Goal: Task Accomplishment & Management: Complete application form

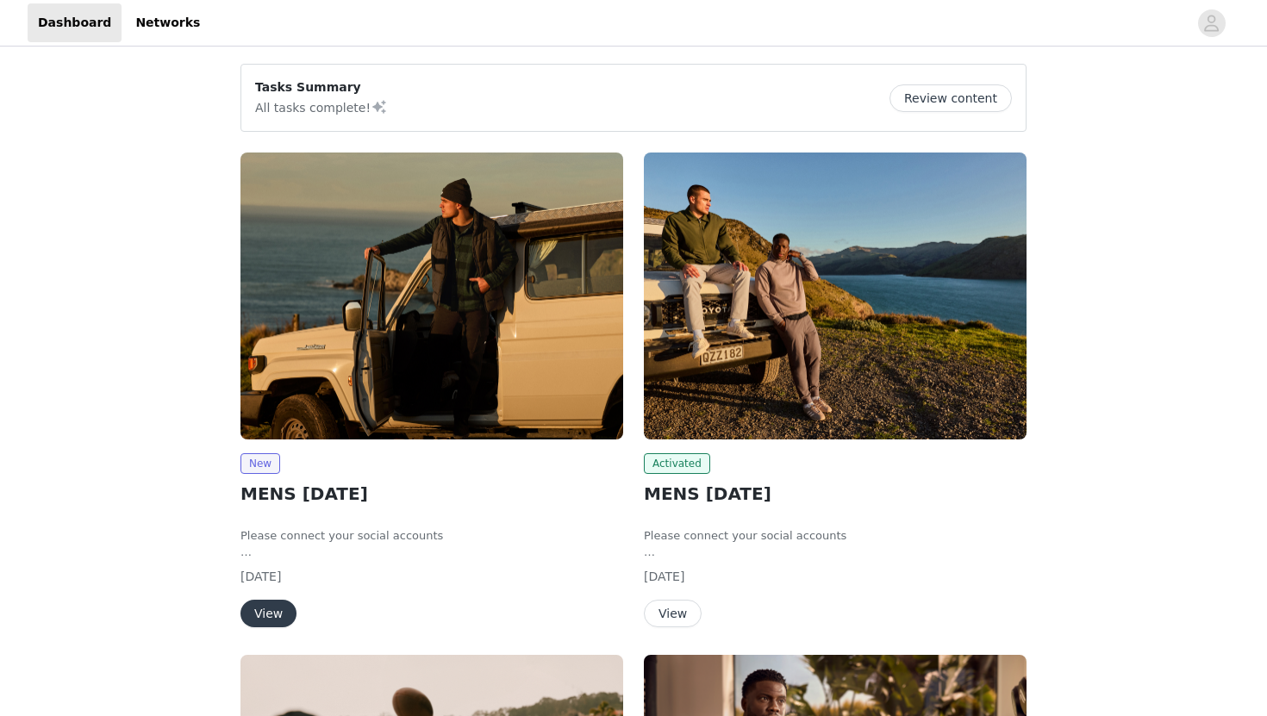
click at [258, 603] on button "View" at bounding box center [268, 614] width 56 height 28
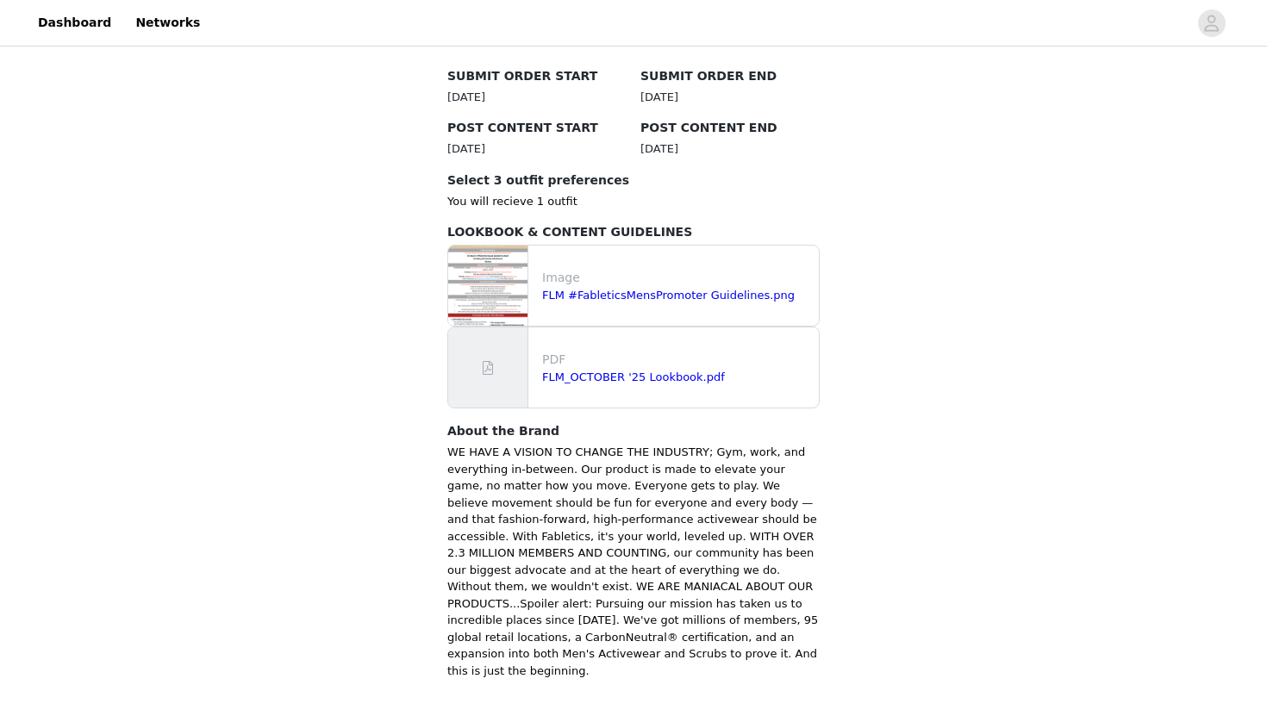
scroll to position [547, 0]
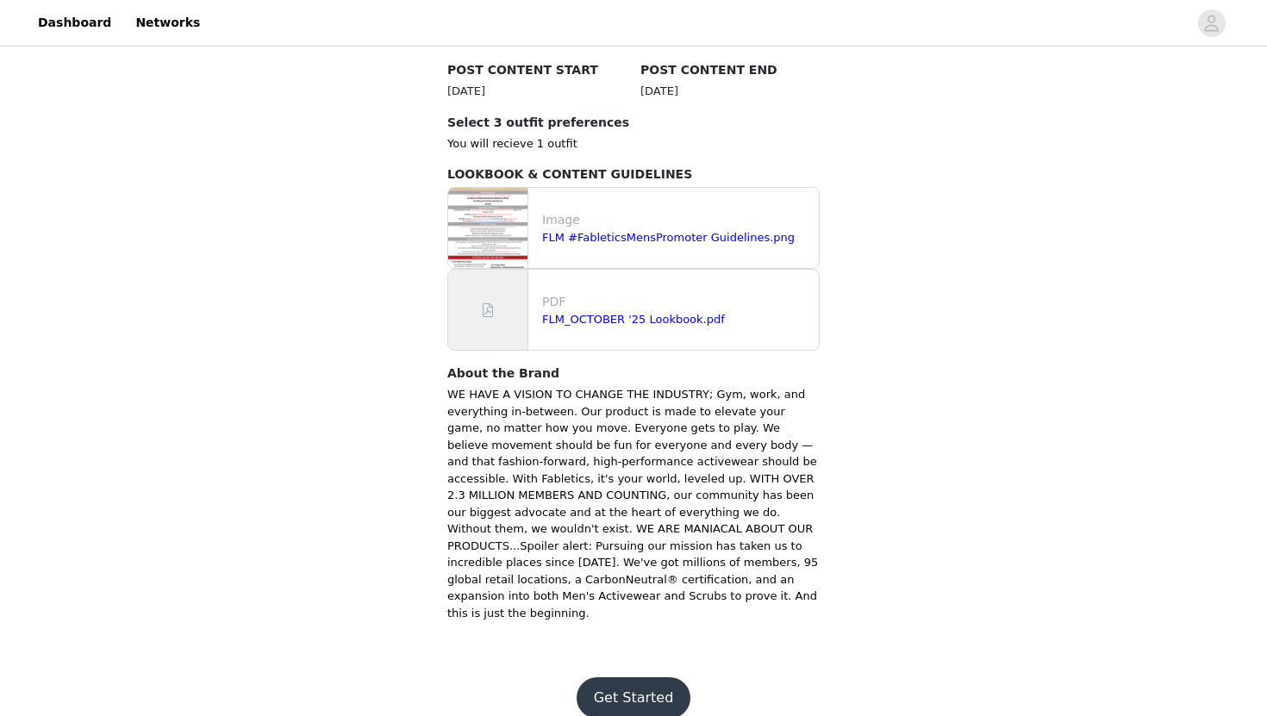
click at [652, 683] on button "Get Started" at bounding box center [634, 697] width 115 height 41
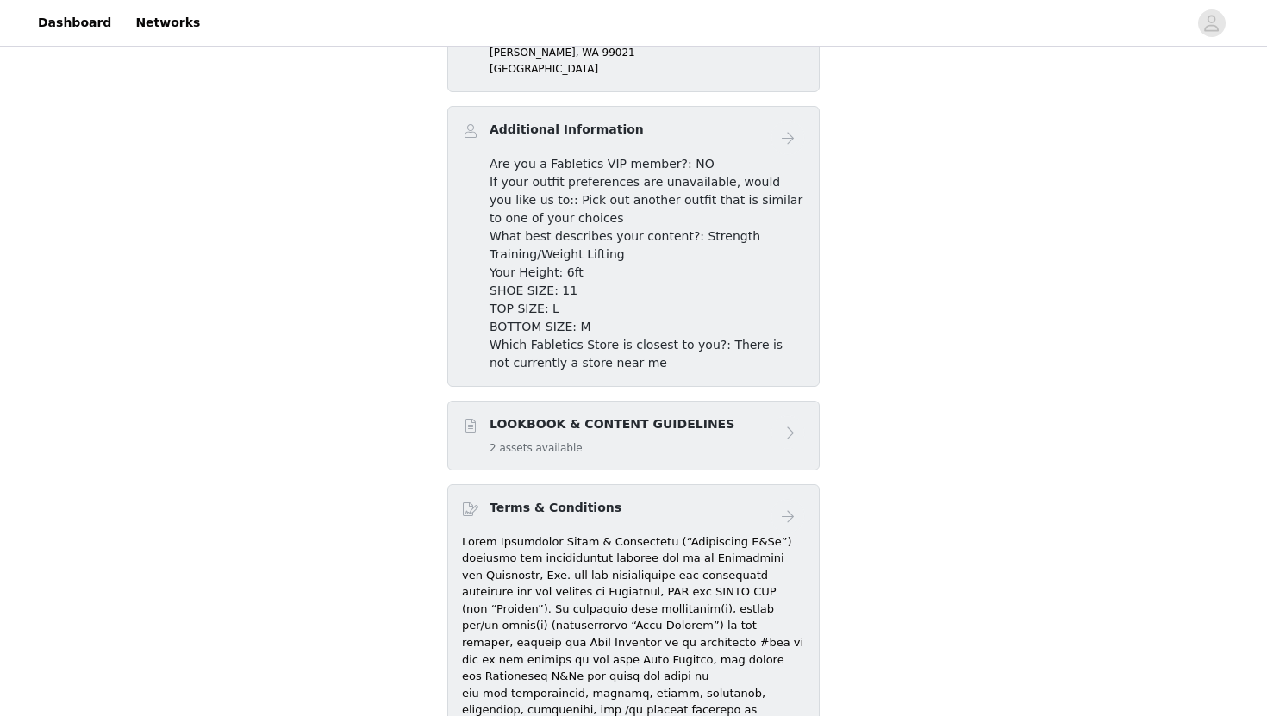
scroll to position [685, 0]
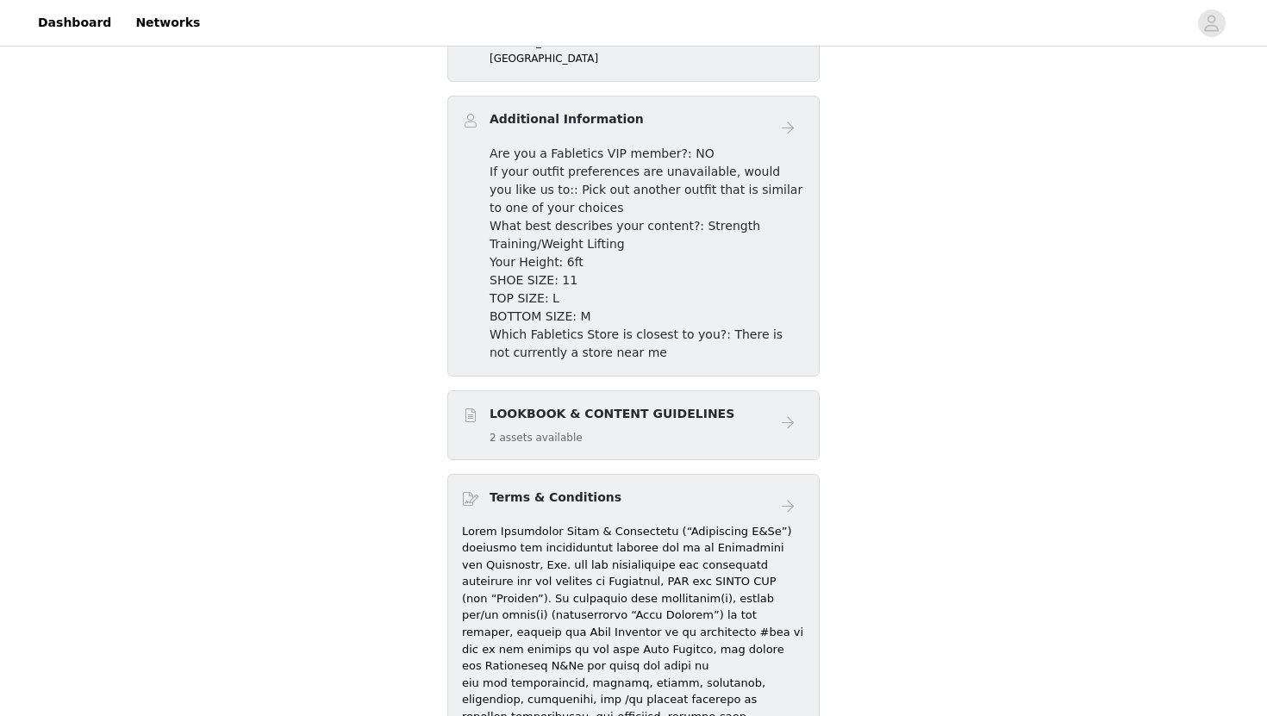
click at [562, 431] on h5 "2 assets available" at bounding box center [611, 438] width 245 height 16
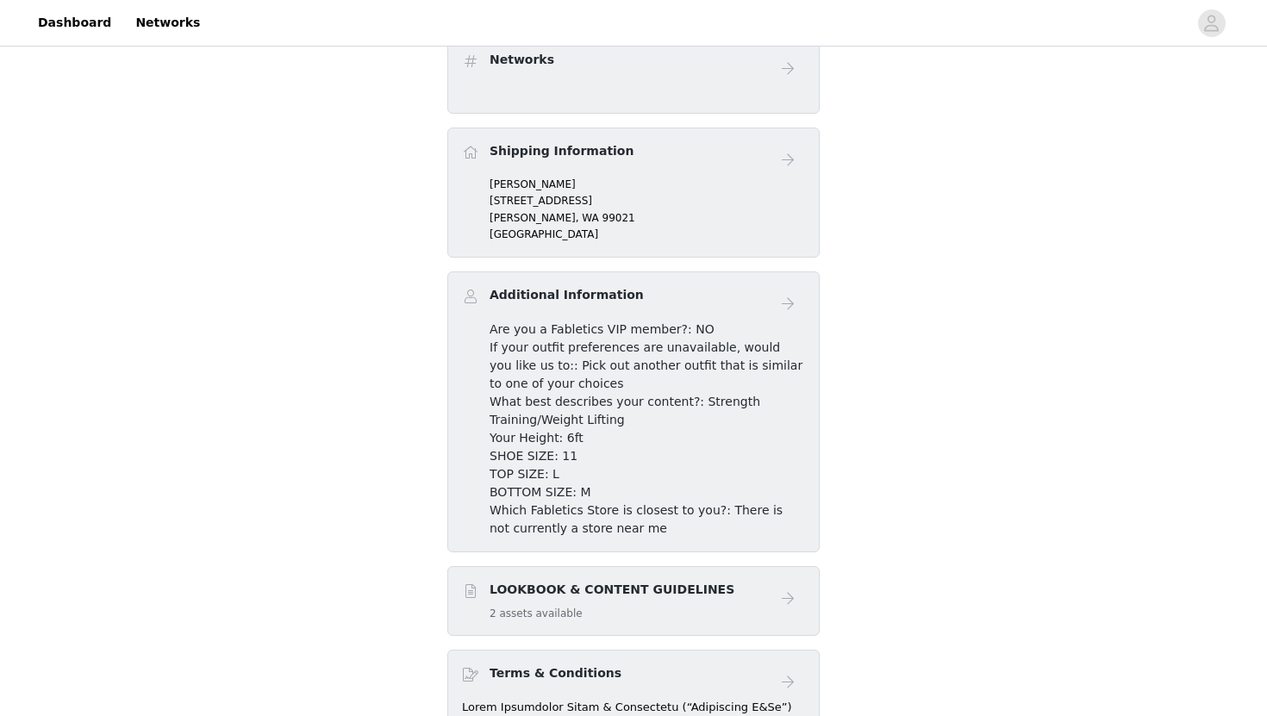
scroll to position [0, 0]
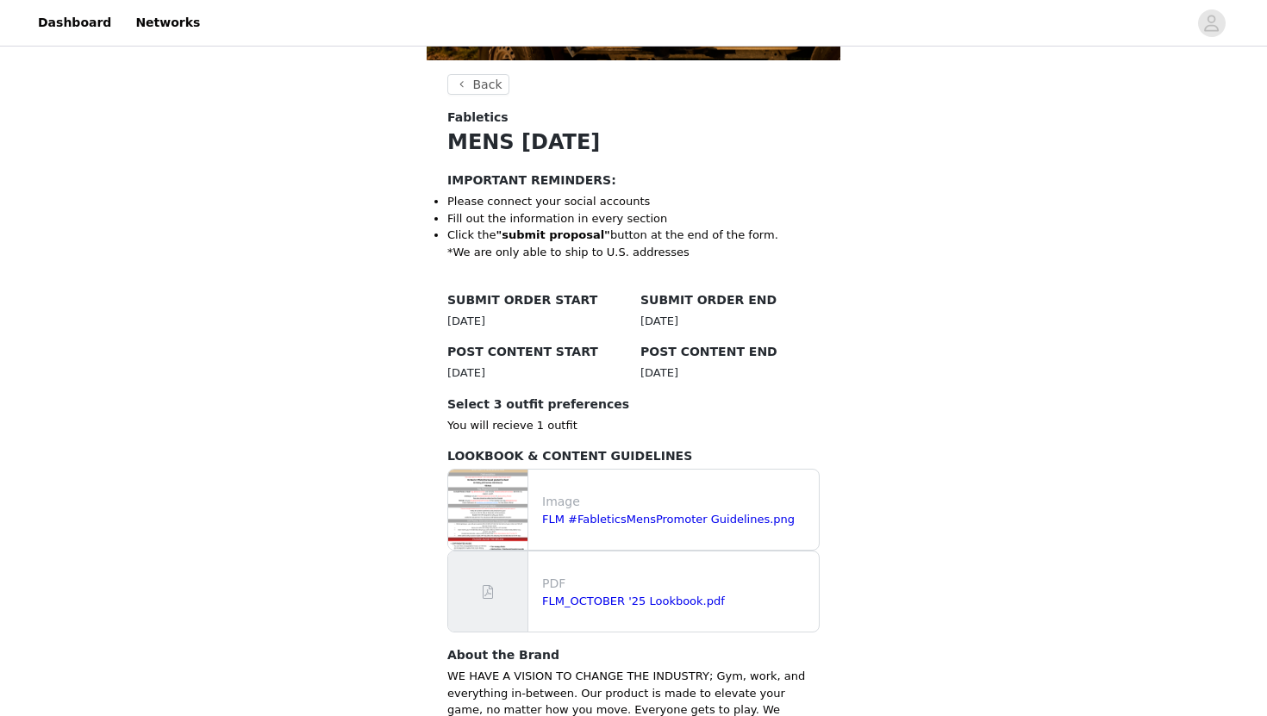
scroll to position [553, 0]
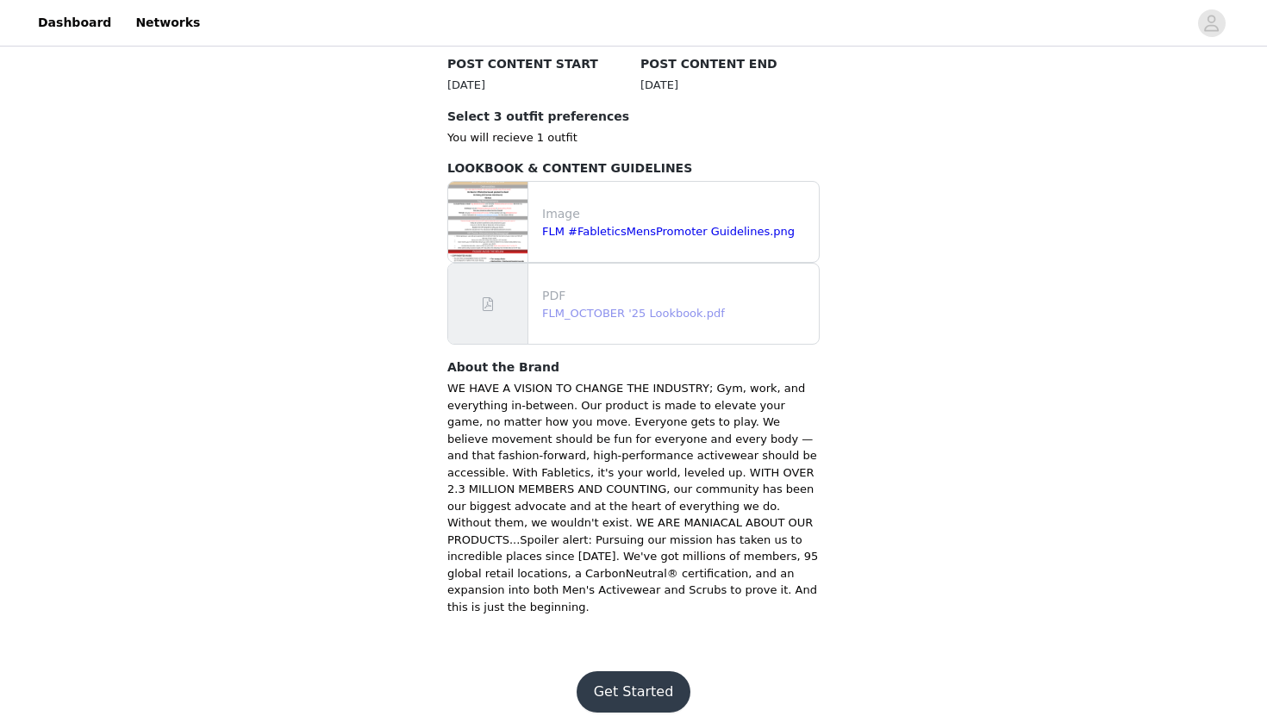
click at [620, 307] on link "FLM_OCTOBER '25 Lookbook.pdf" at bounding box center [633, 313] width 183 height 13
click at [609, 671] on button "Get Started" at bounding box center [634, 691] width 115 height 41
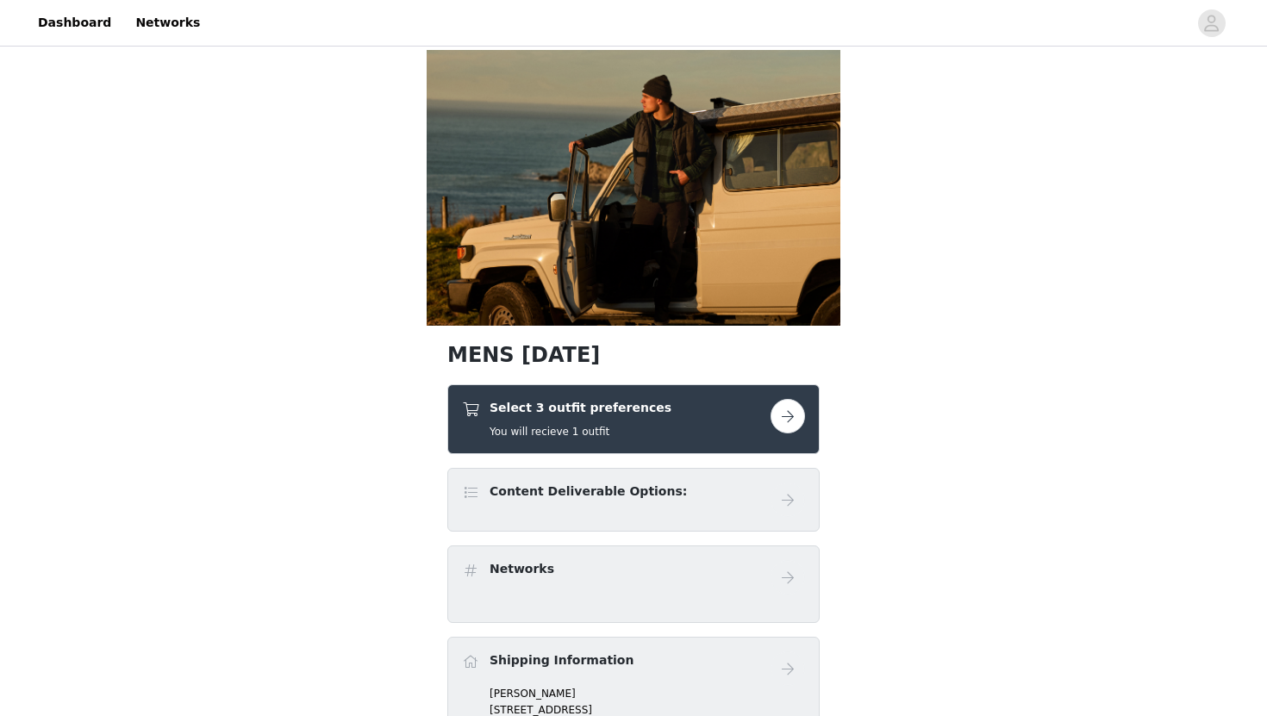
click at [639, 418] on div "Select 3 outfit preferences You will recieve 1 outfit" at bounding box center [580, 419] width 182 height 41
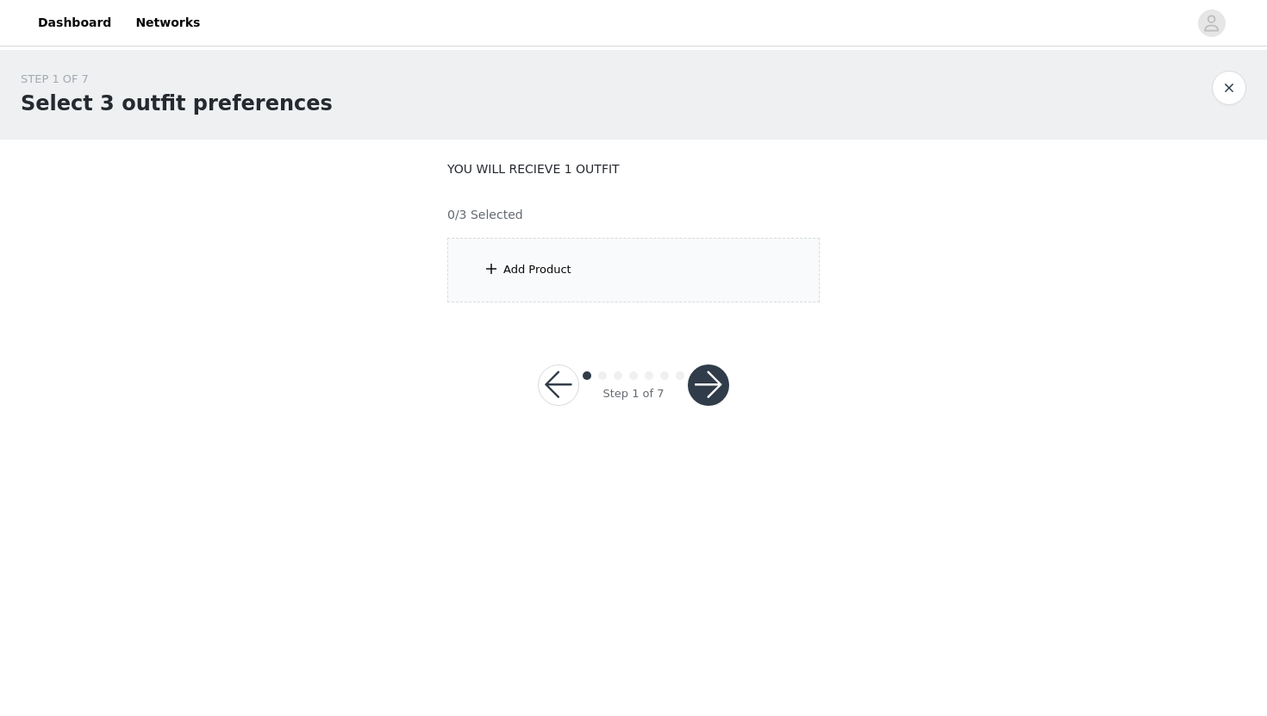
click at [589, 304] on section "YOU WILL RECIEVE 1 OUTFIT 0/3 Selected Add Product" at bounding box center [634, 232] width 414 height 184
click at [570, 271] on div "Add Product" at bounding box center [633, 270] width 372 height 65
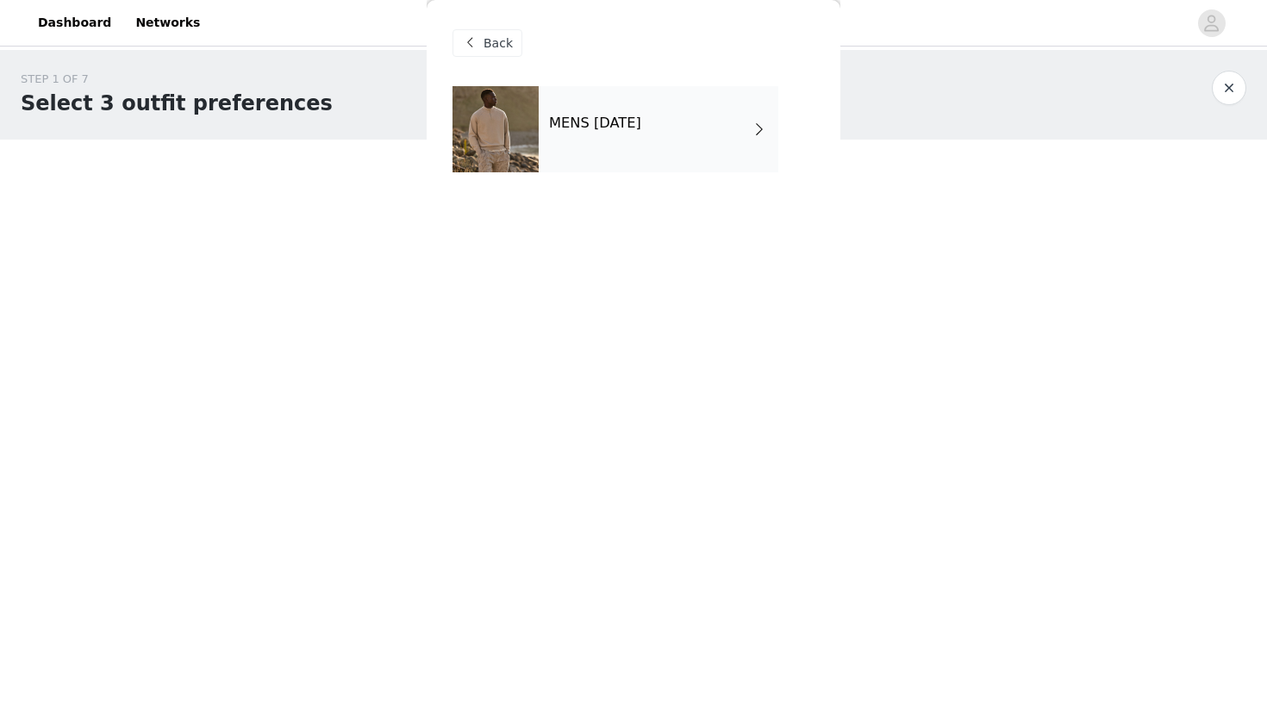
click at [582, 124] on h4 "MENS [DATE]" at bounding box center [595, 123] width 92 height 16
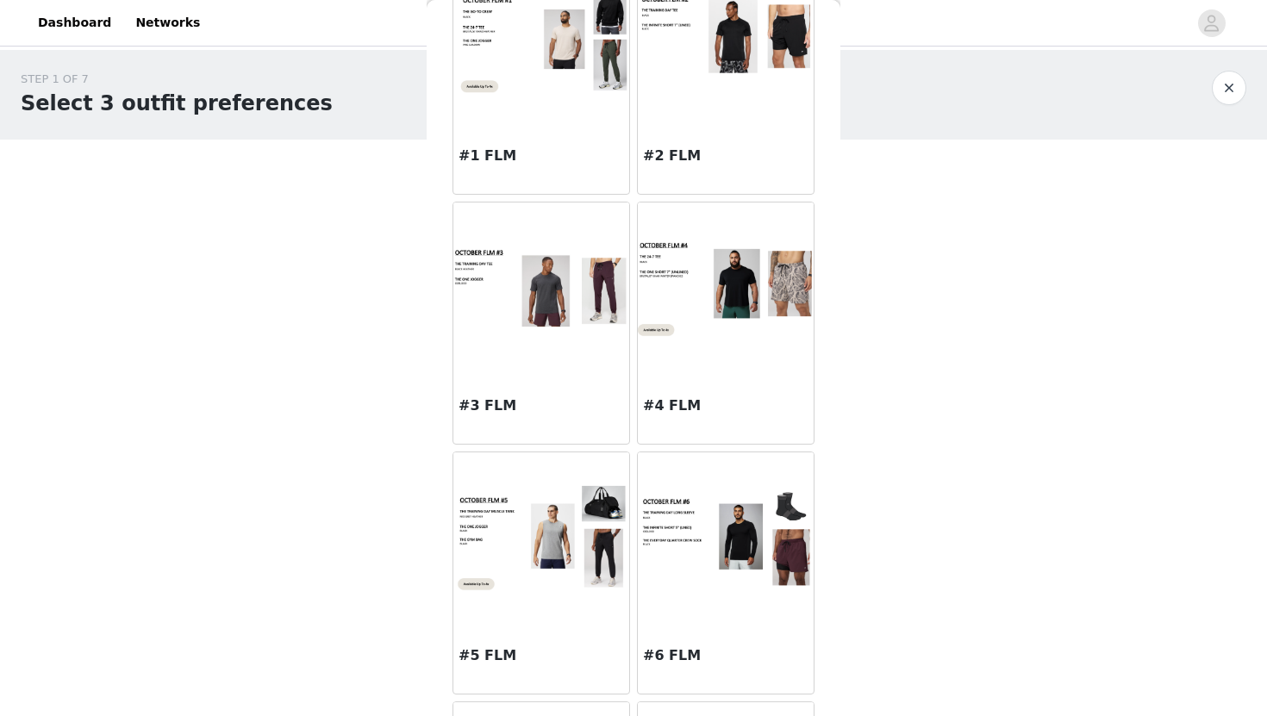
scroll to position [141, 0]
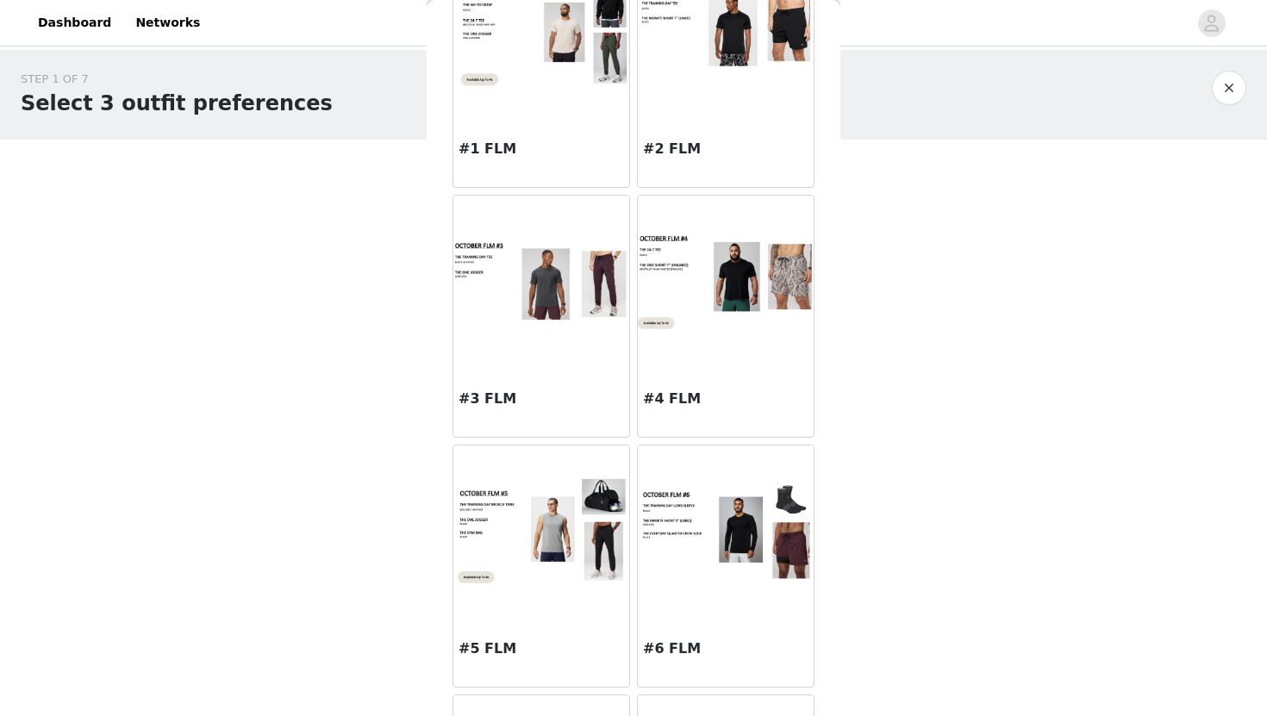
click at [718, 551] on img at bounding box center [726, 531] width 176 height 99
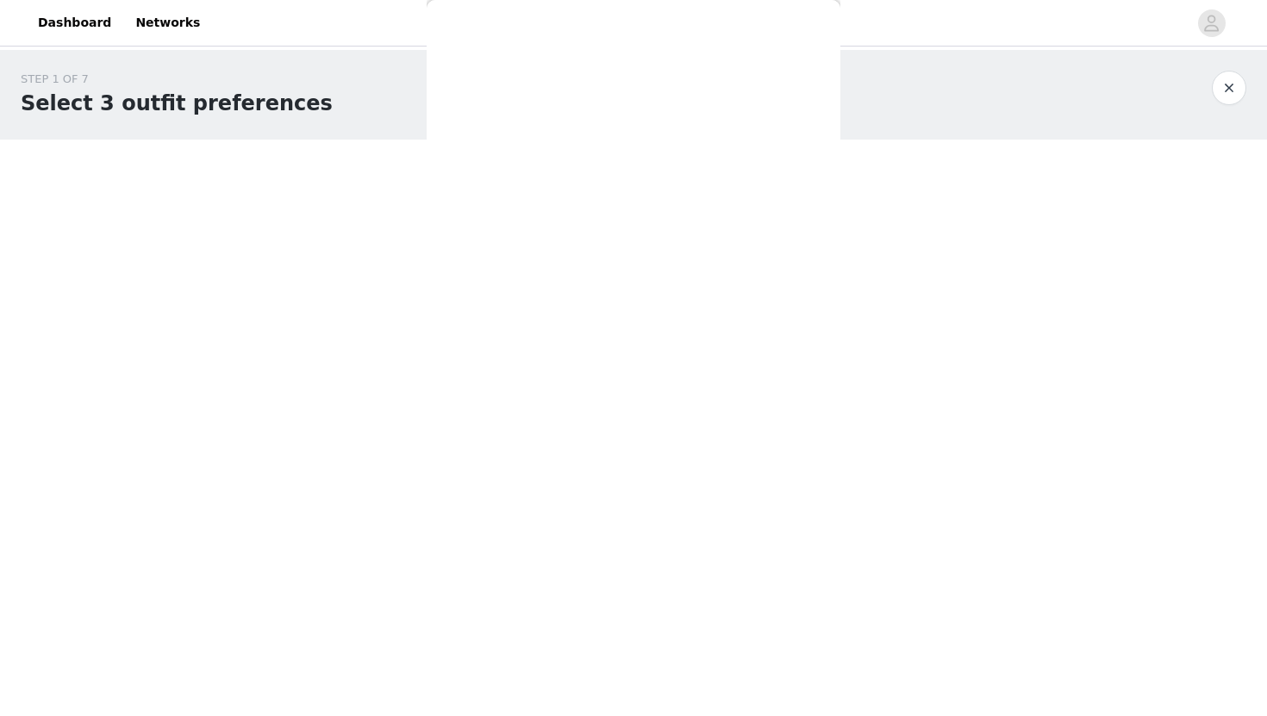
scroll to position [0, 0]
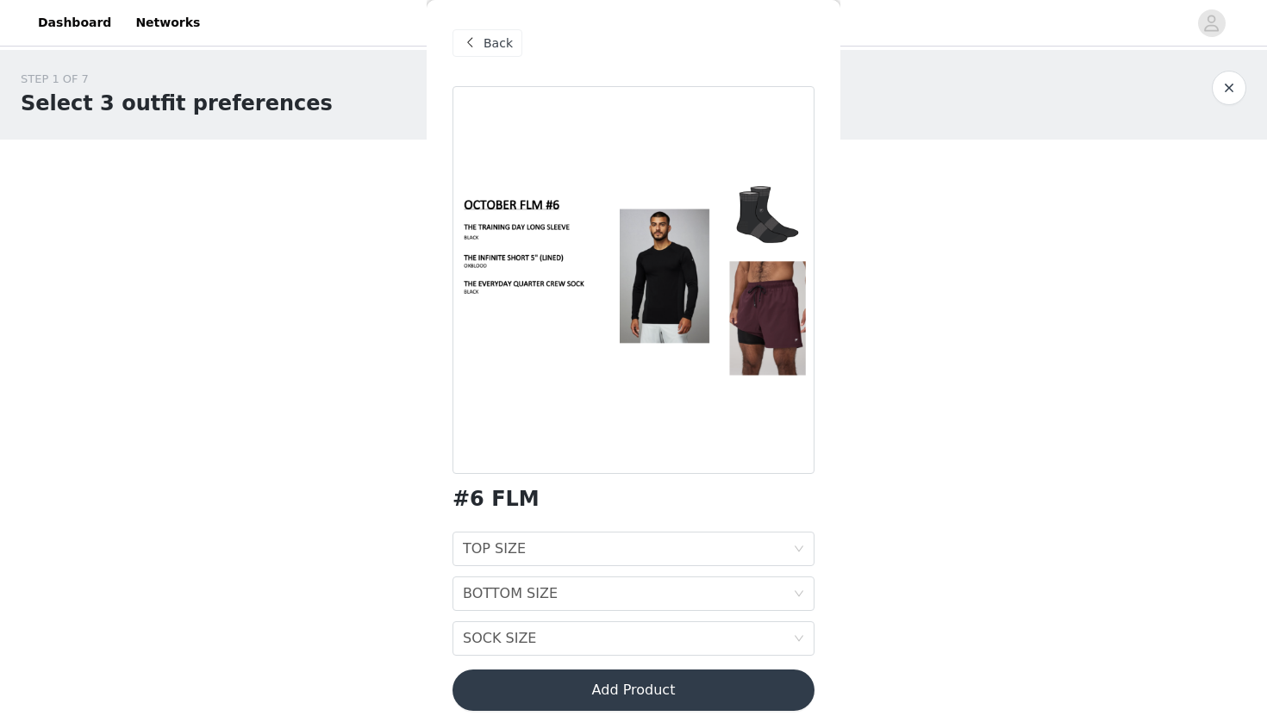
click at [477, 45] on span at bounding box center [469, 43] width 21 height 21
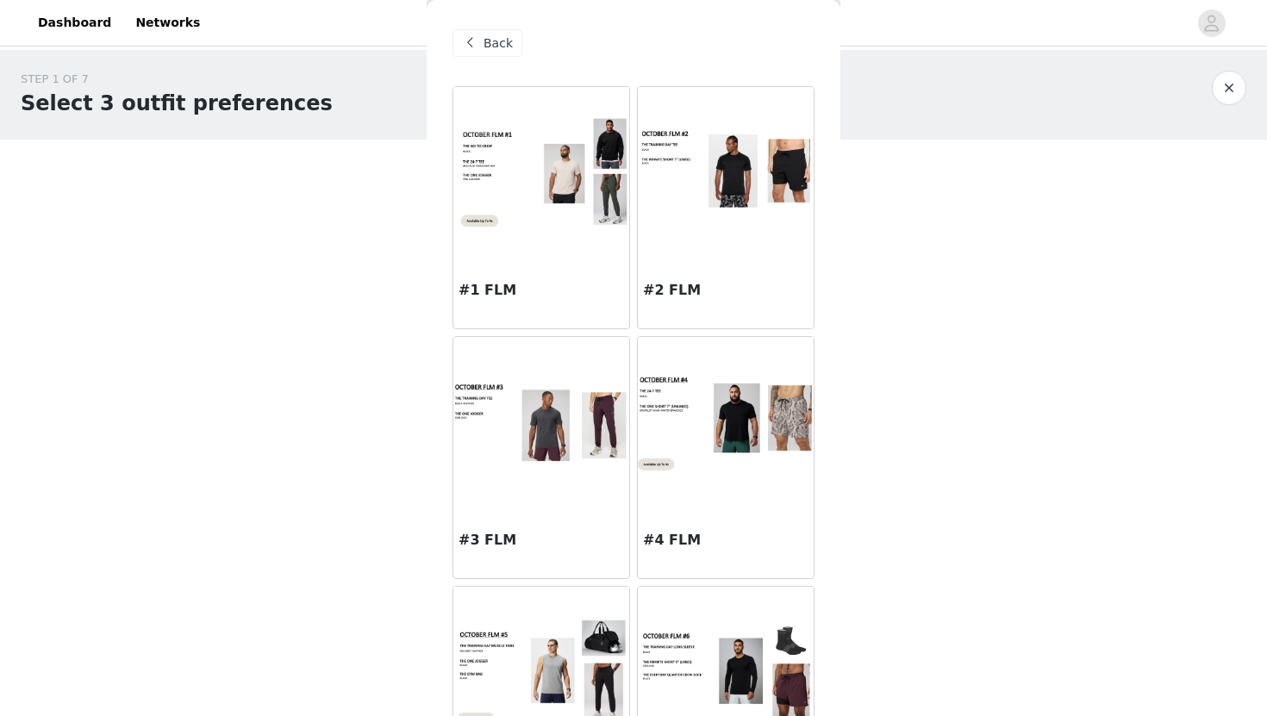
click at [550, 234] on div at bounding box center [541, 173] width 176 height 172
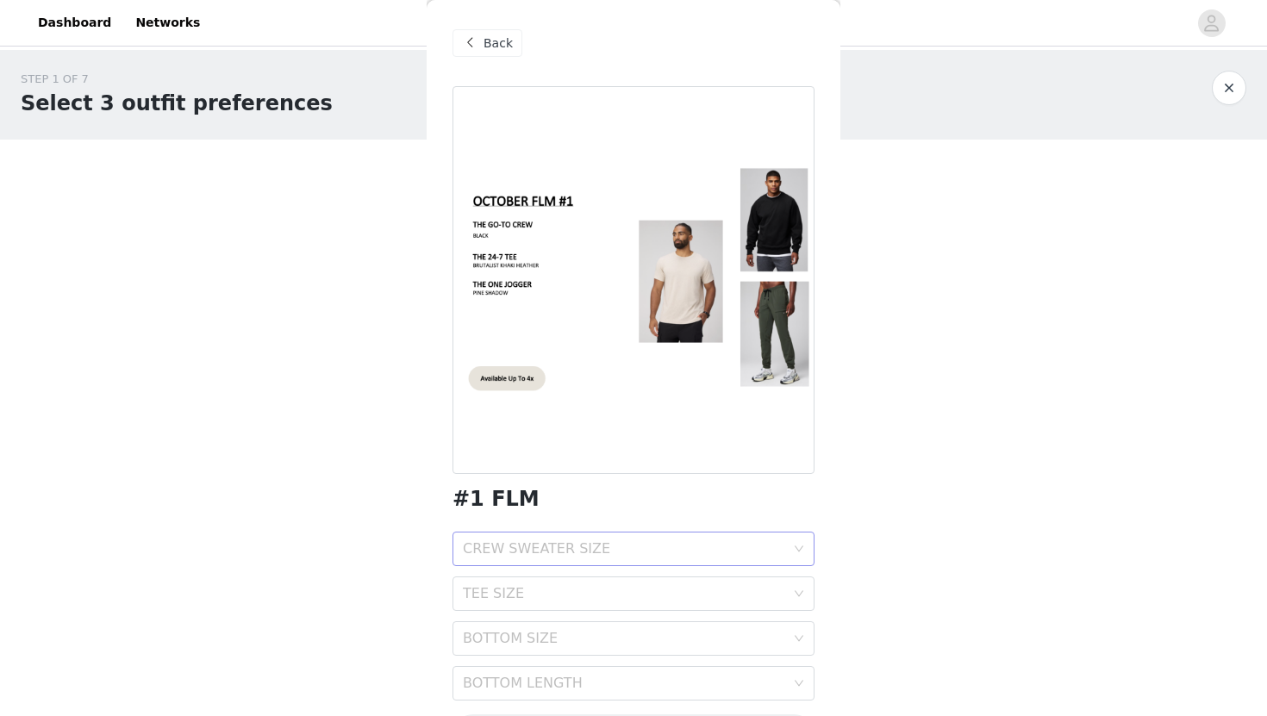
click at [615, 545] on div "CREW SWEATER SIZE" at bounding box center [624, 548] width 322 height 17
click at [566, 703] on div "XL" at bounding box center [633, 697] width 341 height 19
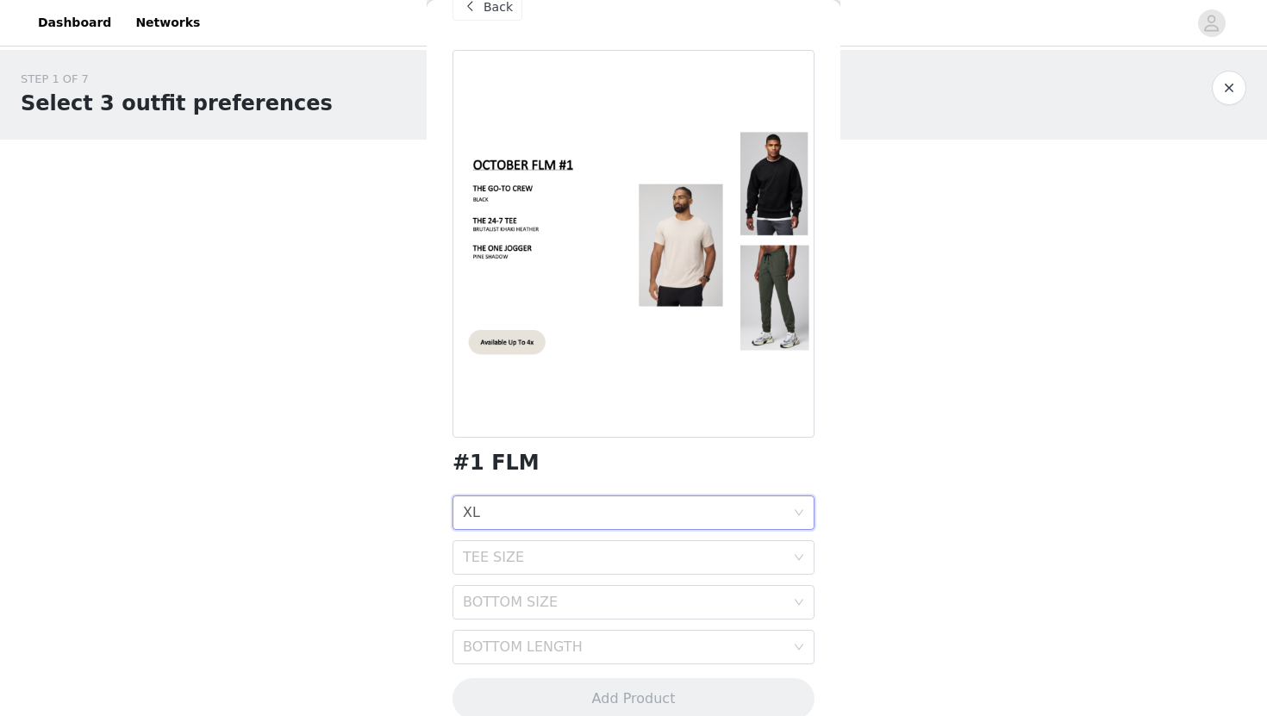
scroll to position [38, 0]
click at [595, 552] on div "TEE SIZE" at bounding box center [624, 555] width 322 height 17
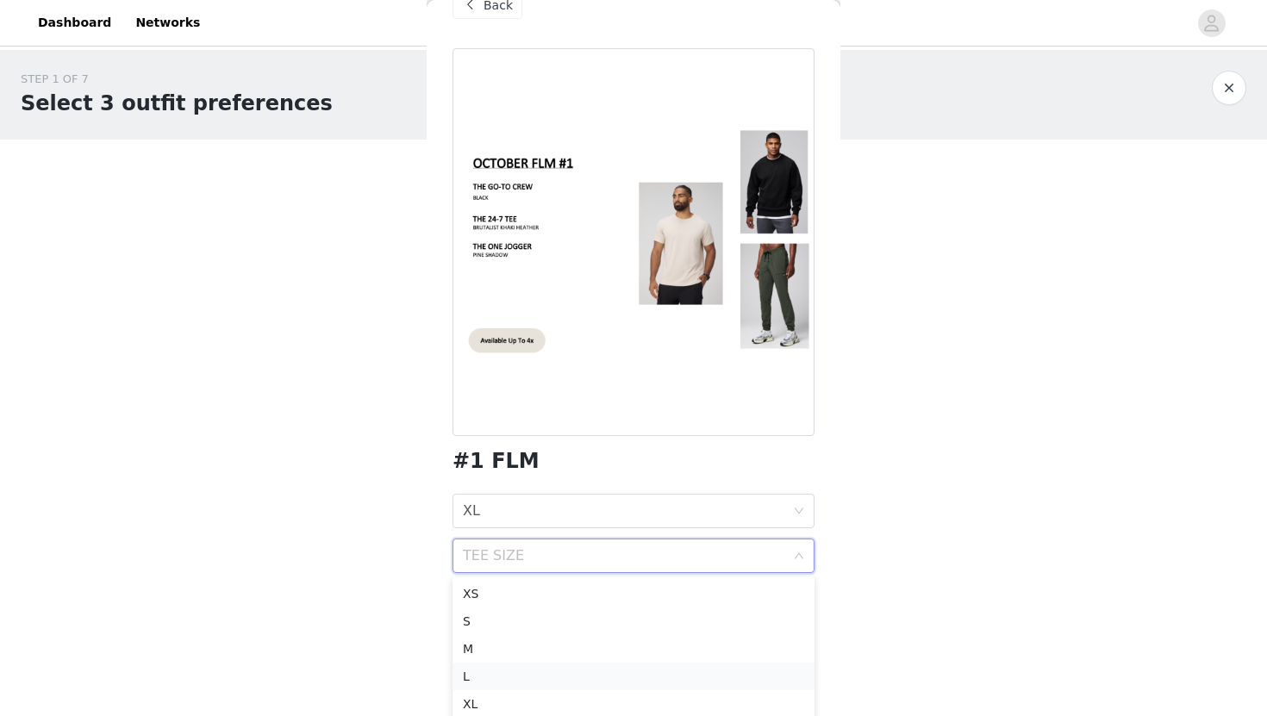
click at [526, 683] on div "L" at bounding box center [633, 676] width 341 height 19
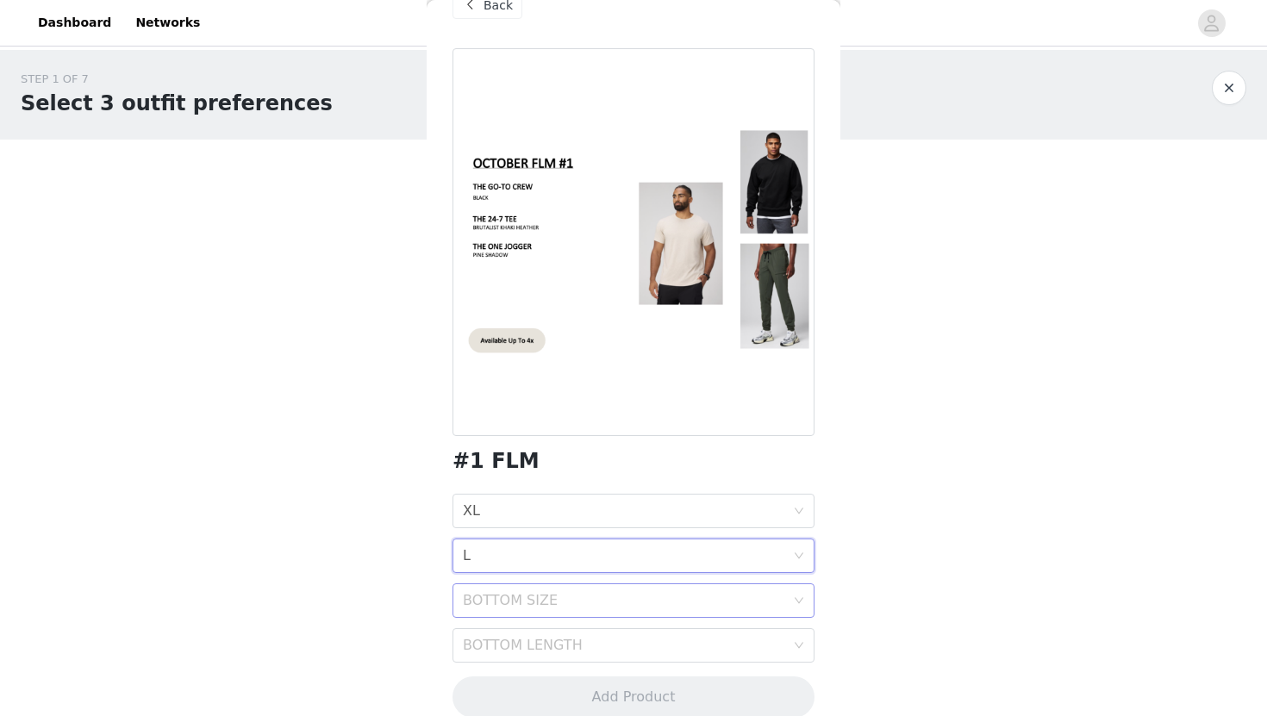
click at [547, 597] on div "BOTTOM SIZE" at bounding box center [624, 600] width 322 height 17
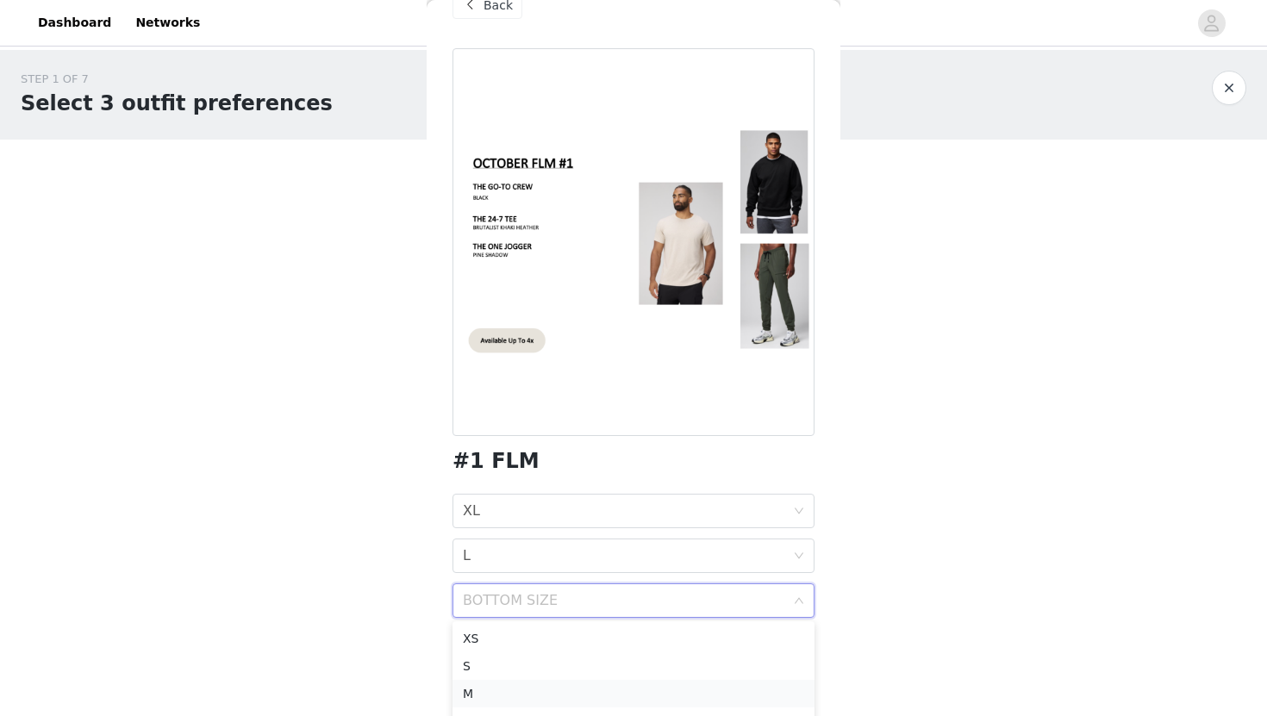
click at [528, 697] on div "M" at bounding box center [633, 693] width 341 height 19
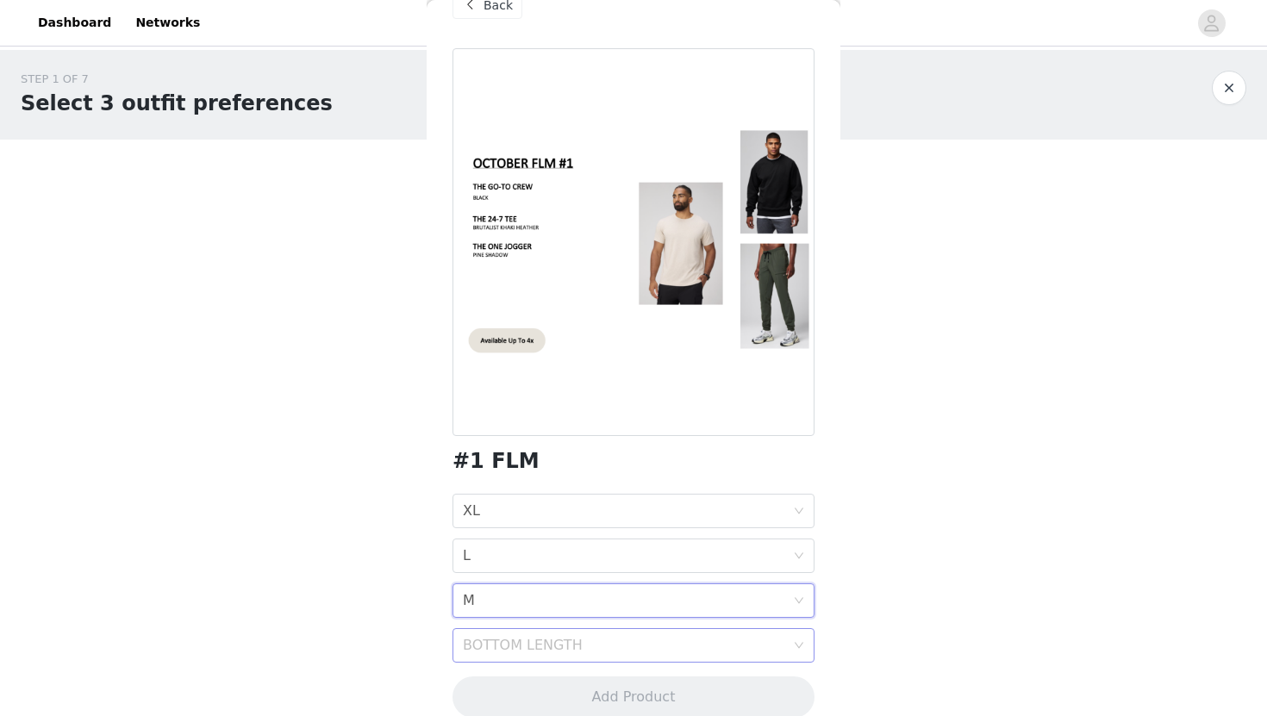
click at [542, 643] on div "BOTTOM LENGTH" at bounding box center [624, 645] width 322 height 17
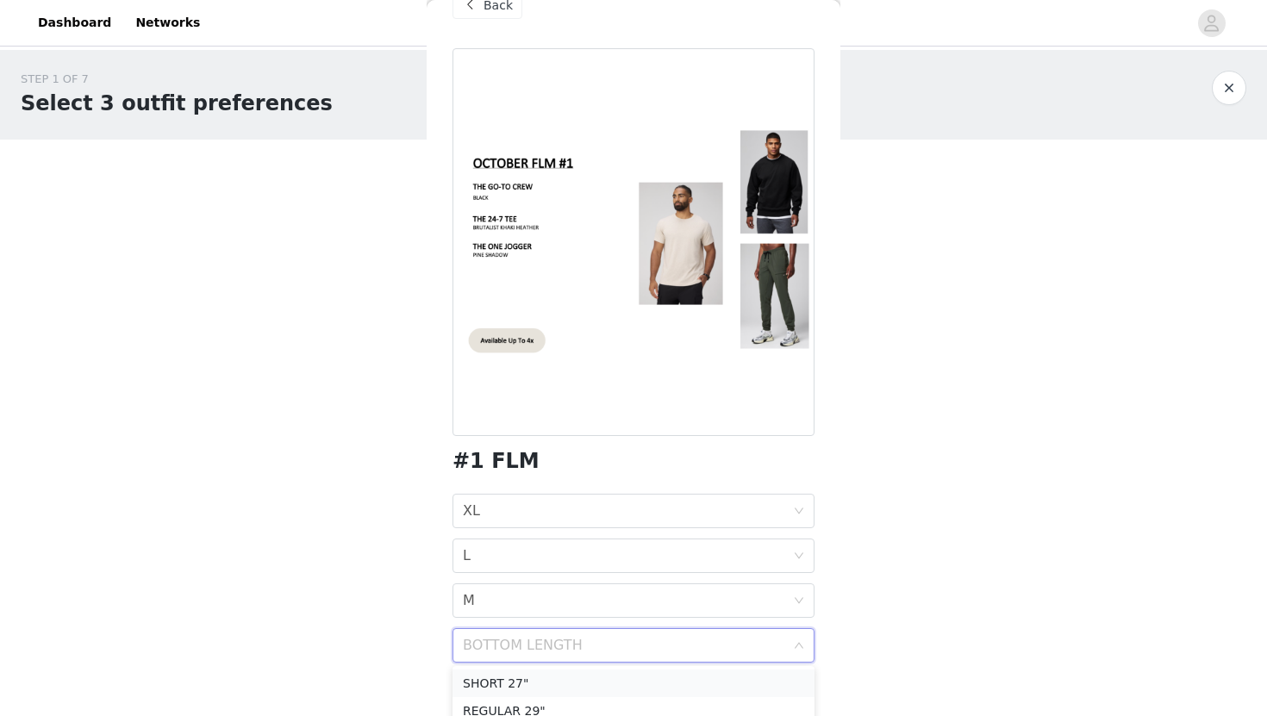
scroll to position [40, 0]
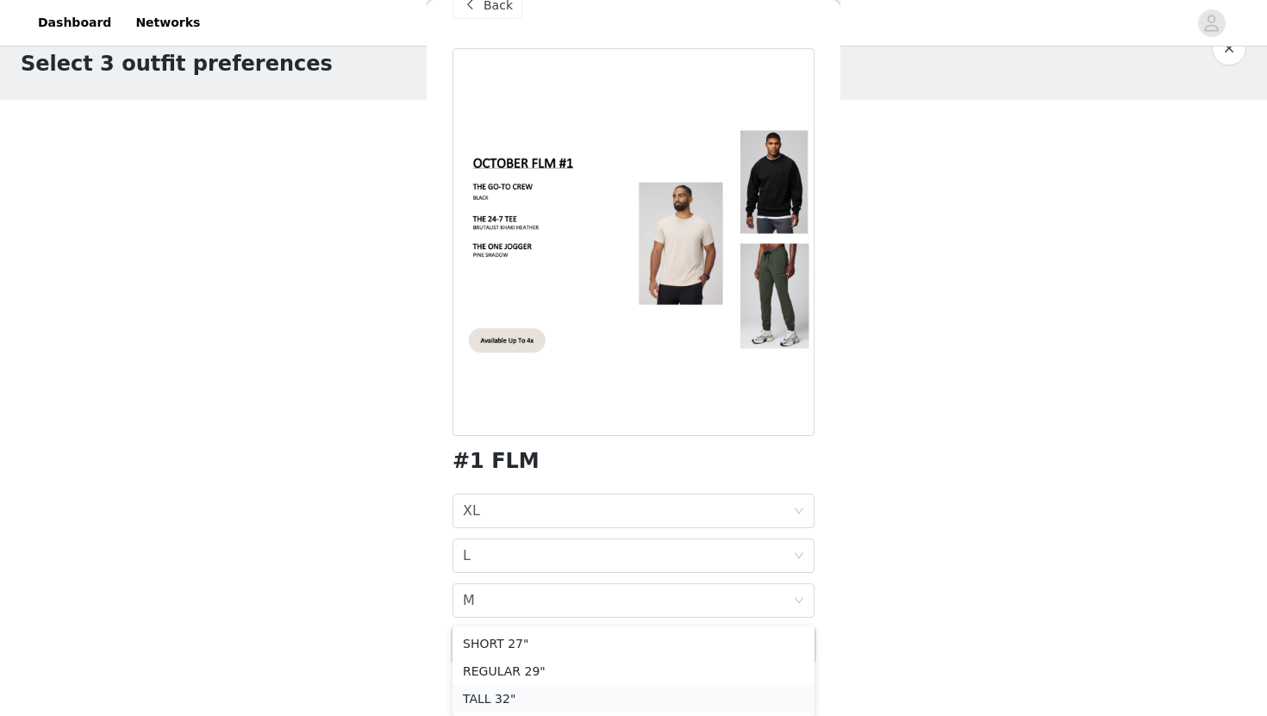
click at [601, 705] on div "TALL 32"" at bounding box center [633, 698] width 341 height 19
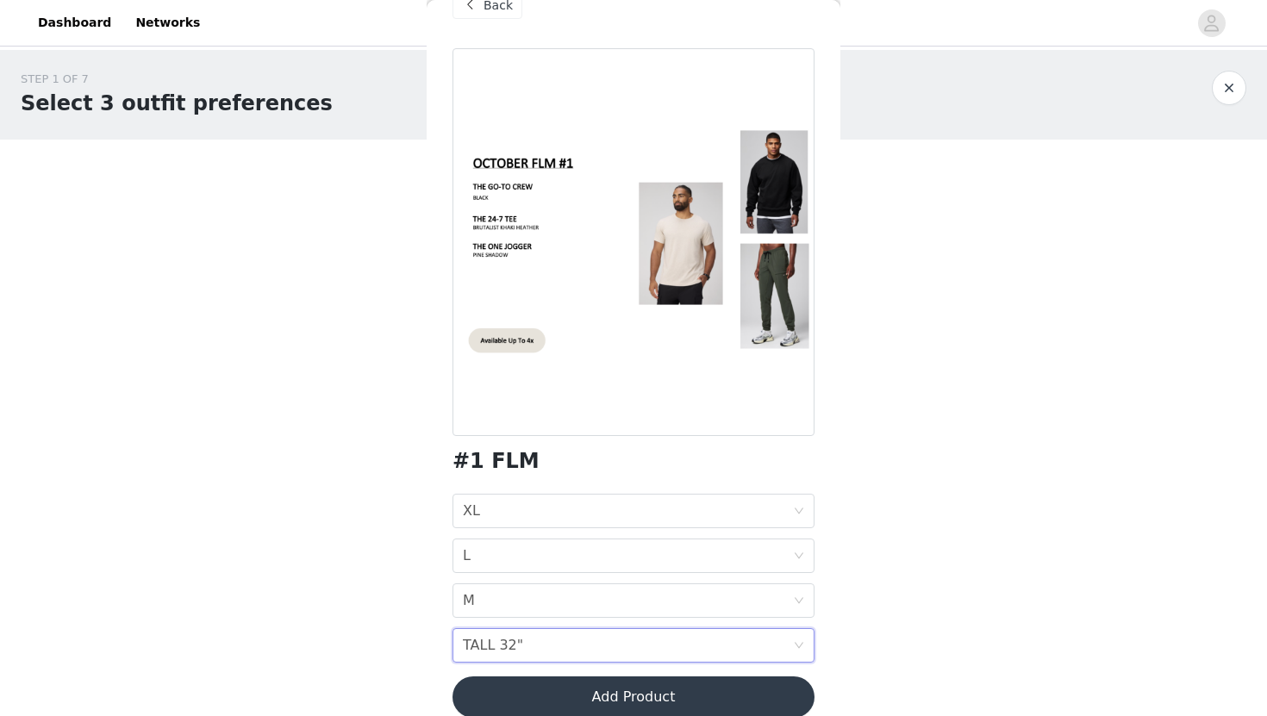
scroll to position [60, 0]
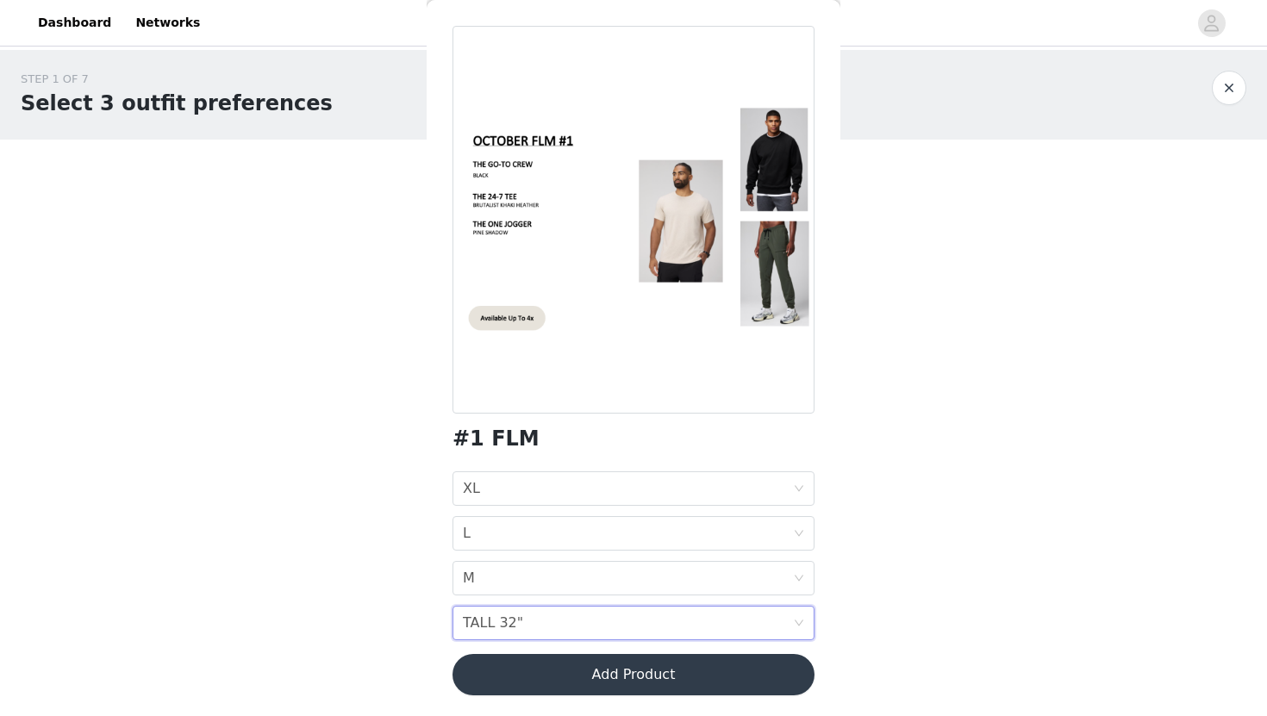
click at [566, 629] on div "BOTTOM LENGTH TALL 32"" at bounding box center [628, 623] width 330 height 33
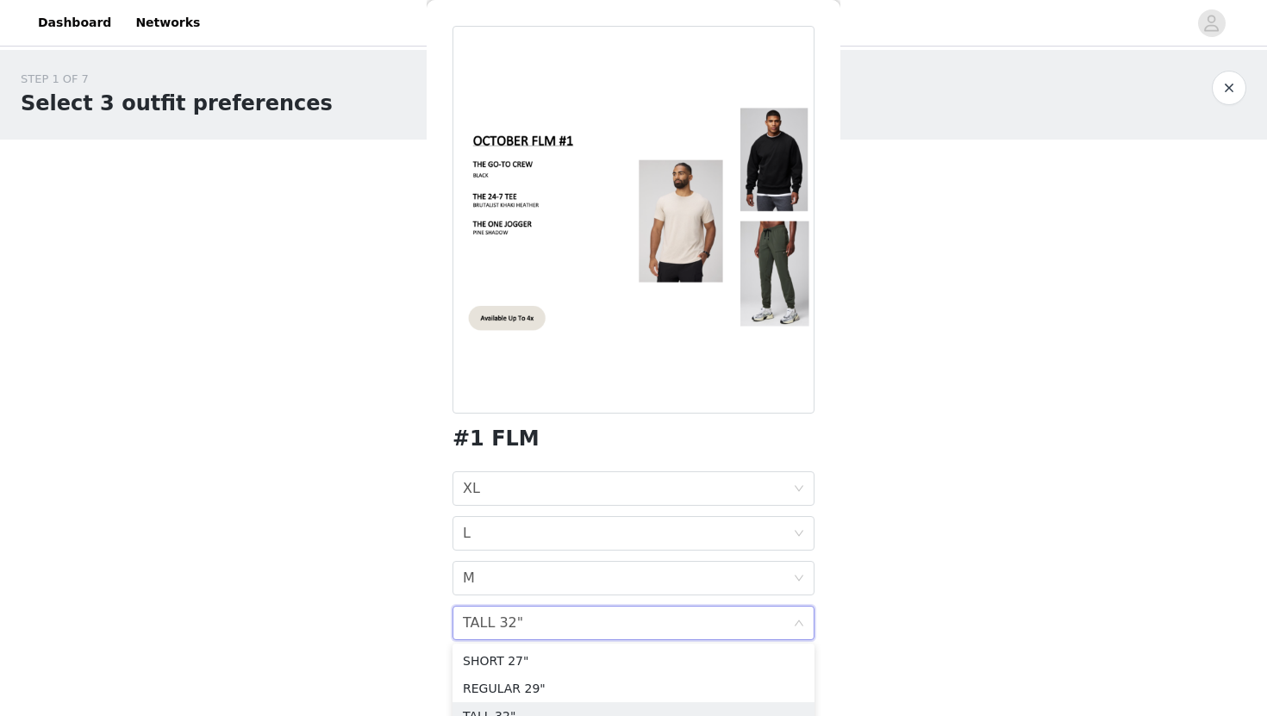
scroll to position [17, 0]
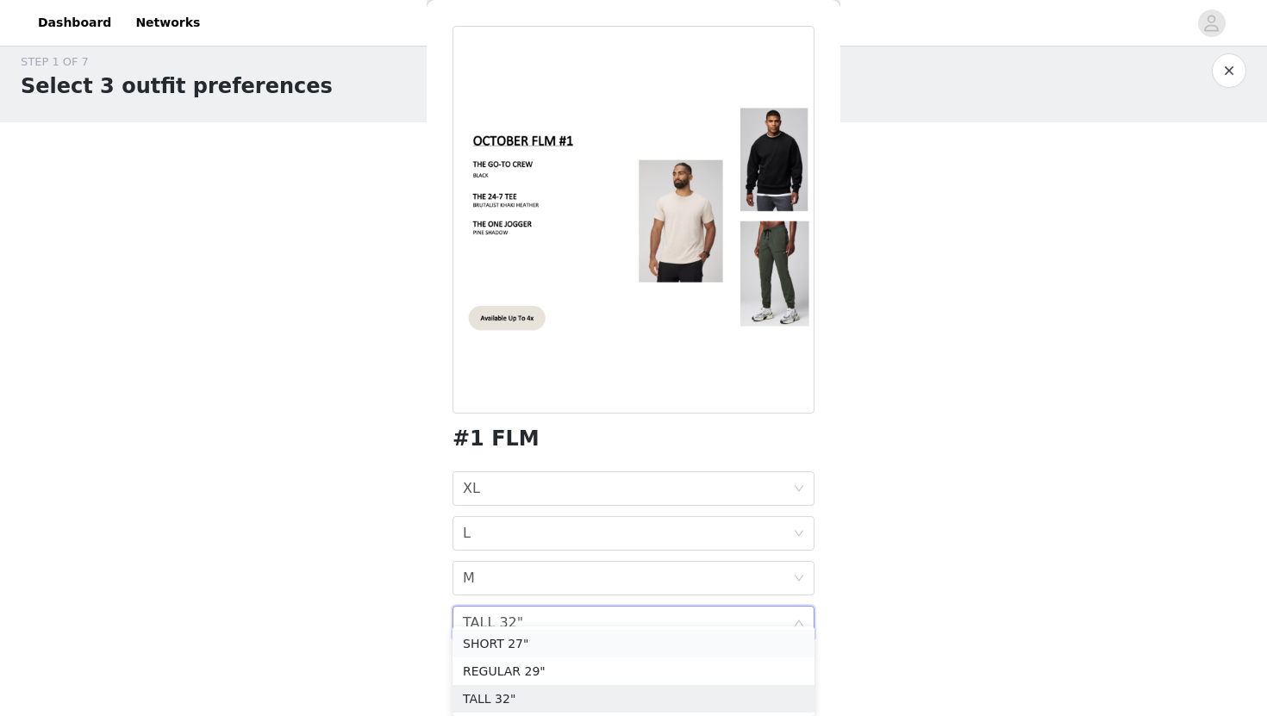
drag, startPoint x: 569, startPoint y: 635, endPoint x: 521, endPoint y: 635, distance: 47.4
click at [558, 635] on div "SHORT 27"" at bounding box center [633, 643] width 341 height 19
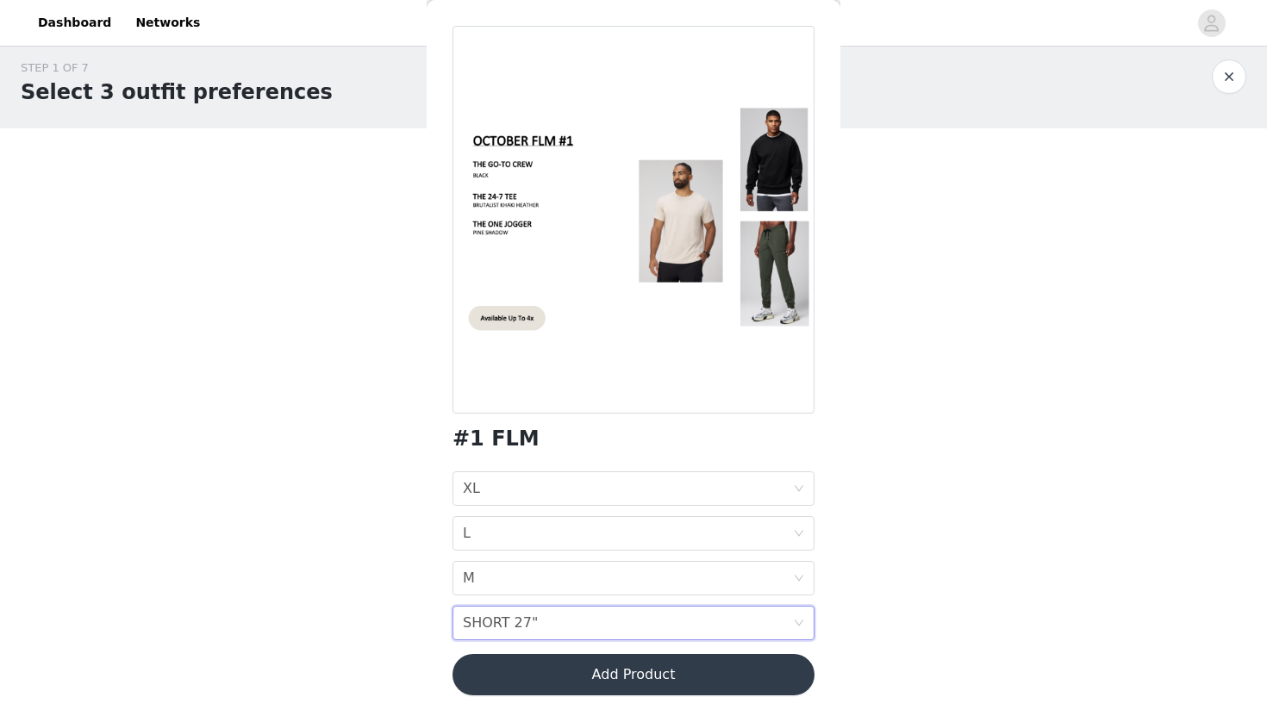
scroll to position [0, 0]
click at [507, 635] on div "SHORT 27"" at bounding box center [500, 623] width 75 height 33
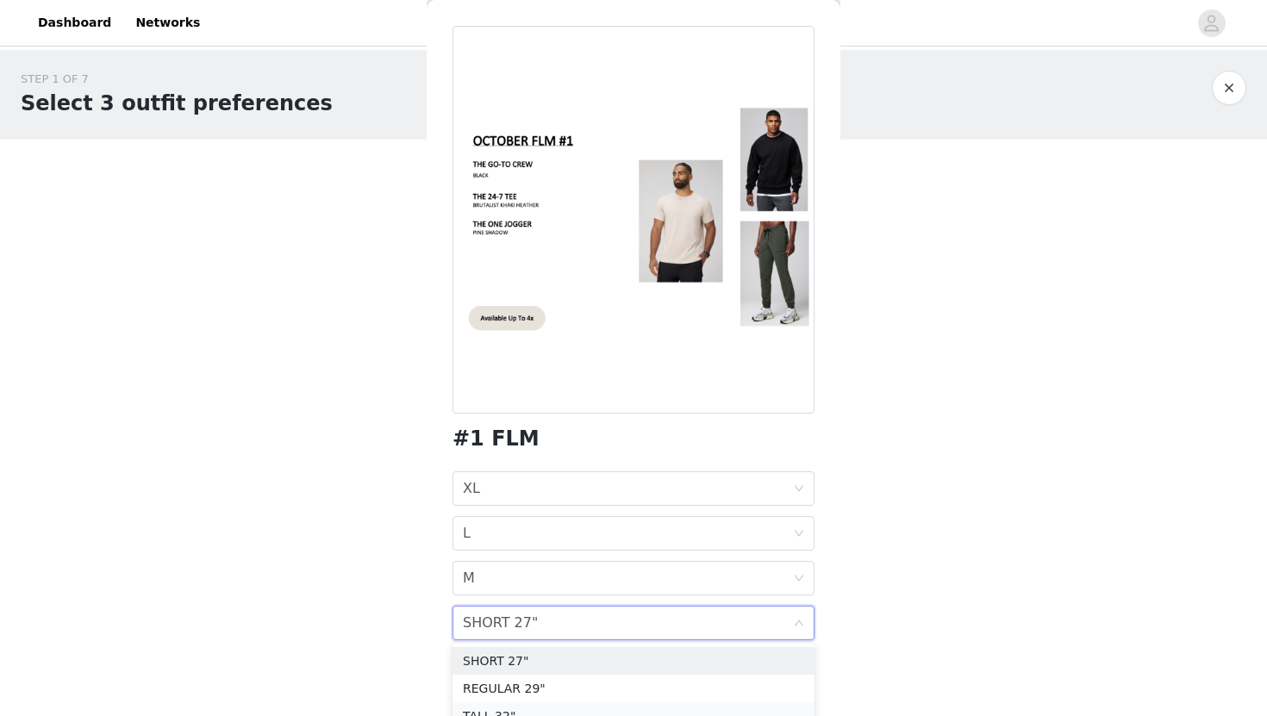
click at [514, 715] on div "TALL 32"" at bounding box center [633, 716] width 341 height 19
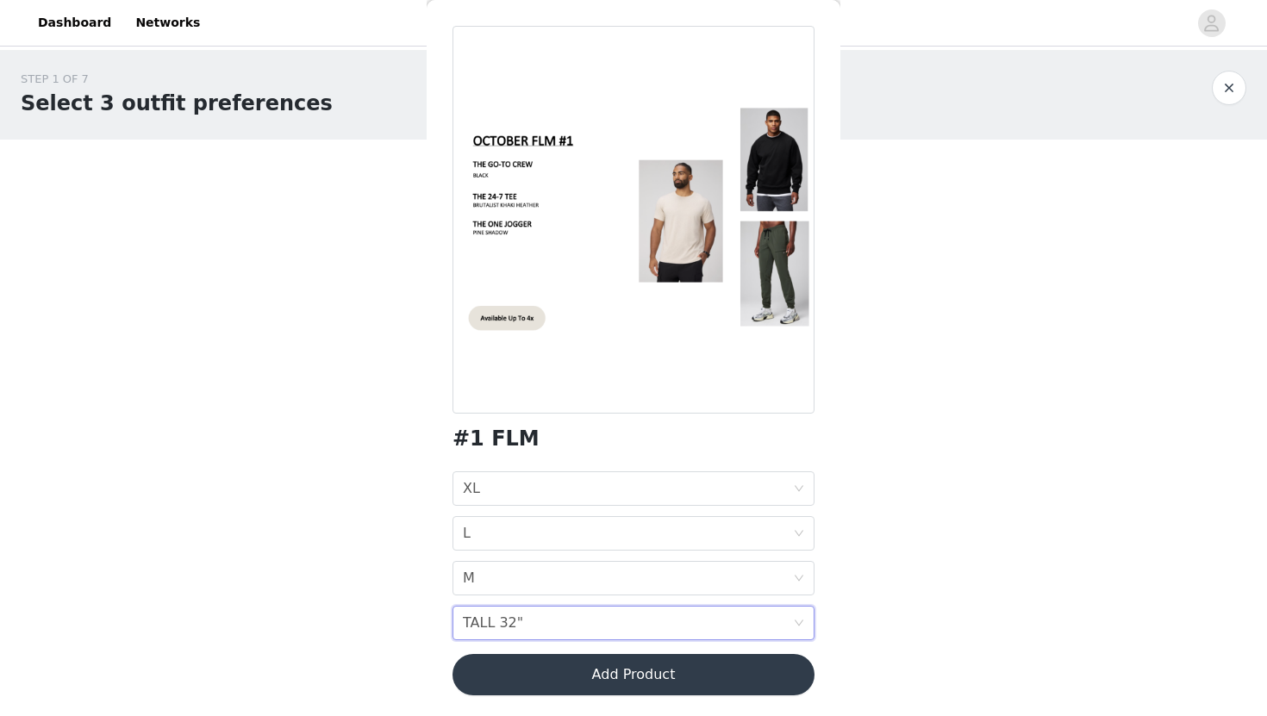
click at [543, 666] on button "Add Product" at bounding box center [633, 674] width 362 height 41
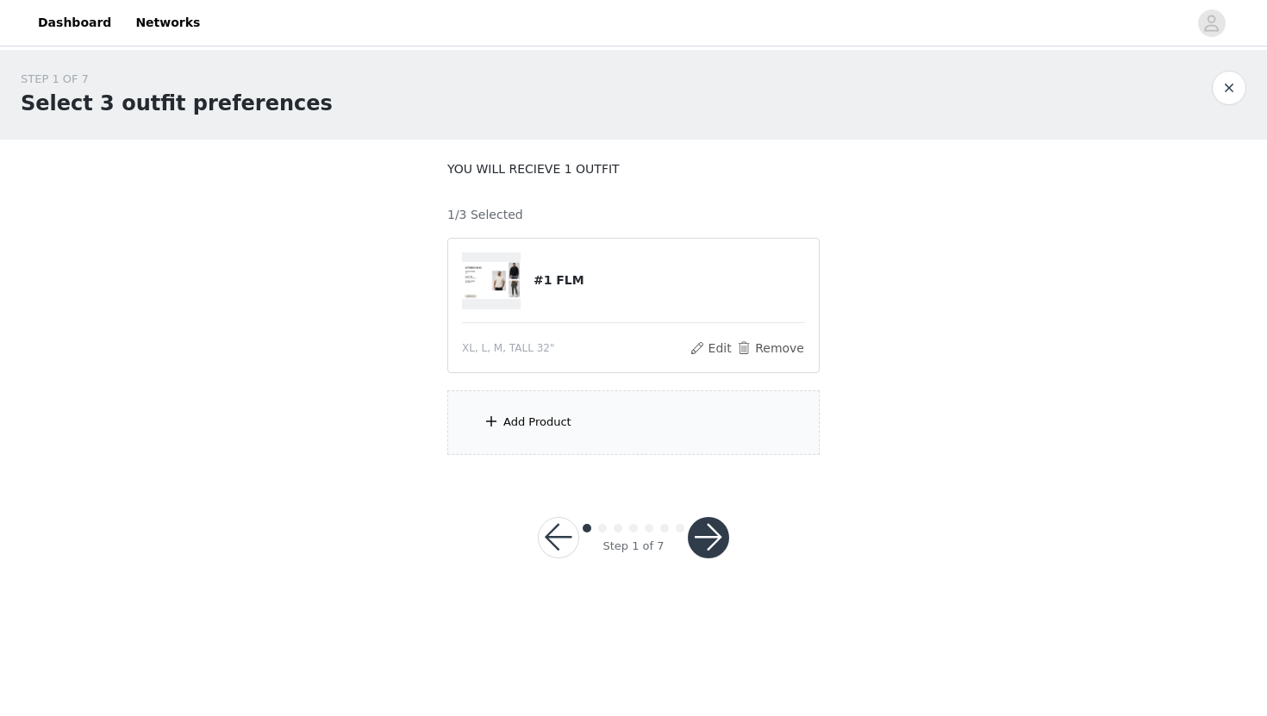
click at [552, 427] on div "Add Product" at bounding box center [537, 422] width 68 height 17
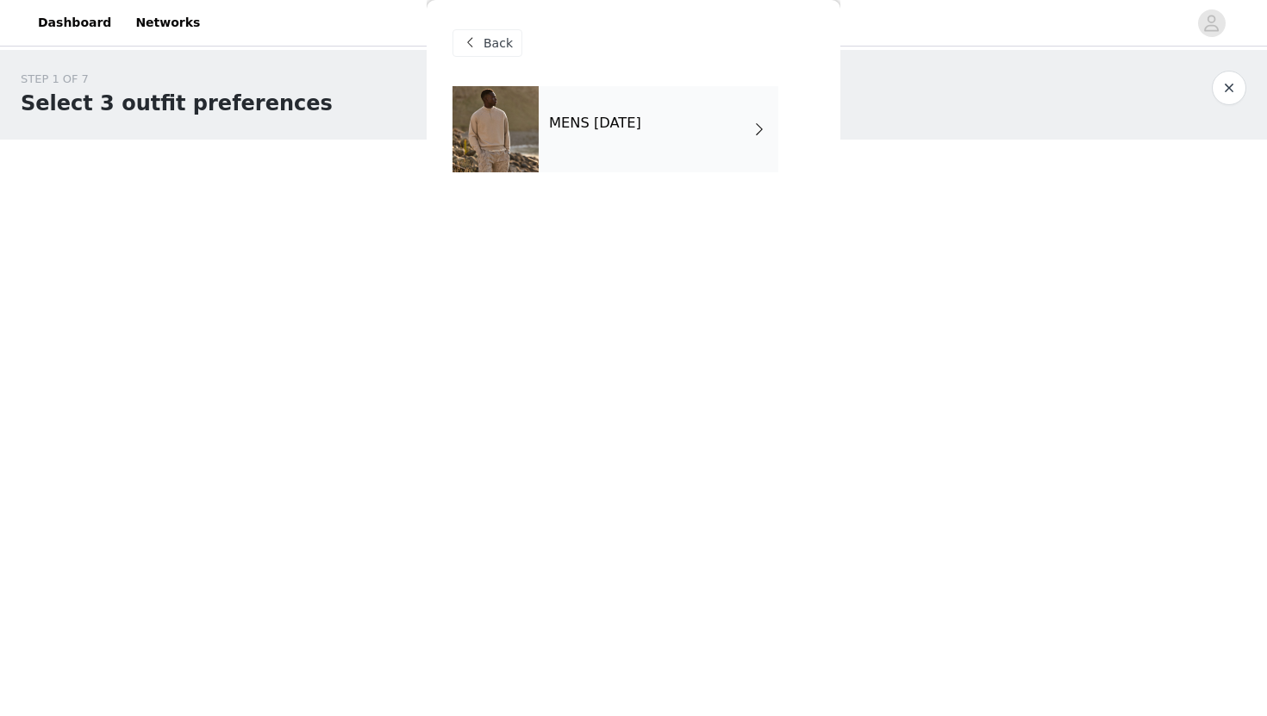
click at [586, 123] on h4 "MENS [DATE]" at bounding box center [595, 123] width 92 height 16
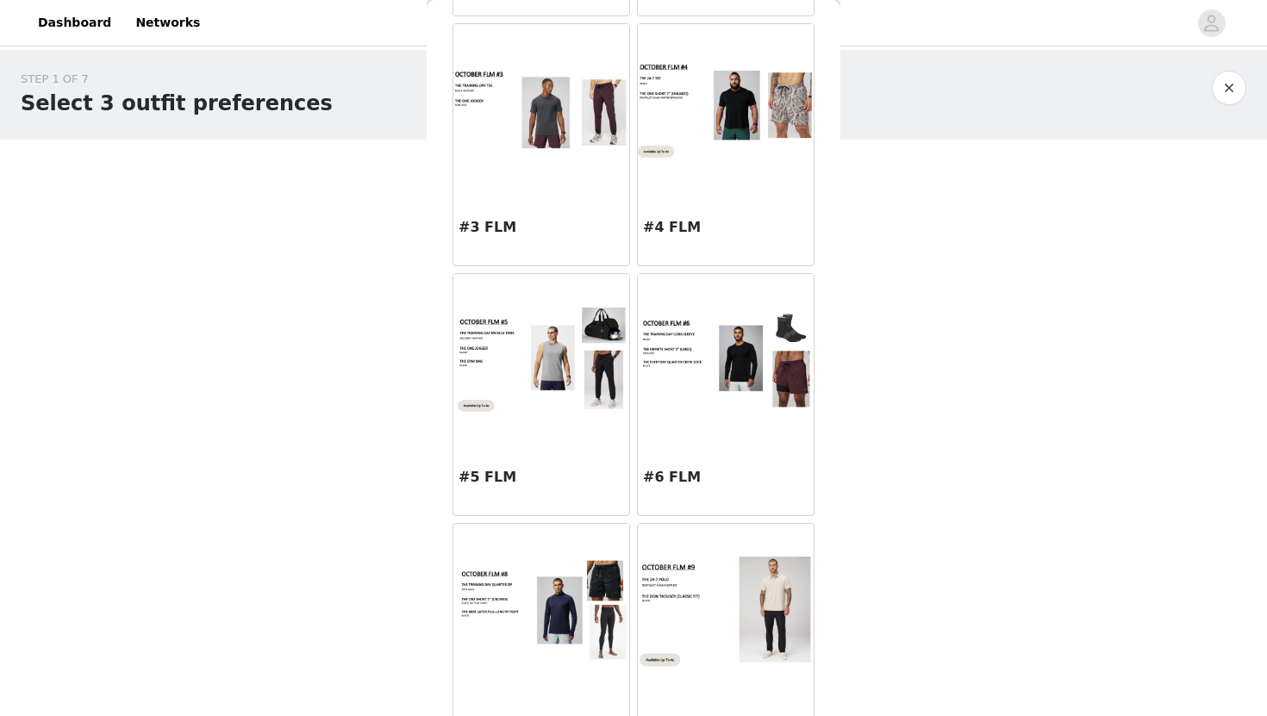
scroll to position [315, 0]
click at [678, 427] on div at bounding box center [726, 358] width 176 height 172
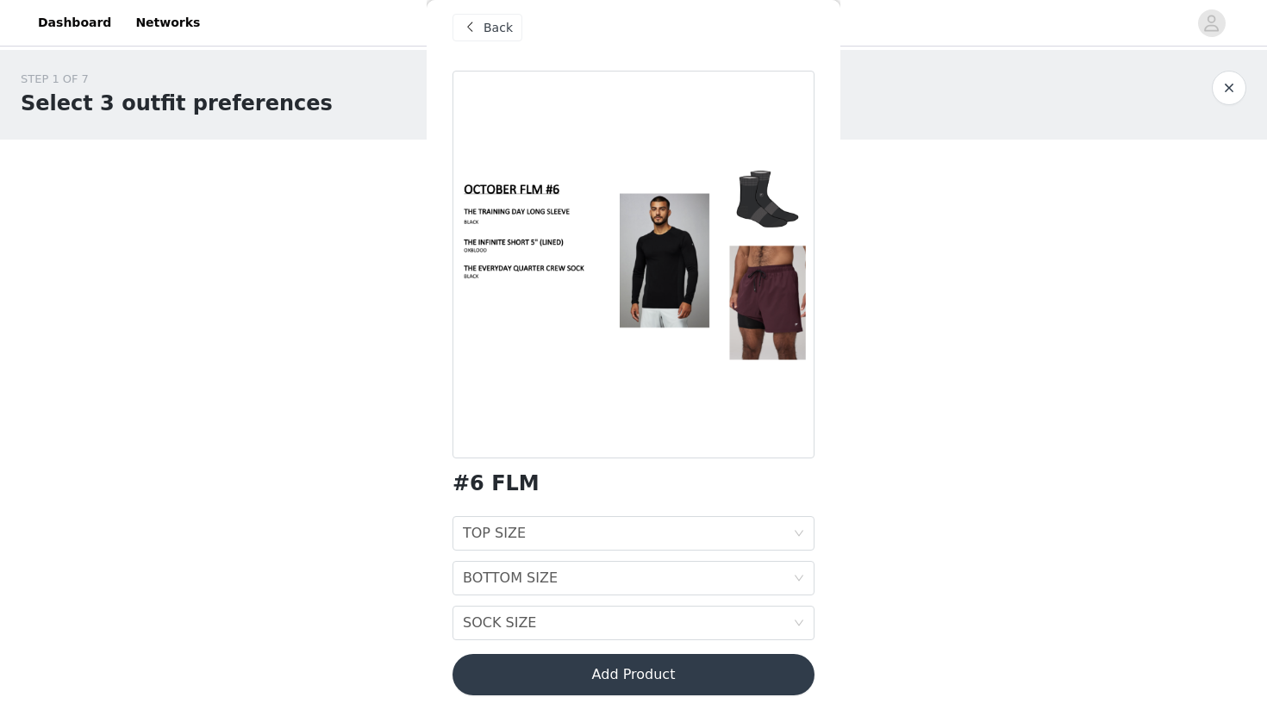
scroll to position [16, 0]
click at [670, 533] on div "TOP SIZE TOP SIZE" at bounding box center [628, 533] width 330 height 33
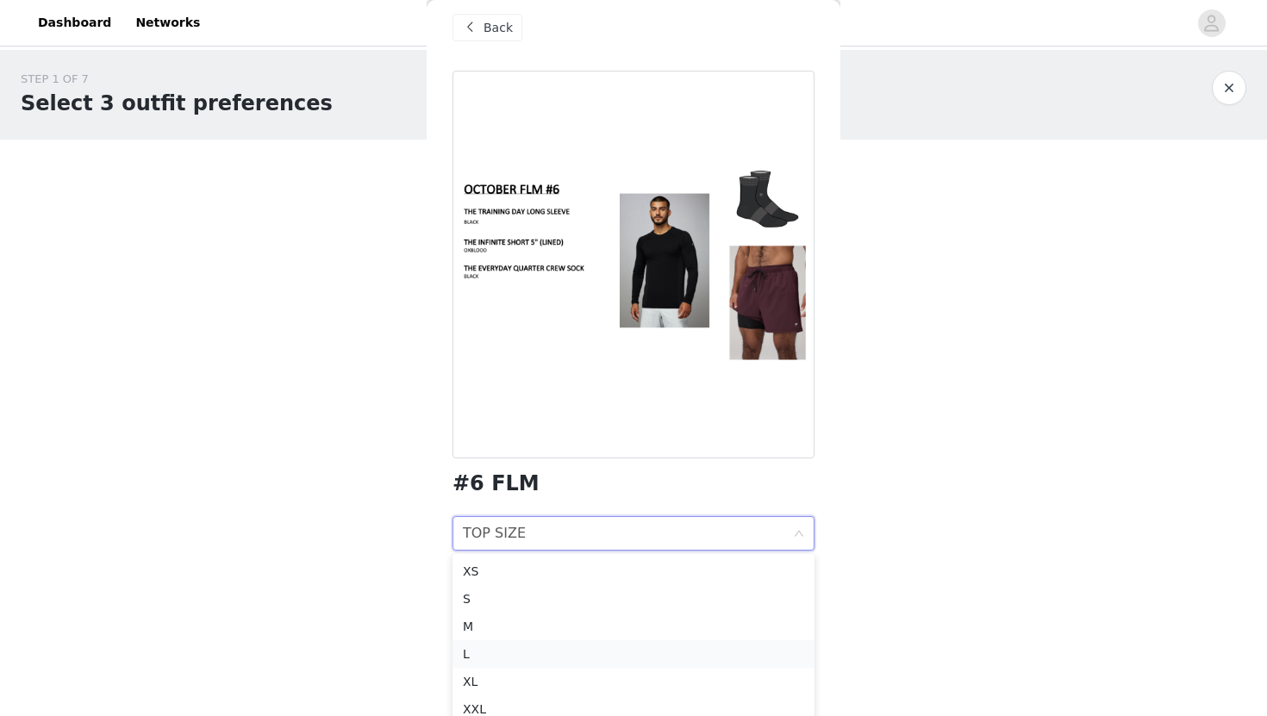
click at [565, 643] on li "L" at bounding box center [633, 654] width 362 height 28
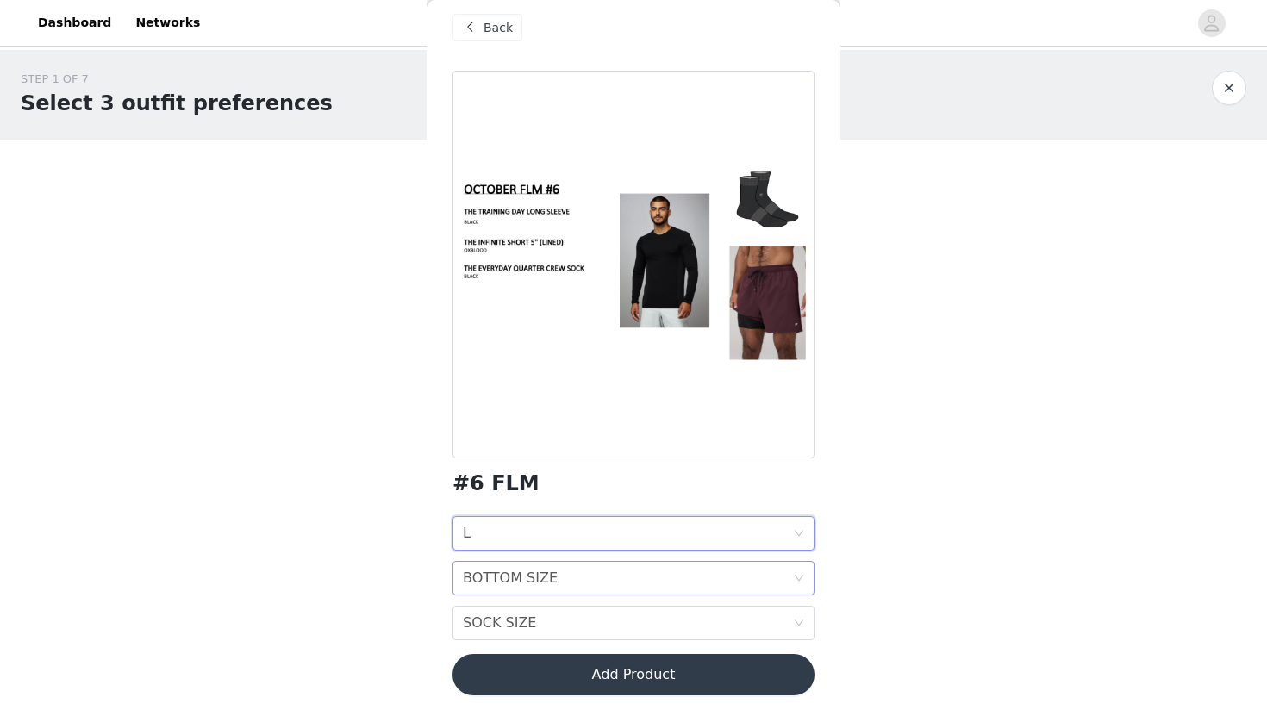
click at [599, 572] on div "BOTTOM SIZE BOTTOM SIZE" at bounding box center [628, 578] width 330 height 33
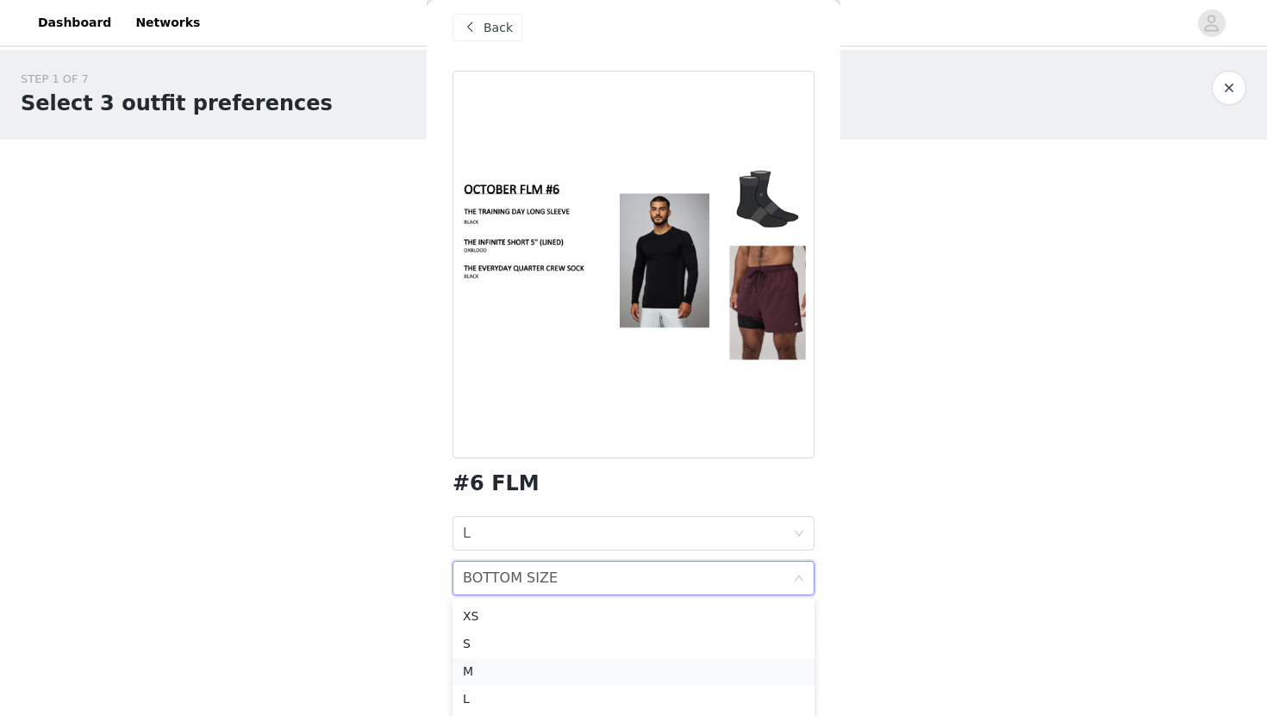
click at [562, 682] on li "M" at bounding box center [633, 672] width 362 height 28
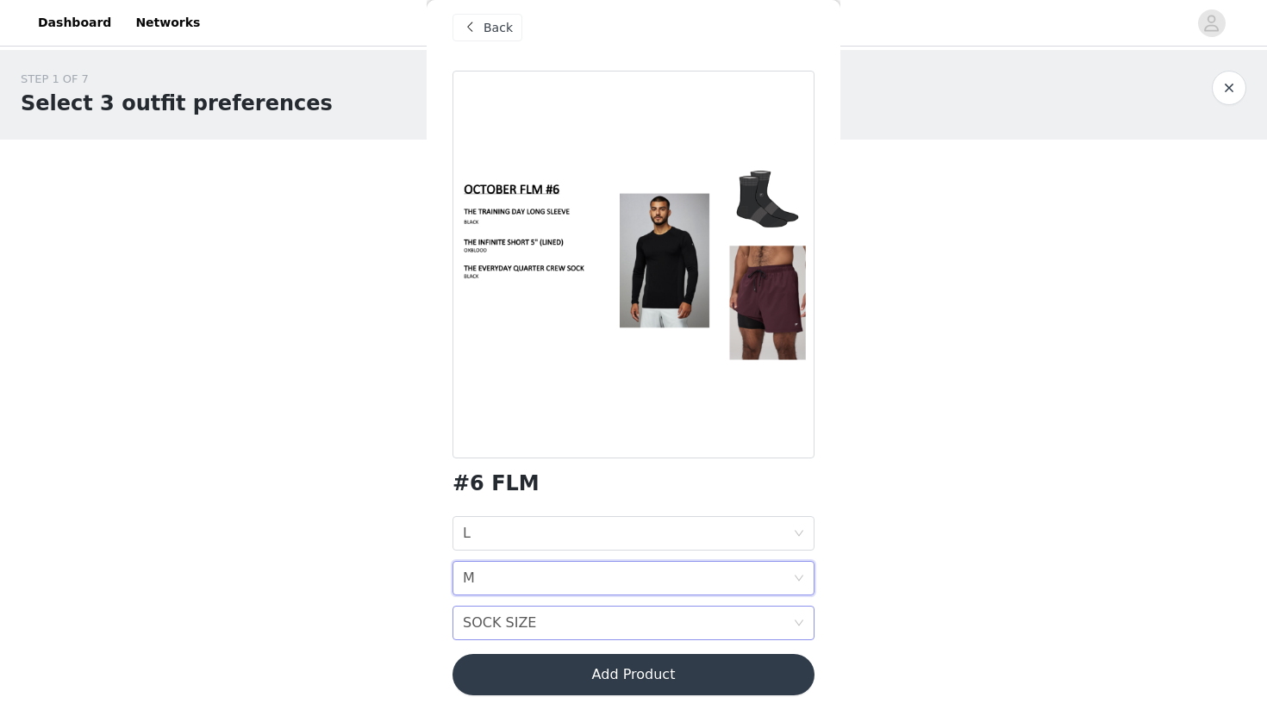
click at [570, 628] on div "SOCK SIZE SOCK SIZE" at bounding box center [628, 623] width 330 height 33
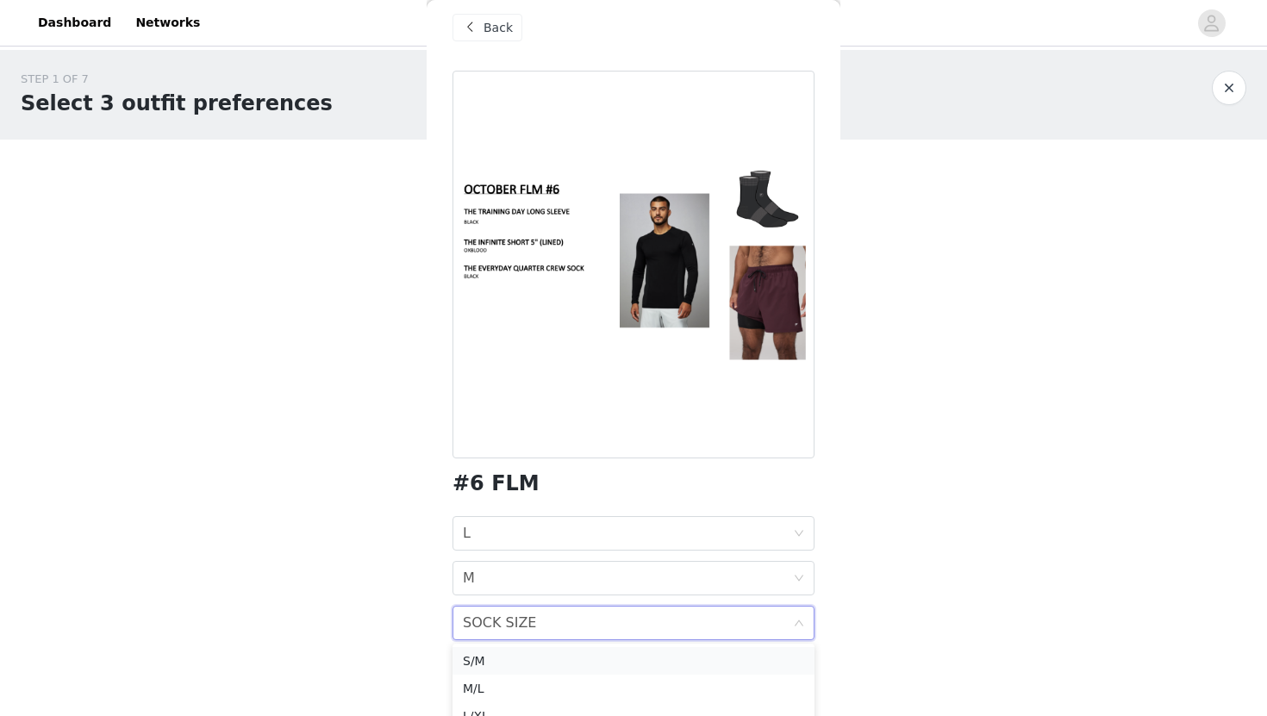
scroll to position [17, 0]
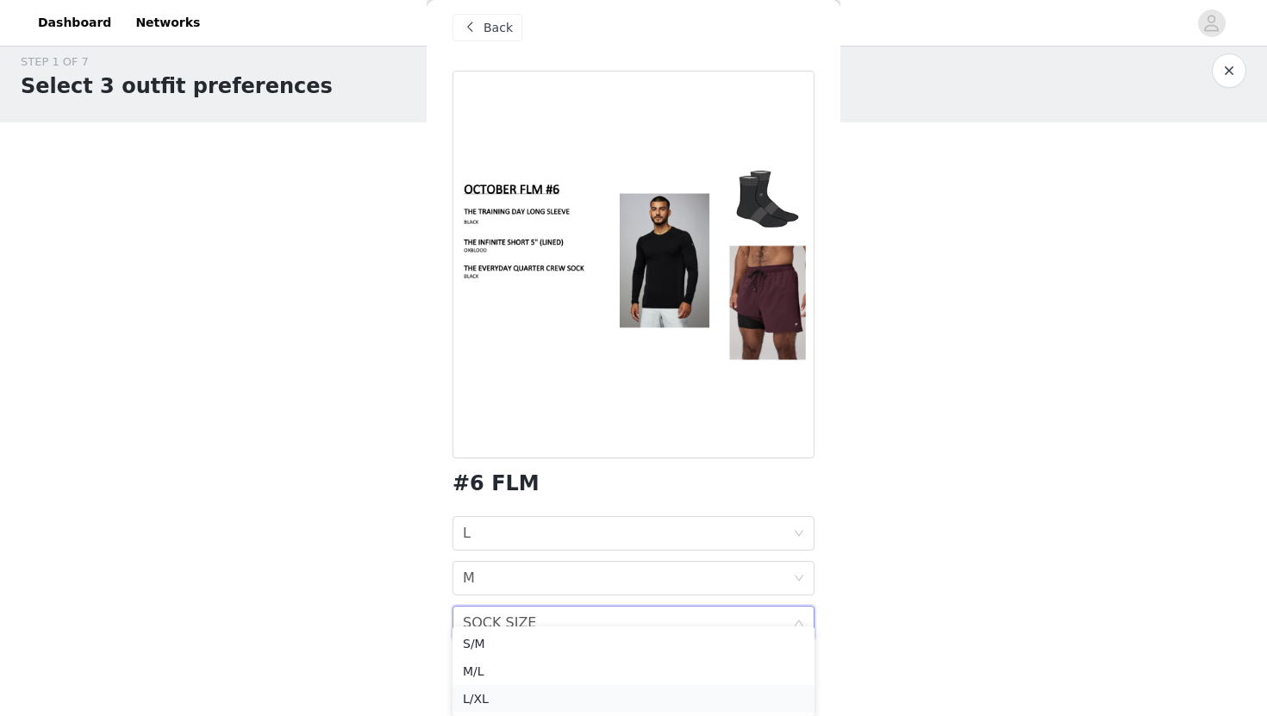
click at [549, 696] on div "L/XL" at bounding box center [633, 698] width 341 height 19
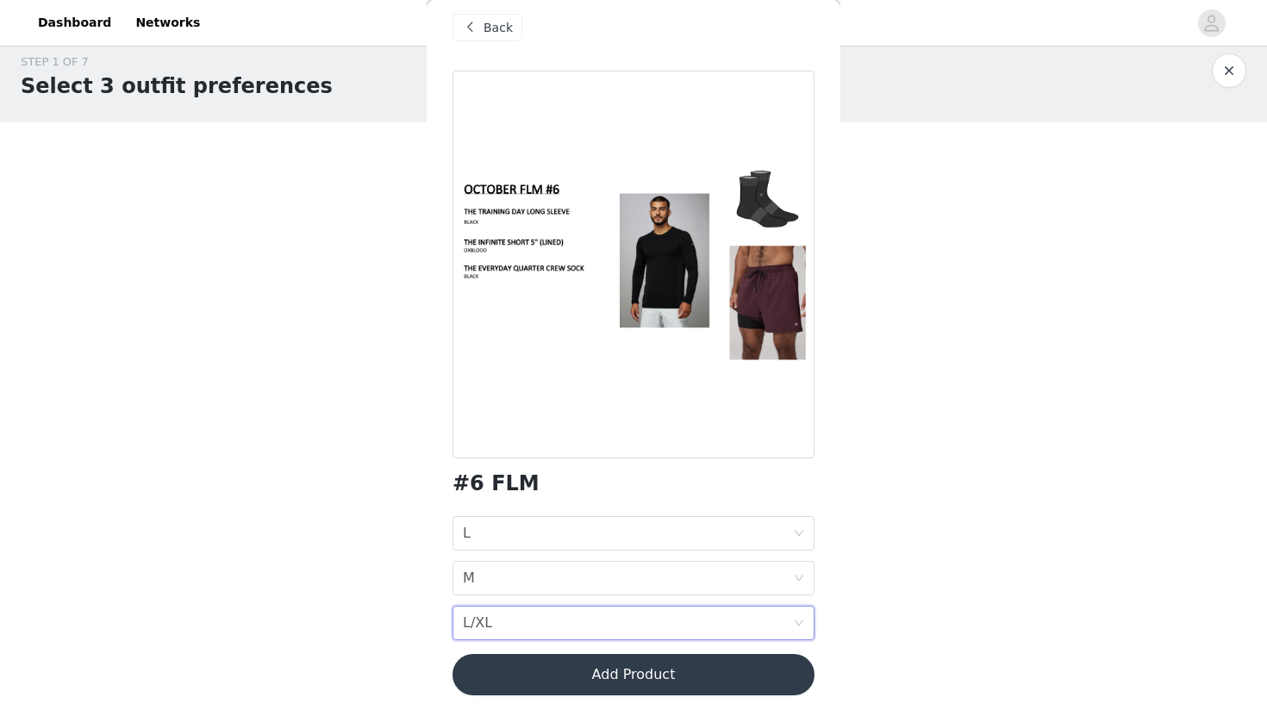
scroll to position [0, 0]
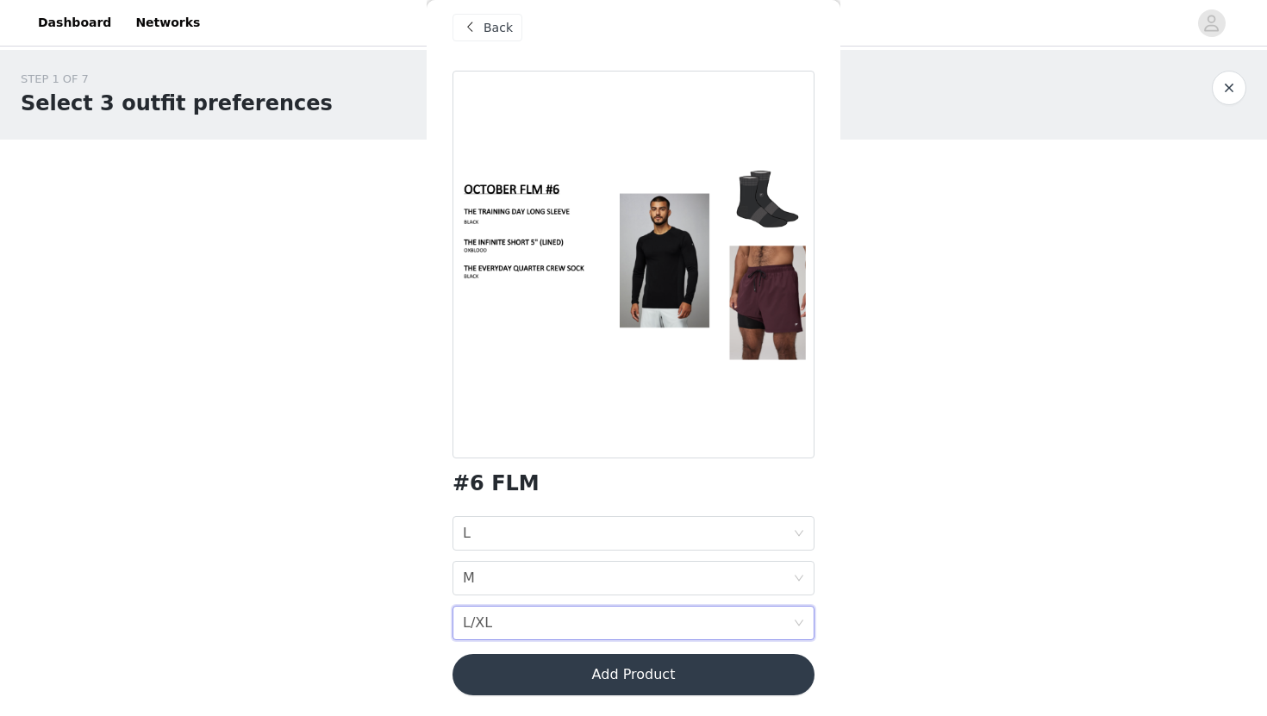
click at [591, 680] on button "Add Product" at bounding box center [633, 674] width 362 height 41
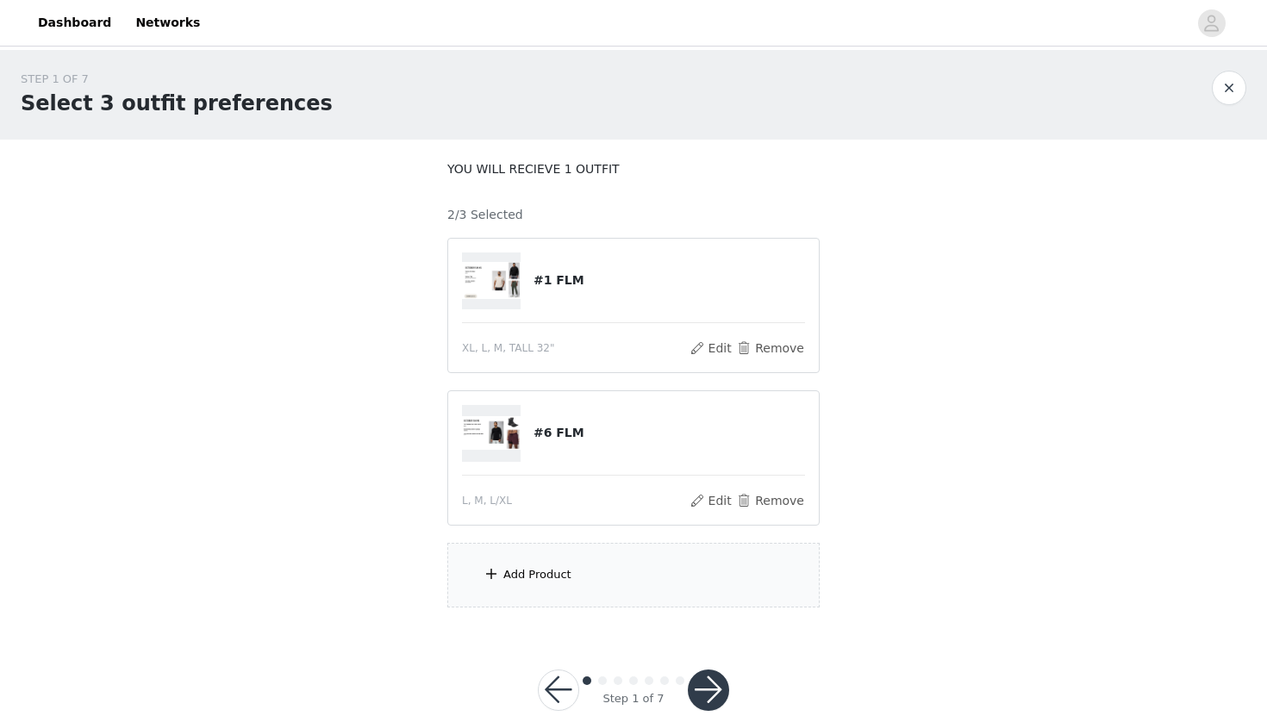
click at [539, 567] on div "Add Product" at bounding box center [537, 574] width 68 height 17
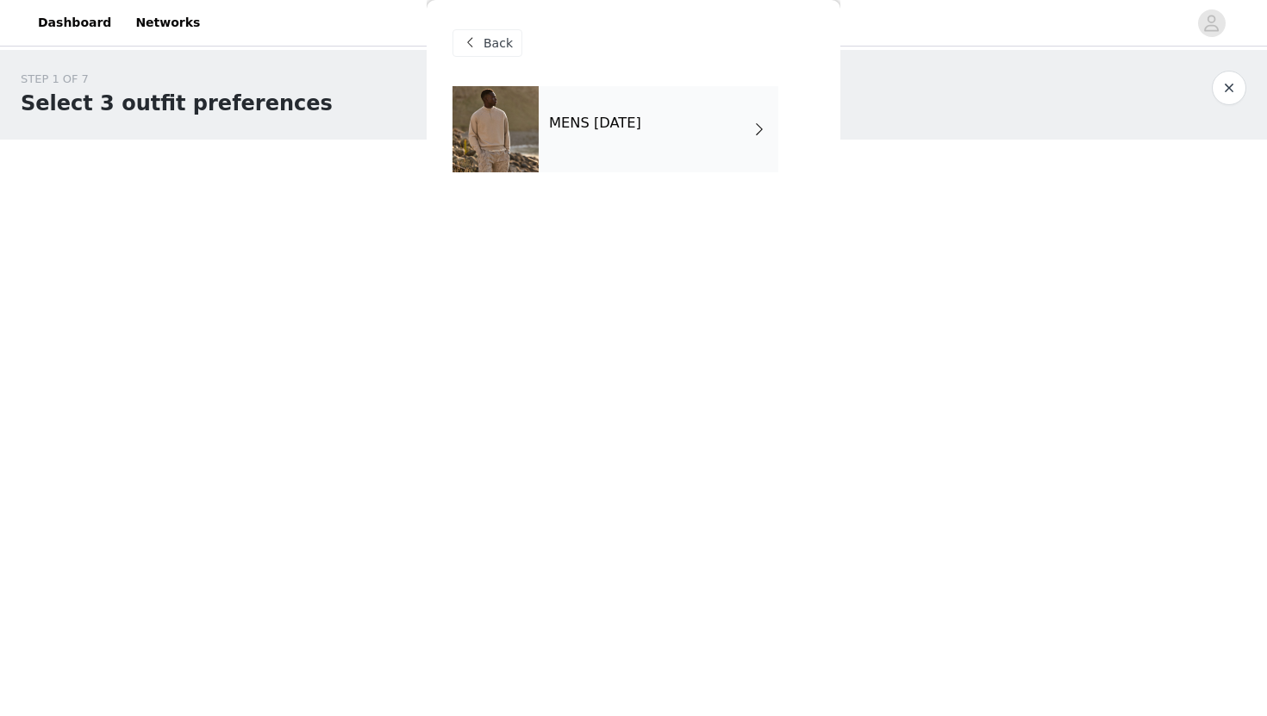
scroll to position [35, 0]
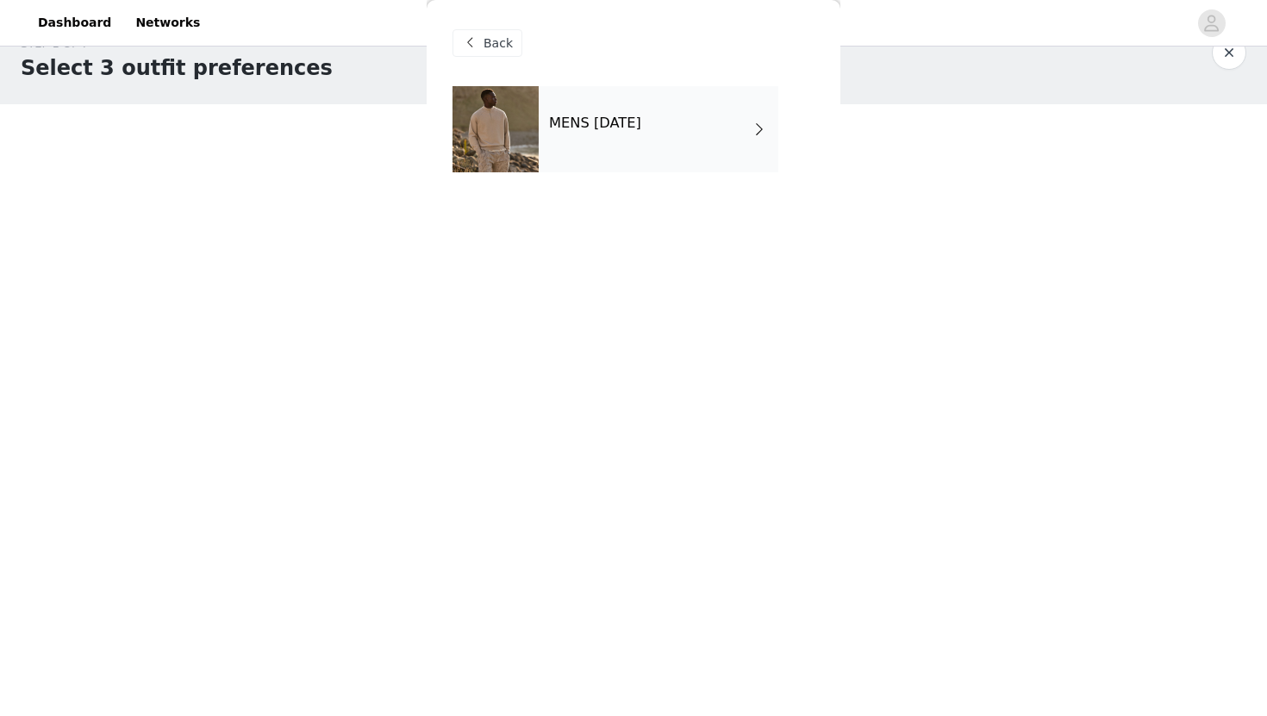
click at [565, 166] on div "MENS [DATE]" at bounding box center [659, 129] width 240 height 86
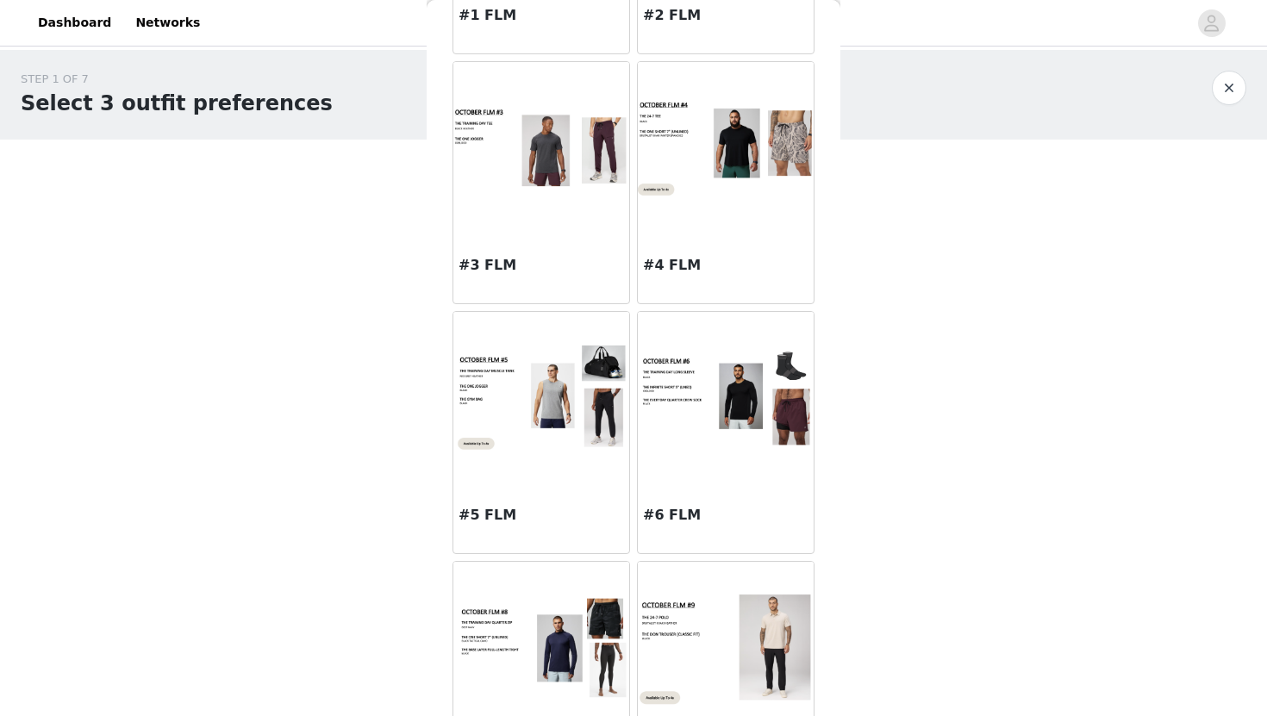
scroll to position [271, 0]
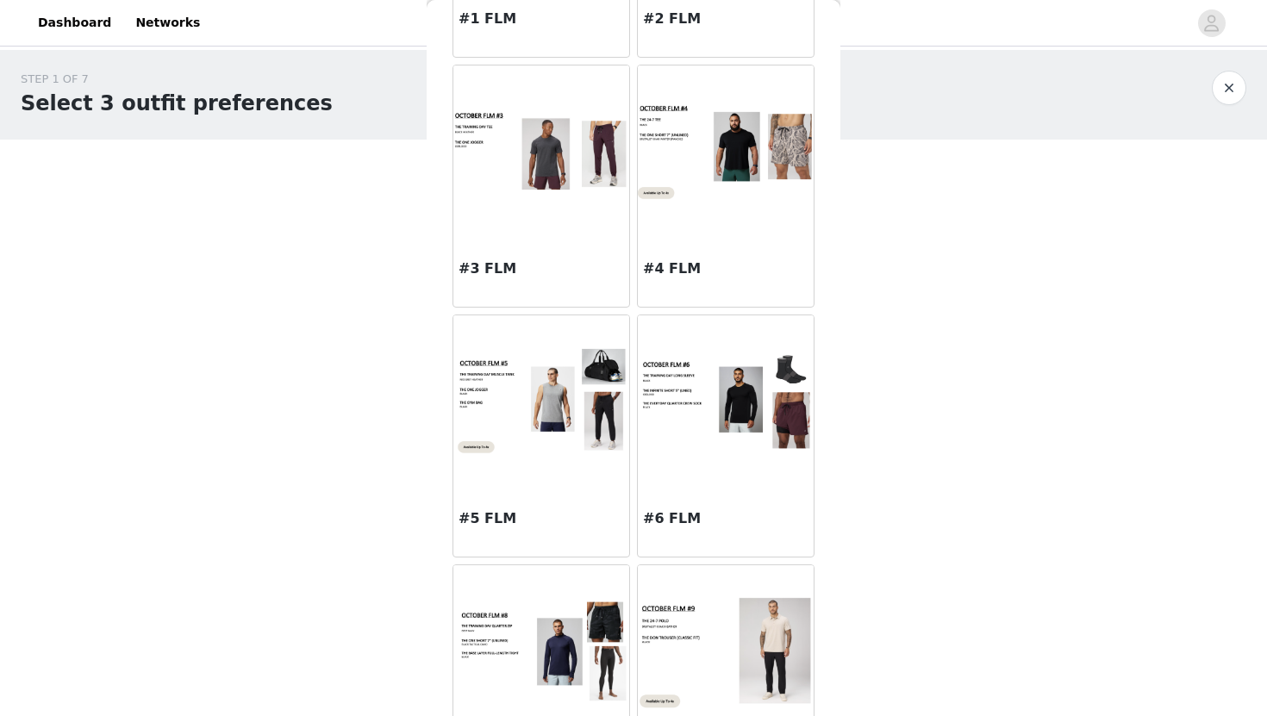
click at [564, 495] on div "#5 FLM" at bounding box center [541, 522] width 176 height 69
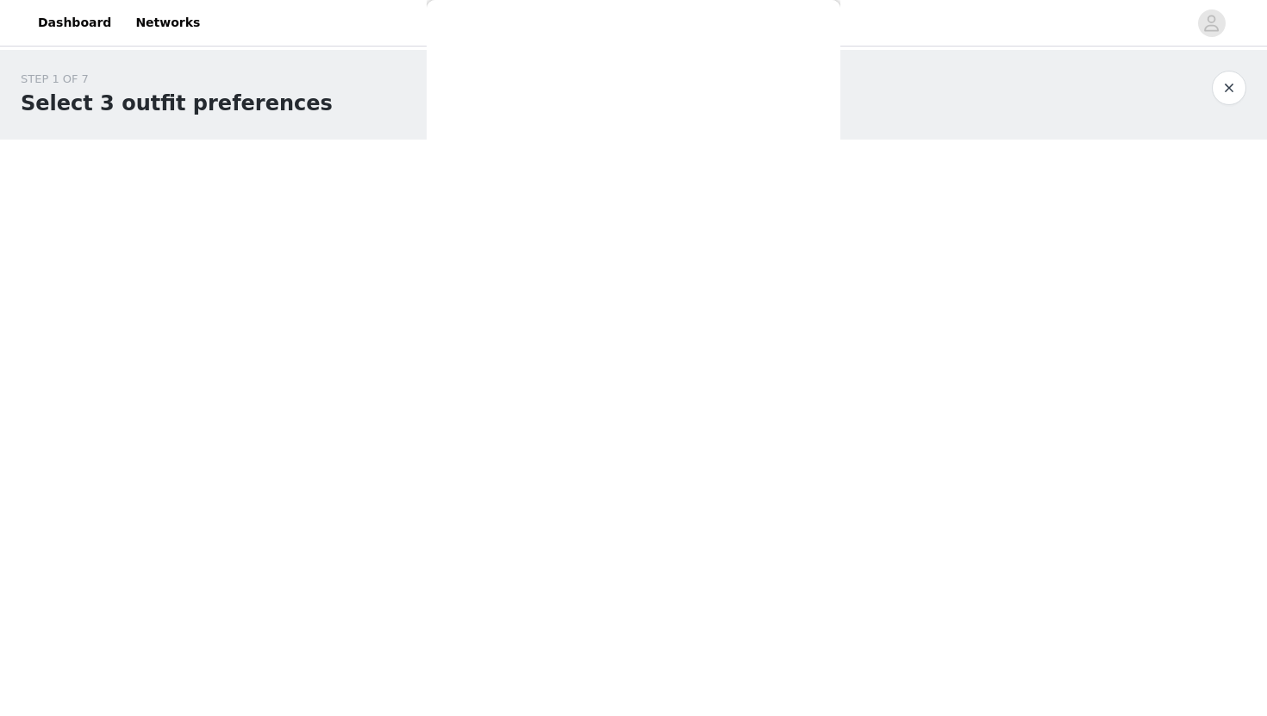
scroll to position [0, 0]
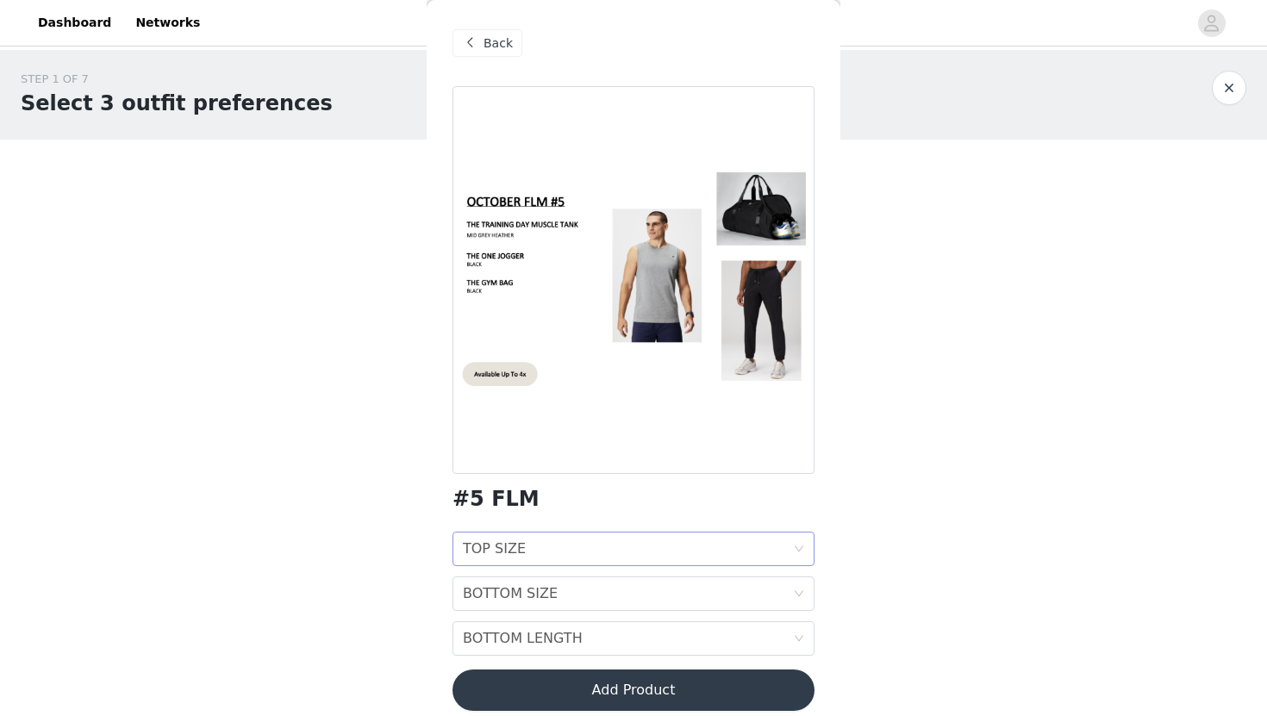
click at [751, 558] on div "TOP SIZE TOP SIZE" at bounding box center [628, 549] width 330 height 33
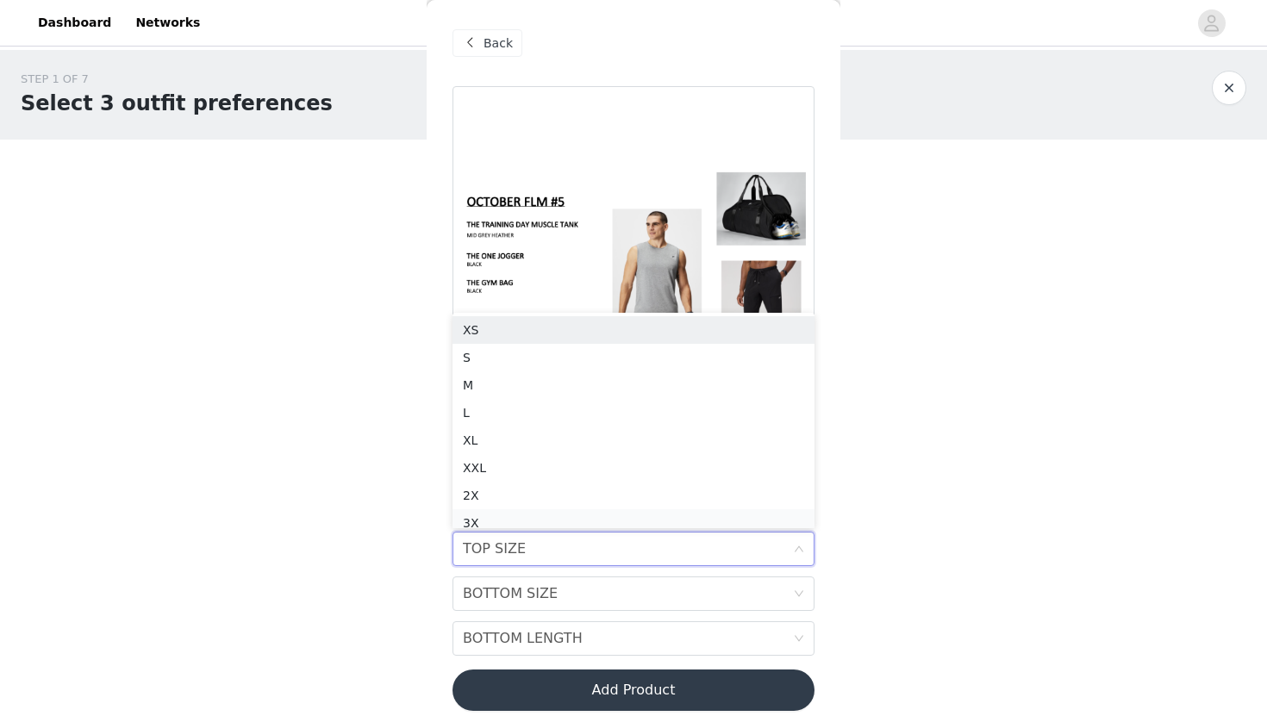
scroll to position [9, 0]
click at [583, 406] on div "L" at bounding box center [633, 404] width 341 height 19
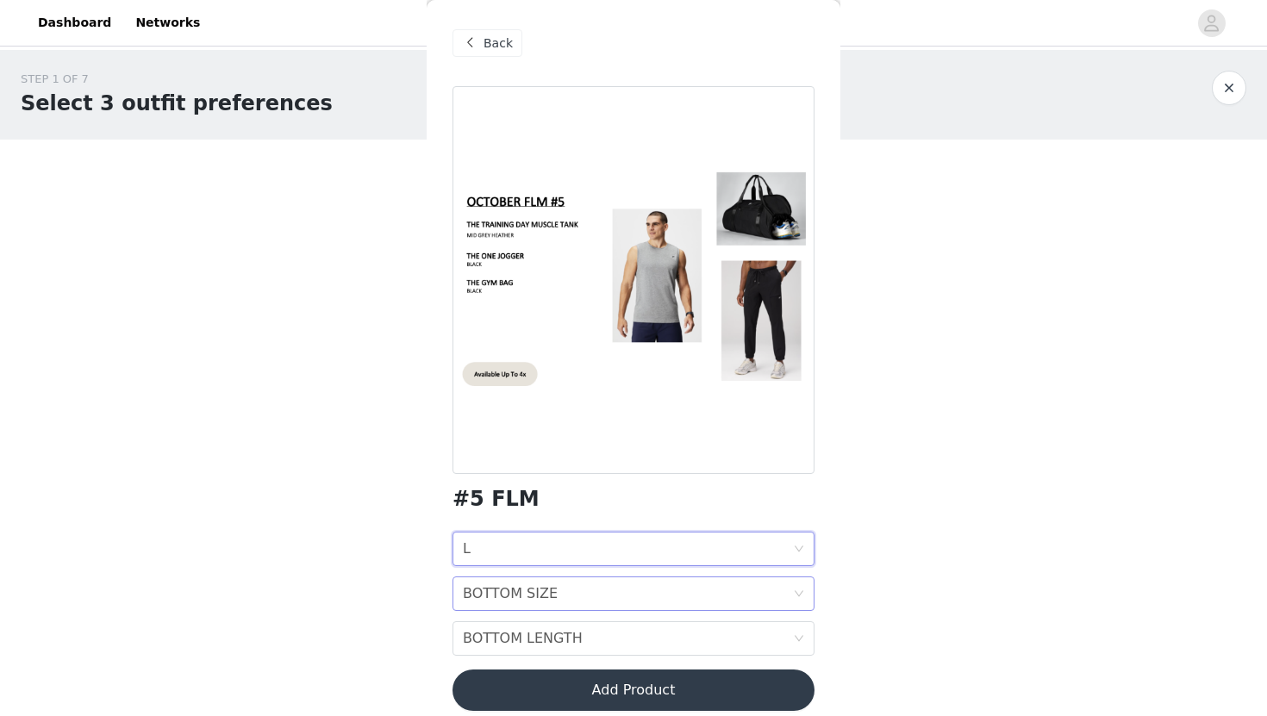
click at [601, 606] on div "BOTTOM SIZE BOTTOM SIZE" at bounding box center [628, 593] width 330 height 33
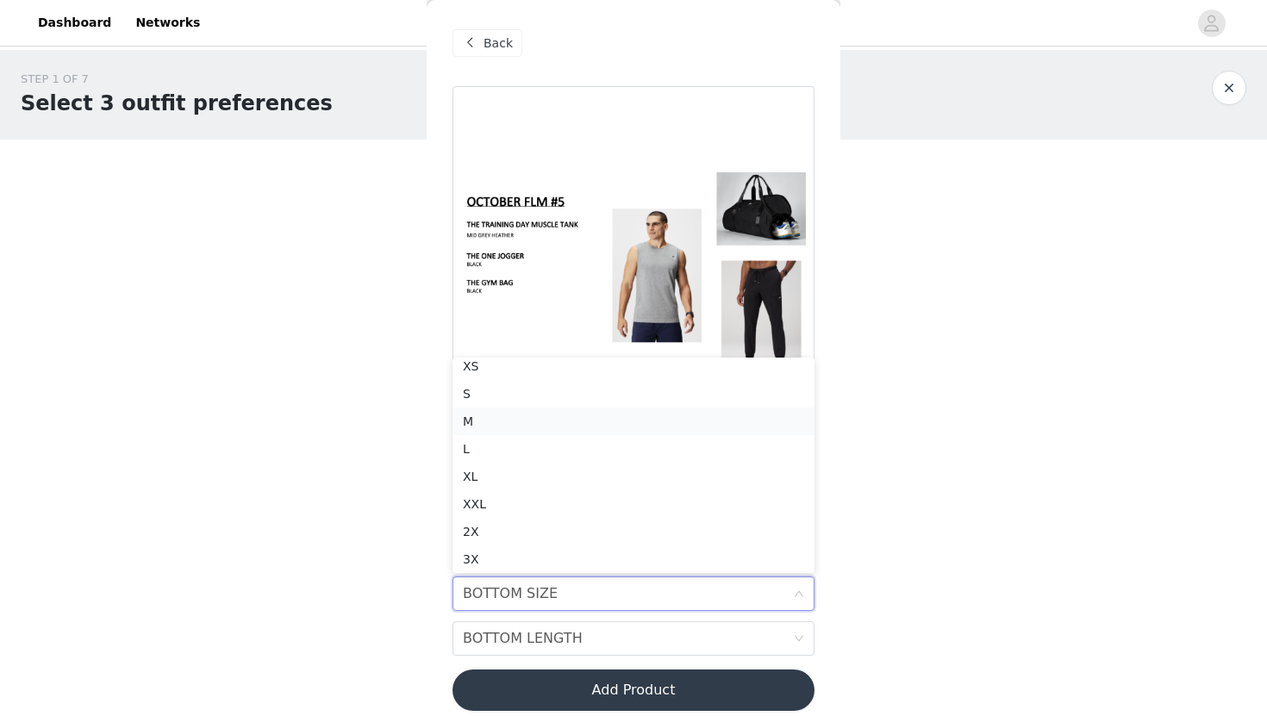
click at [525, 427] on div "M" at bounding box center [633, 421] width 341 height 19
click at [545, 603] on div "BOTTOM SIZE M" at bounding box center [628, 593] width 330 height 33
click at [490, 452] on div "L" at bounding box center [633, 448] width 341 height 19
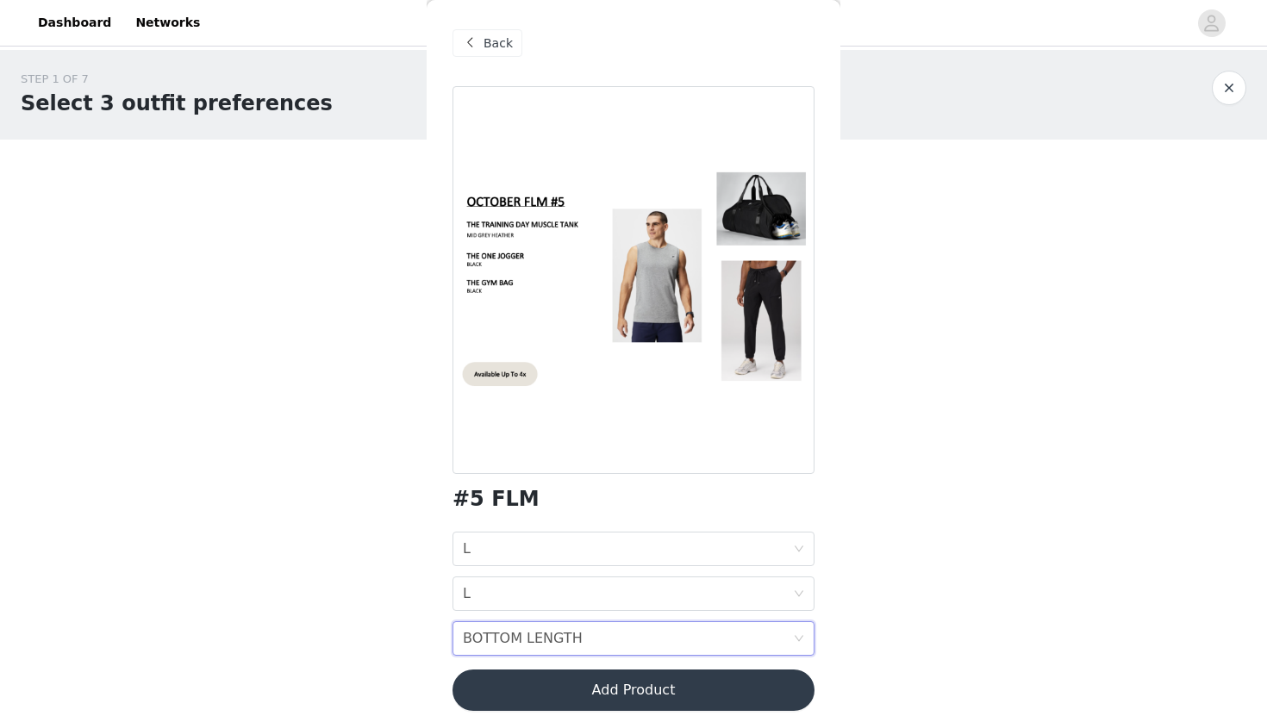
click at [564, 641] on div "BOTTOM LENGTH" at bounding box center [523, 638] width 120 height 33
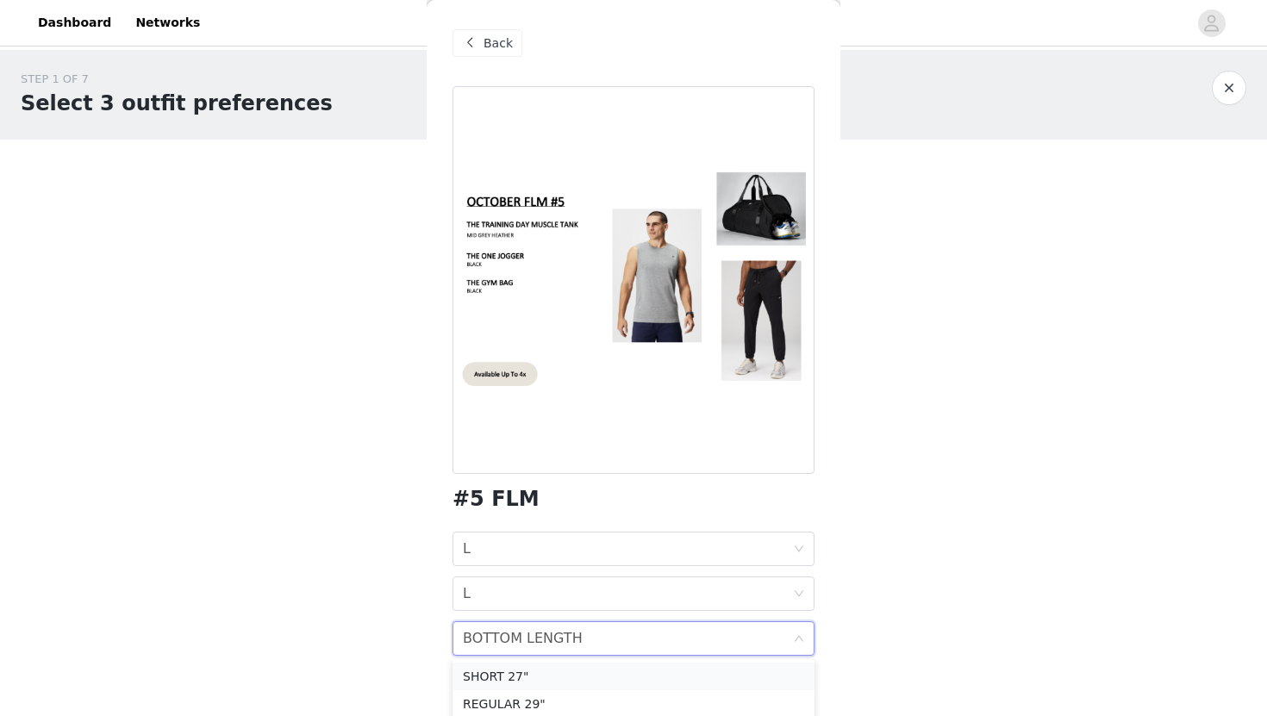
scroll to position [35, 0]
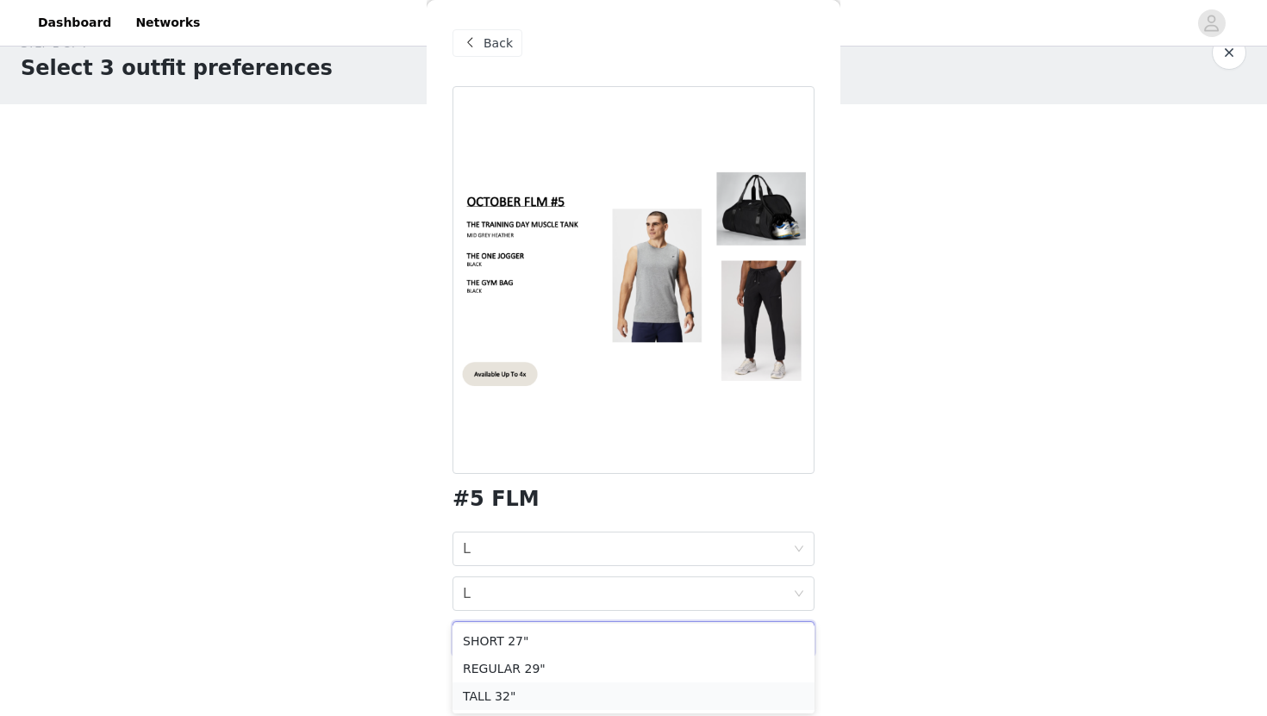
click at [544, 695] on div "TALL 32"" at bounding box center [633, 696] width 341 height 19
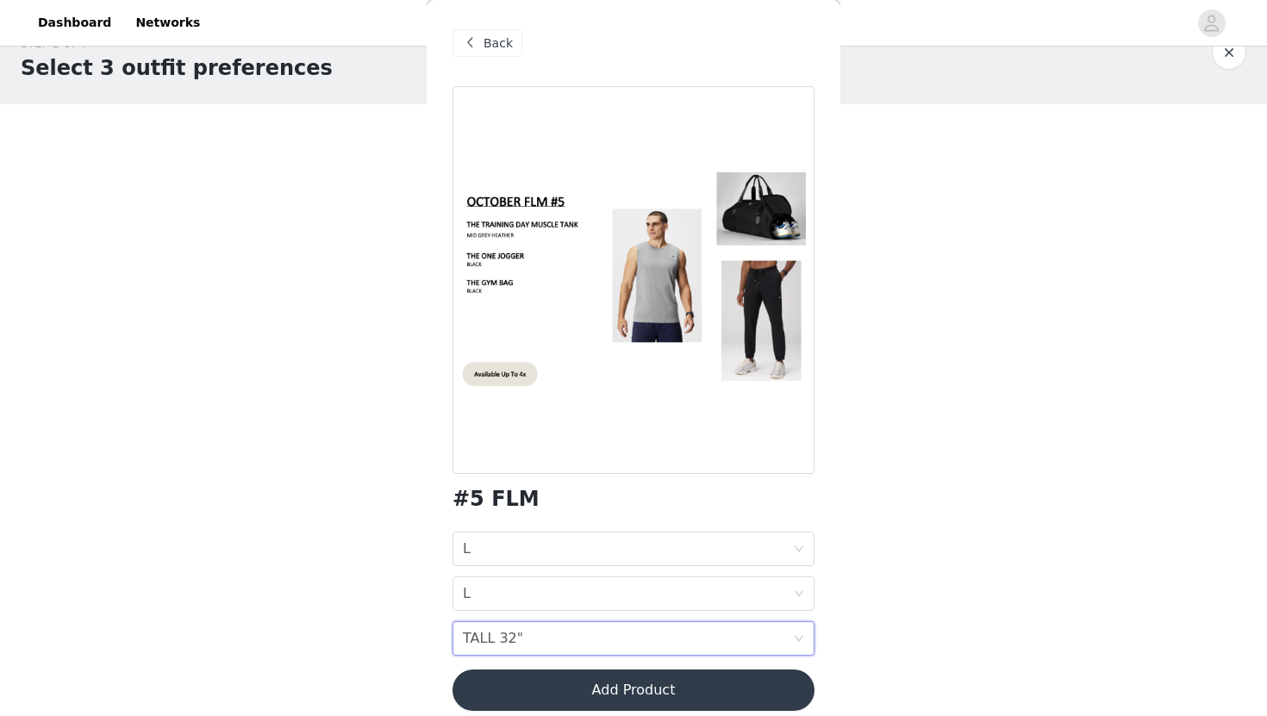
click at [575, 688] on button "Add Product" at bounding box center [633, 690] width 362 height 41
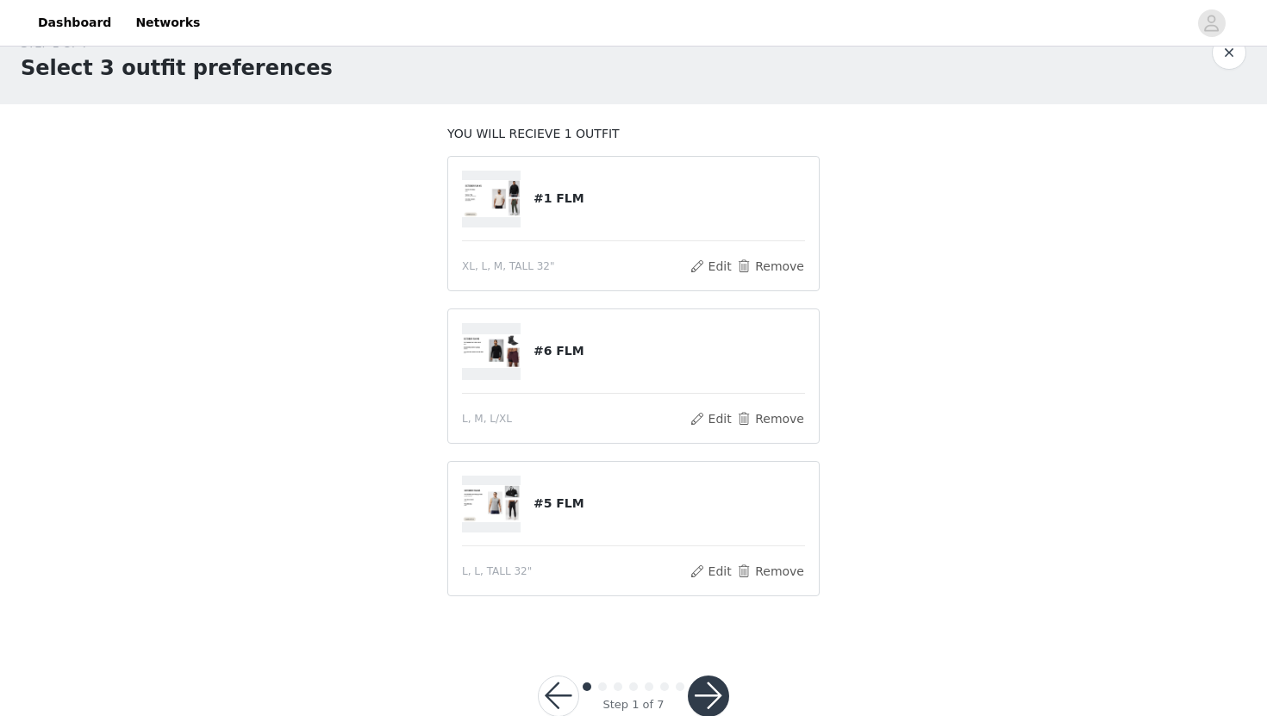
click at [503, 354] on img at bounding box center [491, 350] width 59 height 33
click at [514, 251] on article "#1 FLM XL, L, M, TALL 32" Edit Remove" at bounding box center [633, 223] width 372 height 135
click at [709, 267] on button "Edit" at bounding box center [711, 266] width 44 height 21
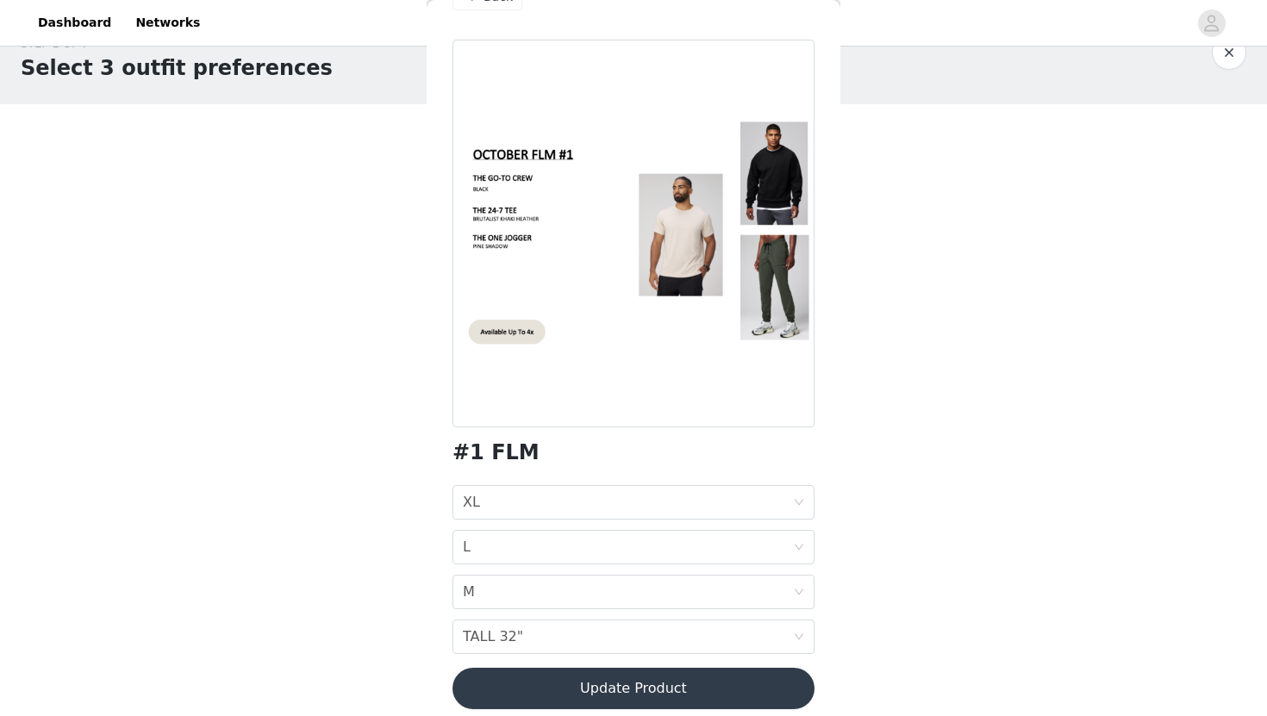
scroll to position [60, 0]
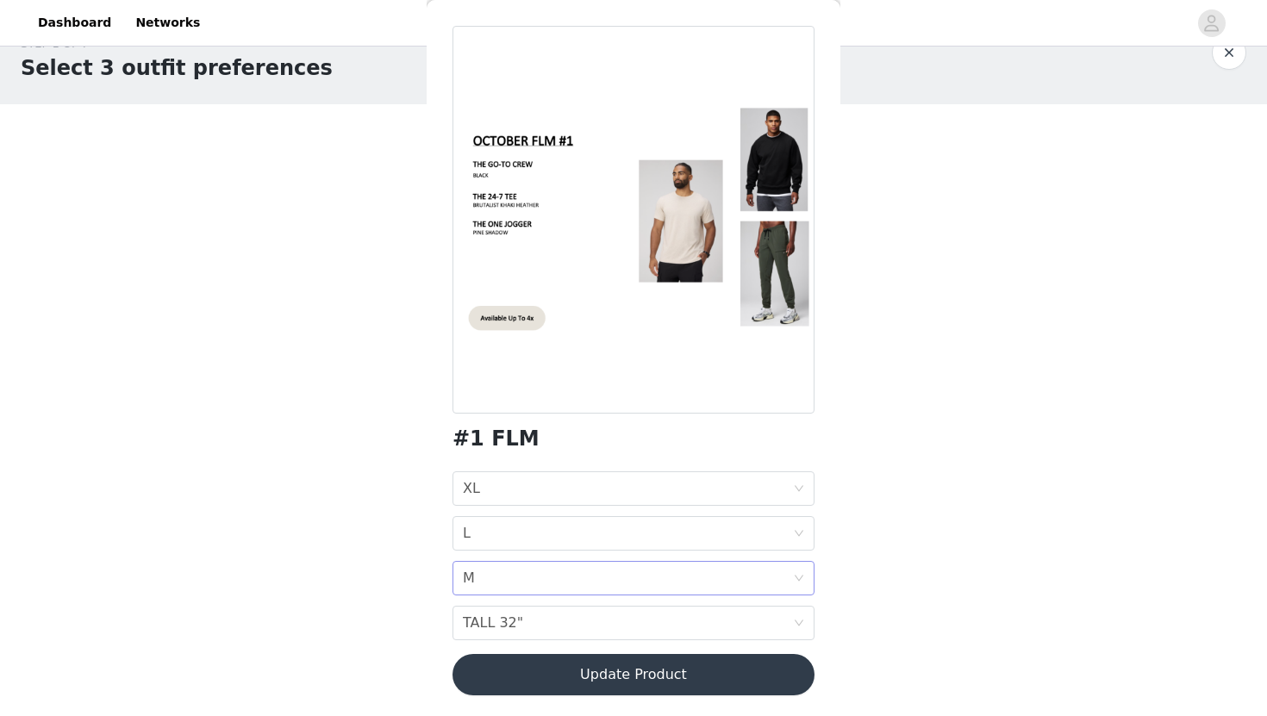
click at [633, 582] on div "BOTTOM SIZE M" at bounding box center [628, 578] width 330 height 33
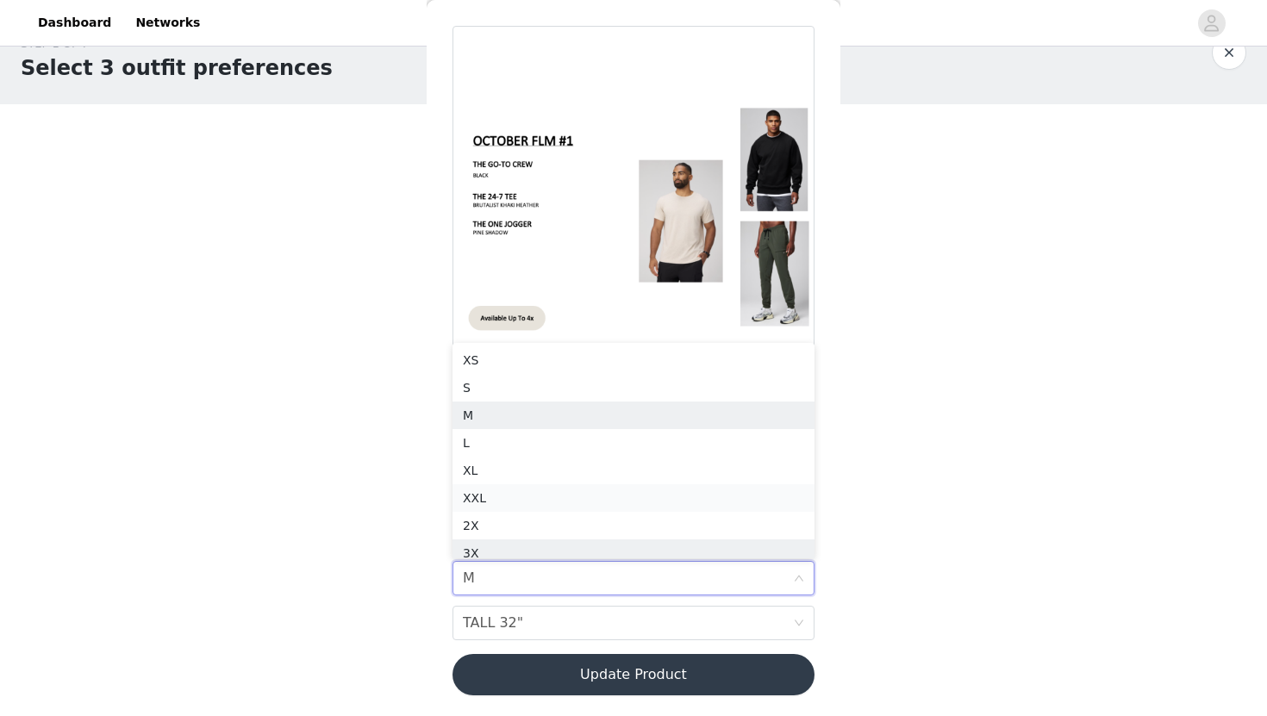
scroll to position [9, 0]
click at [555, 438] on div "L" at bounding box center [633, 434] width 341 height 19
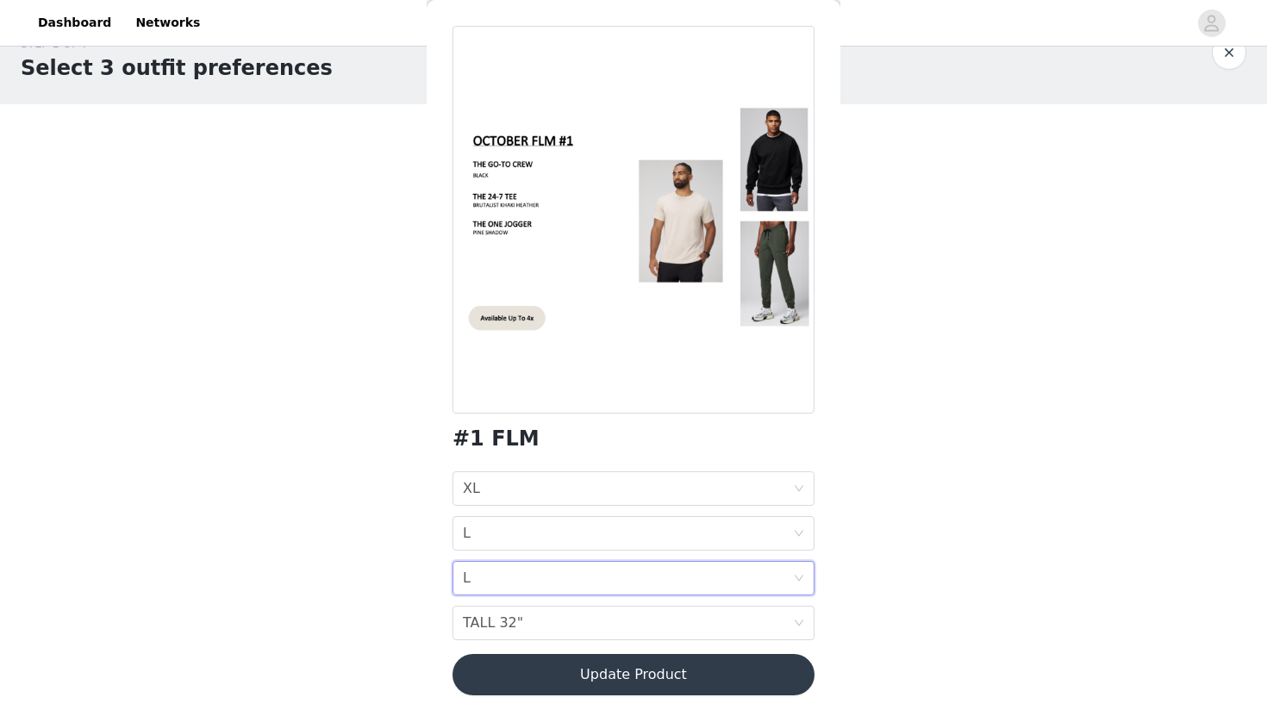
click at [558, 683] on button "Update Product" at bounding box center [633, 674] width 362 height 41
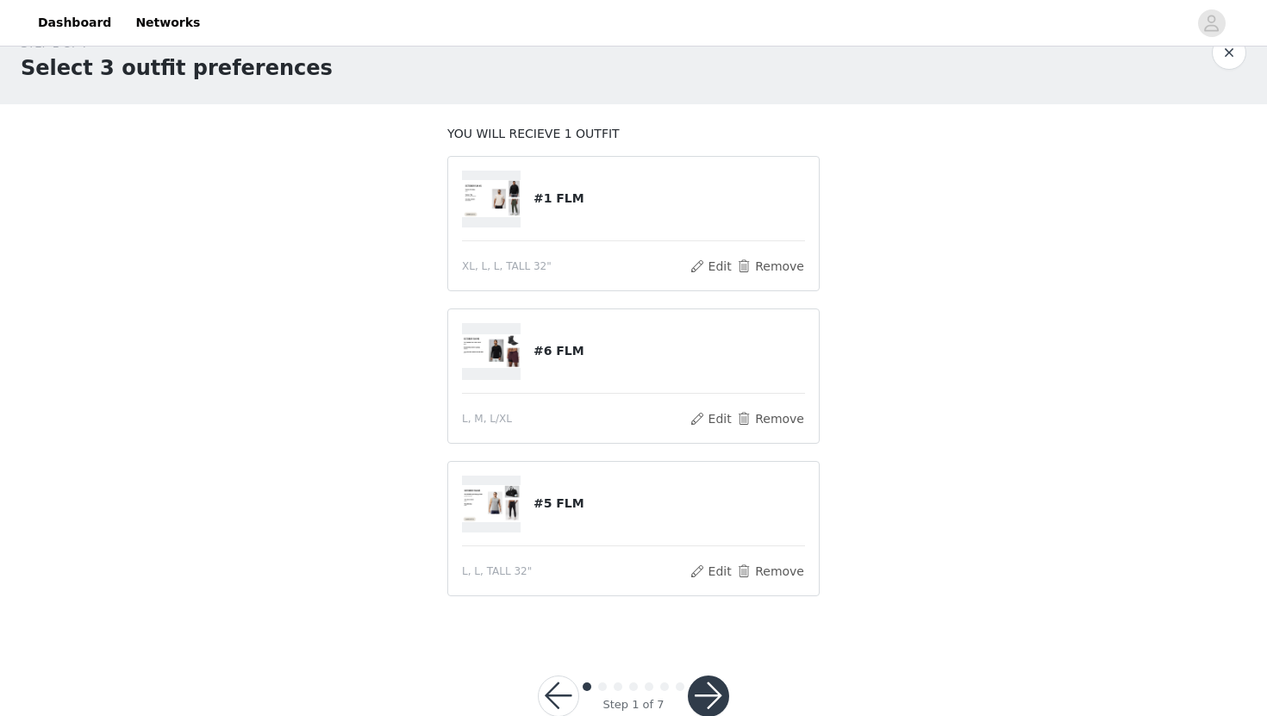
click at [701, 695] on button "button" at bounding box center [708, 696] width 41 height 41
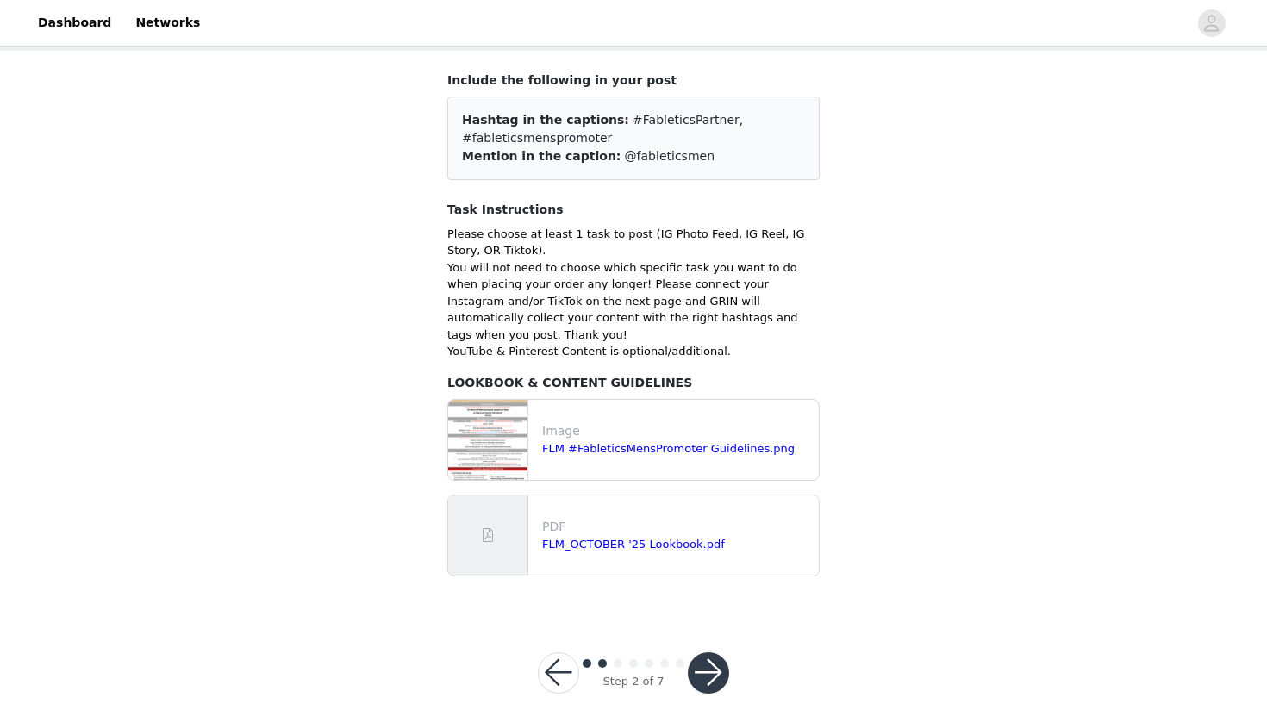
scroll to position [90, 0]
click at [723, 630] on div "Step 2 of 7" at bounding box center [633, 671] width 233 height 83
click at [707, 651] on button "button" at bounding box center [708, 671] width 41 height 41
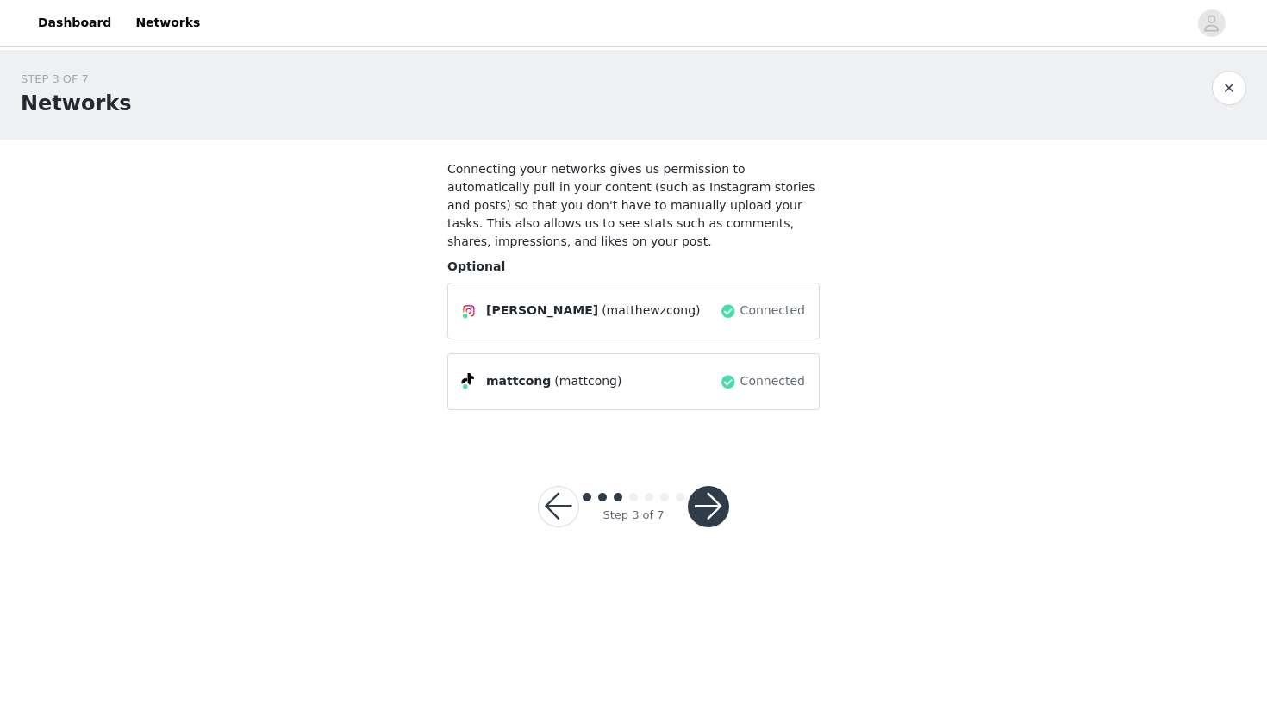
click at [709, 514] on button "button" at bounding box center [708, 506] width 41 height 41
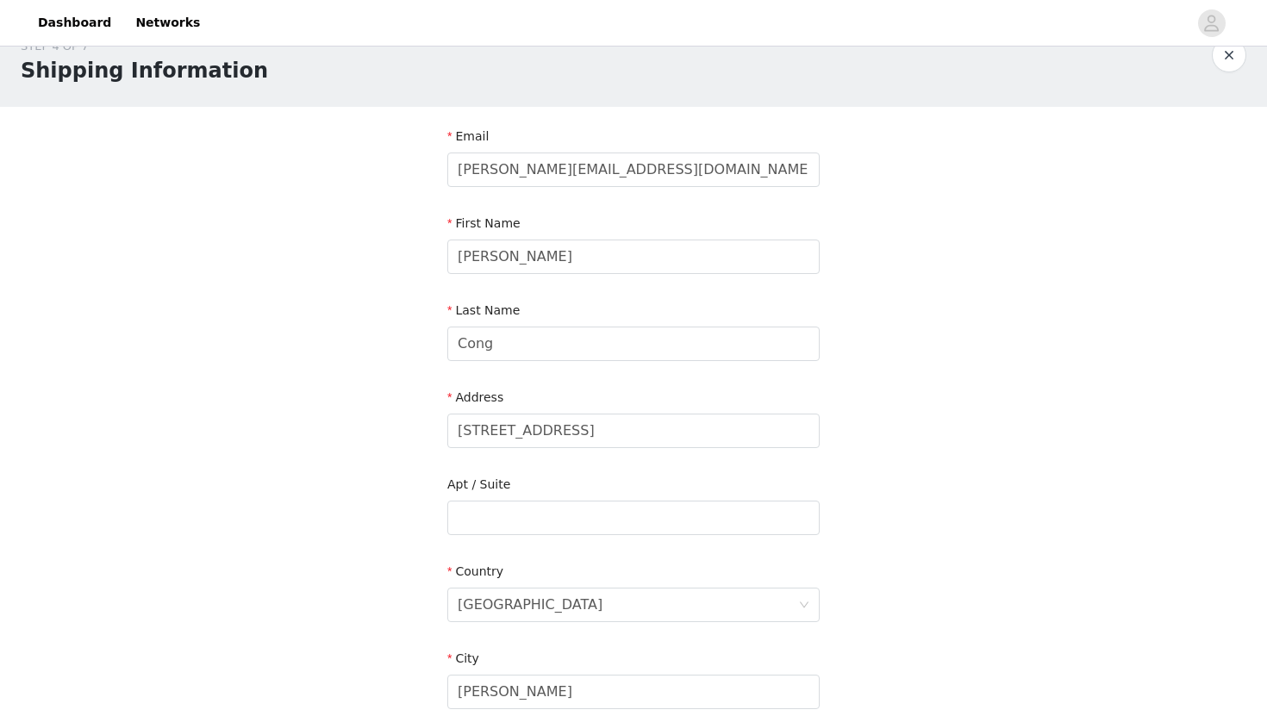
scroll to position [26, 0]
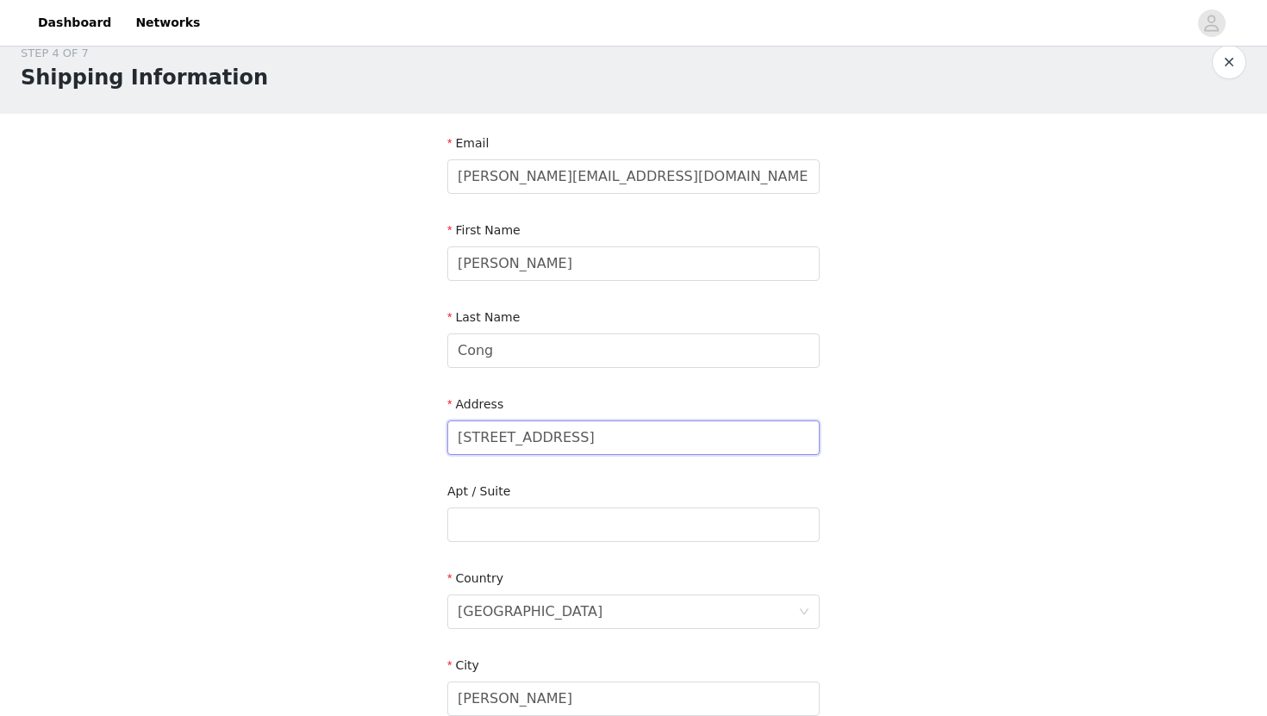
click at [557, 442] on input "[STREET_ADDRESS]" at bounding box center [633, 438] width 372 height 34
type input "[STREET_ADDRESS]"
click at [538, 525] on input "text" at bounding box center [633, 525] width 372 height 34
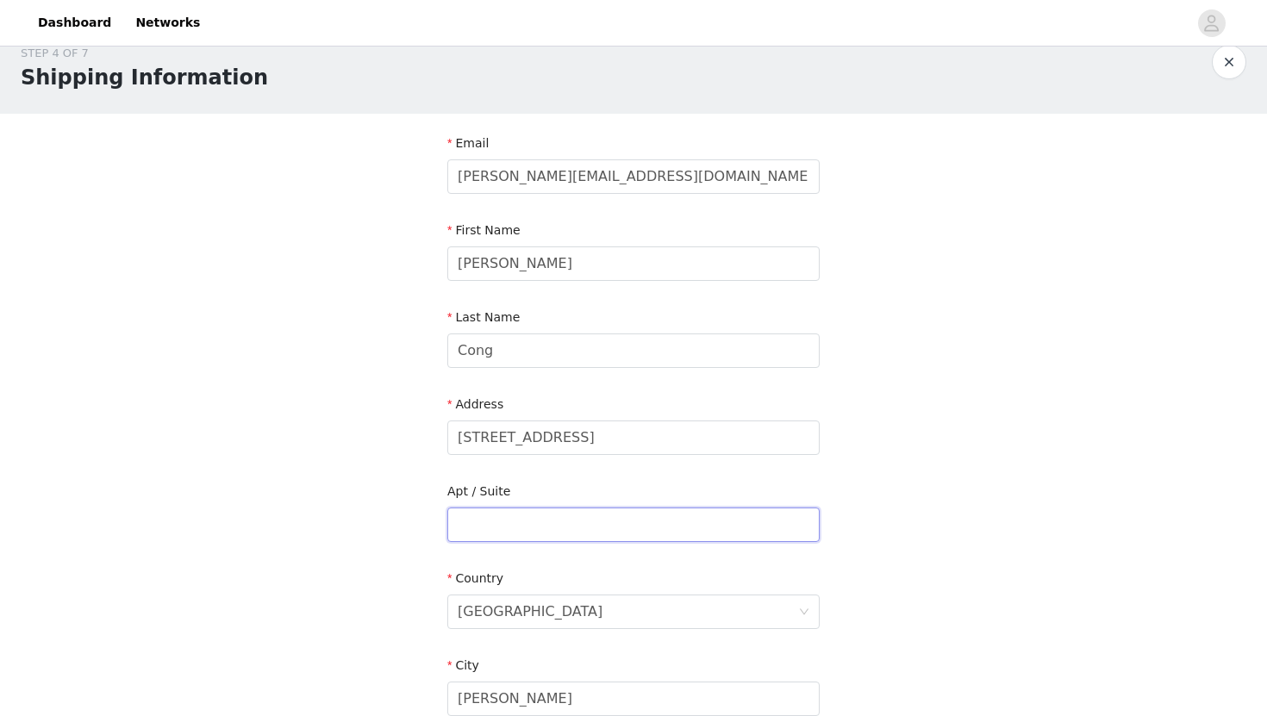
type input "2"
type input "1"
type input "212"
click at [531, 601] on div "[GEOGRAPHIC_DATA]" at bounding box center [530, 611] width 145 height 33
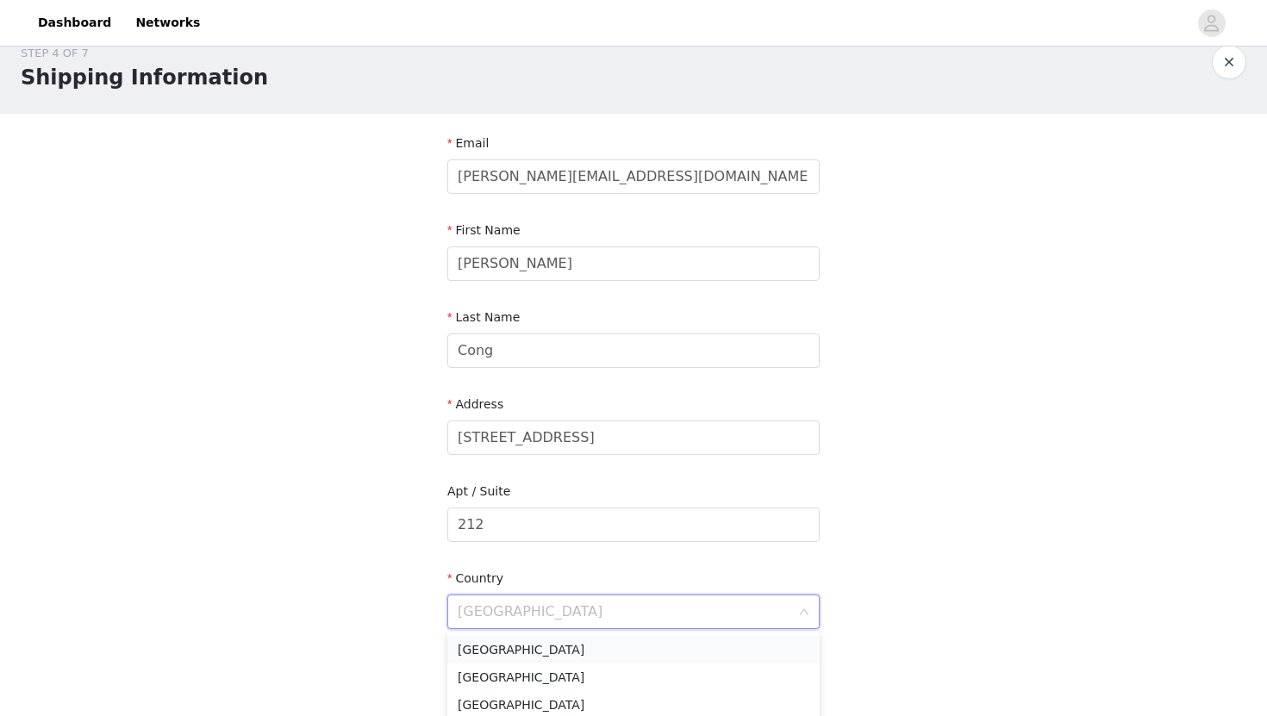
click at [548, 643] on li "[GEOGRAPHIC_DATA]" at bounding box center [633, 650] width 372 height 28
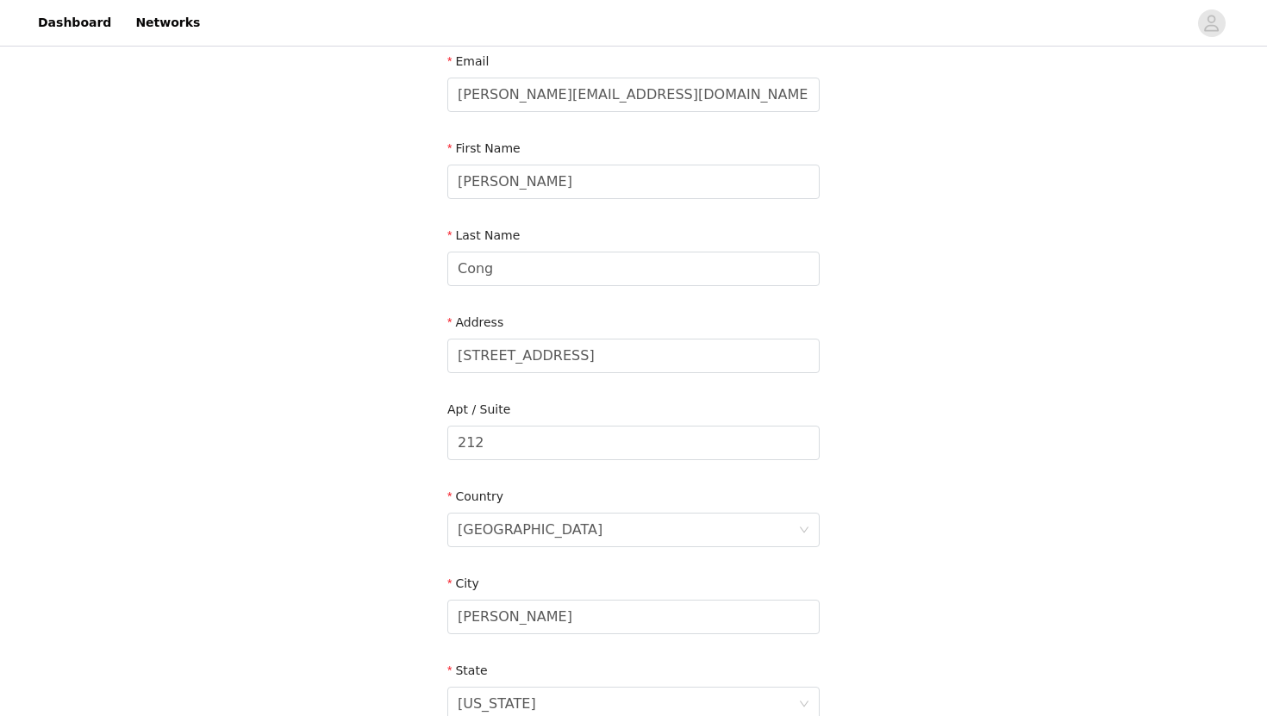
scroll to position [142, 0]
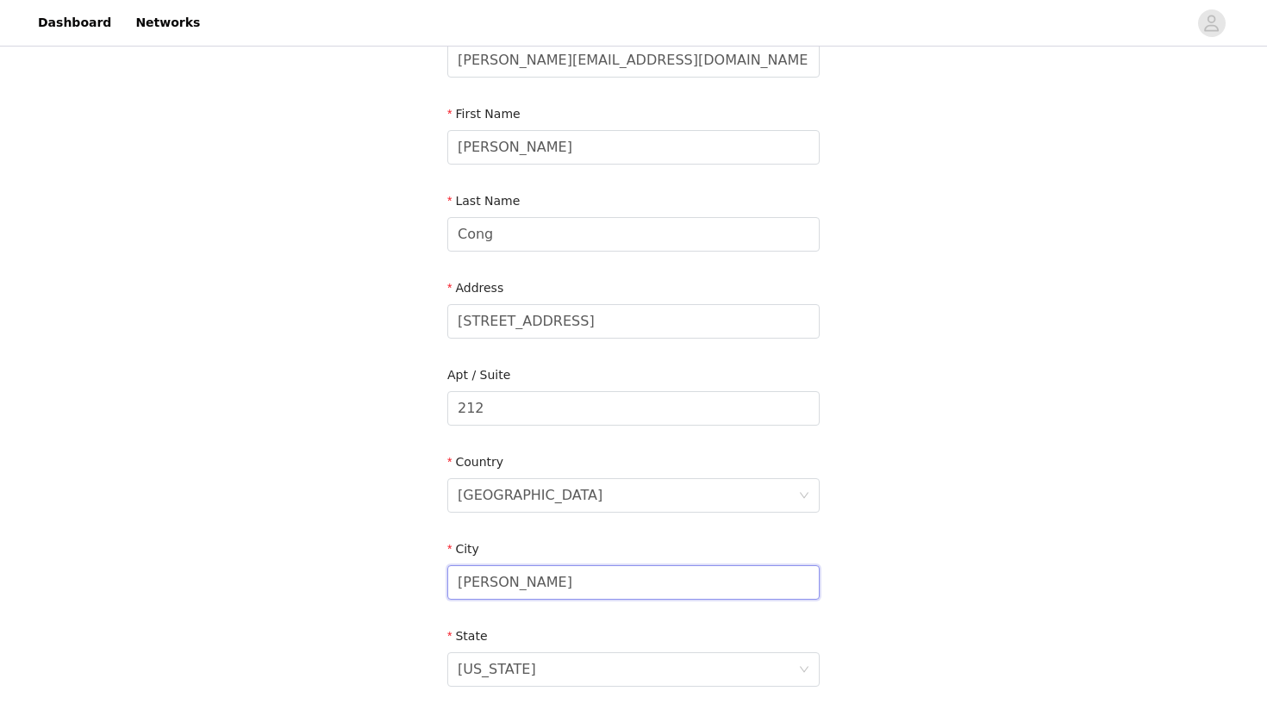
click at [539, 598] on input "[PERSON_NAME]" at bounding box center [633, 582] width 372 height 34
click at [502, 598] on input "[GEOGRAPHIC_DATA]" at bounding box center [633, 582] width 372 height 34
click at [465, 587] on input "[GEOGRAPHIC_DATA]" at bounding box center [633, 582] width 372 height 34
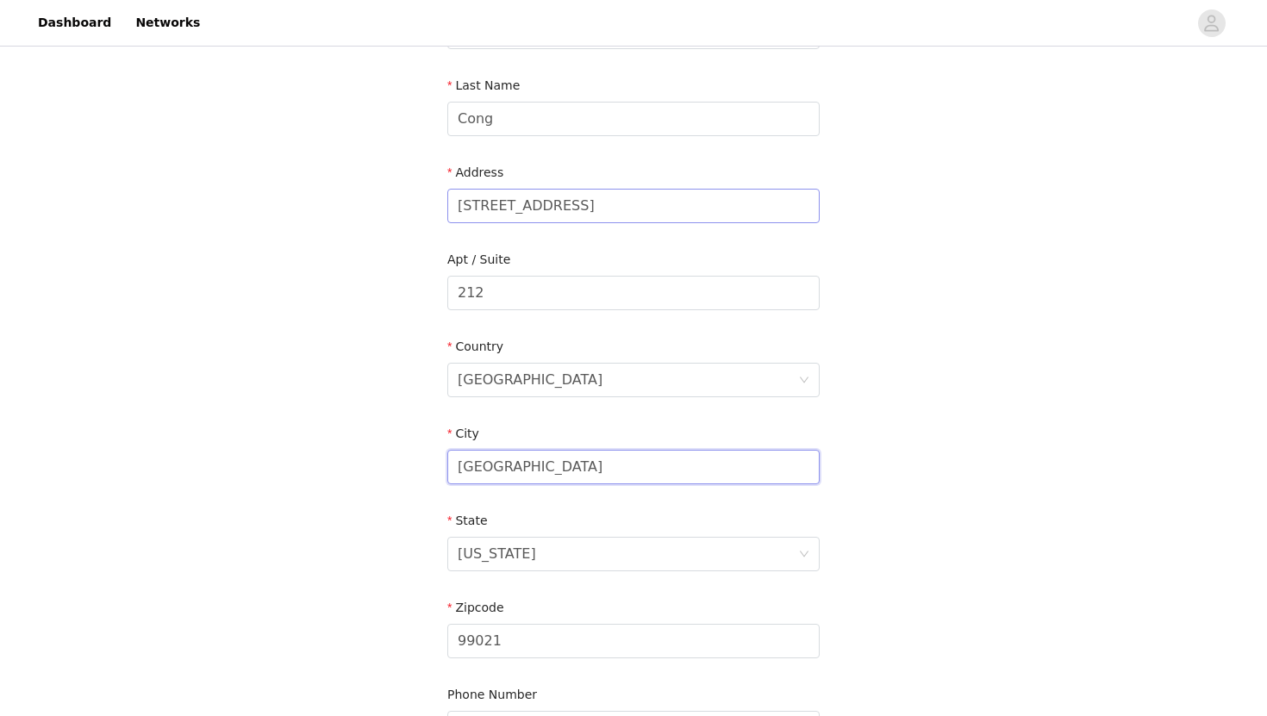
scroll to position [274, 0]
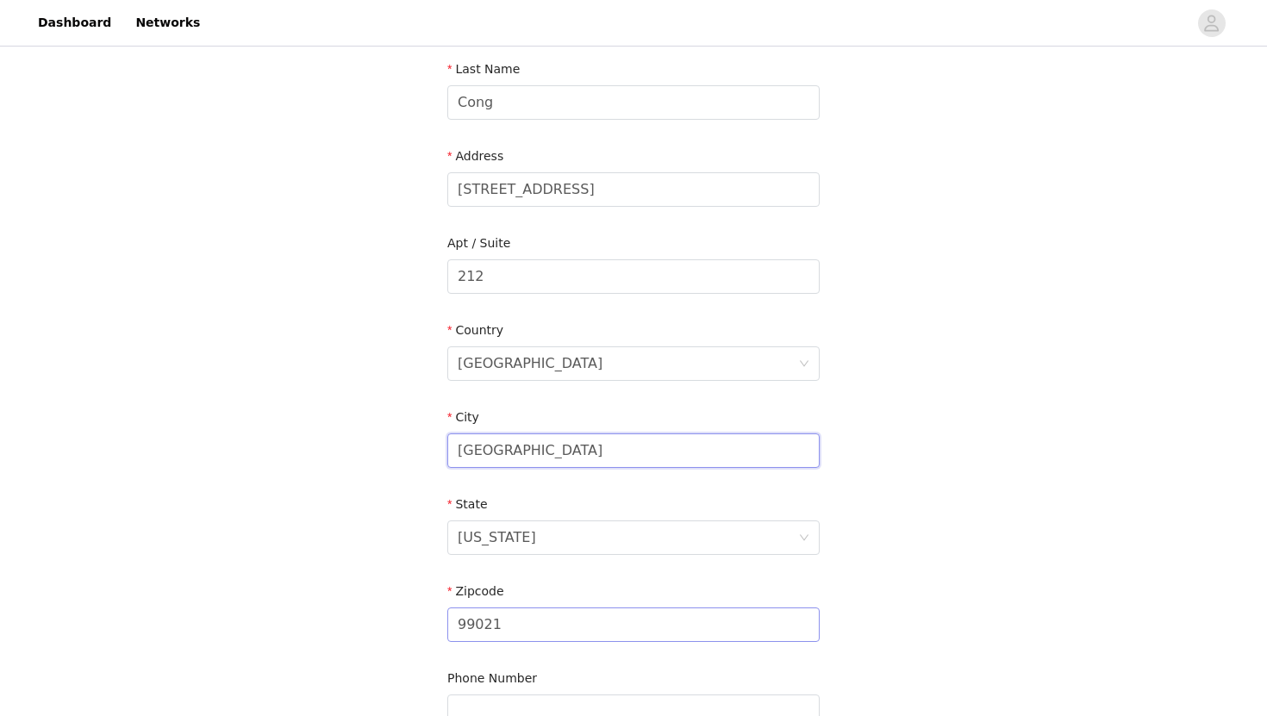
type input "[GEOGRAPHIC_DATA]"
click at [542, 628] on input "99021" at bounding box center [633, 625] width 372 height 34
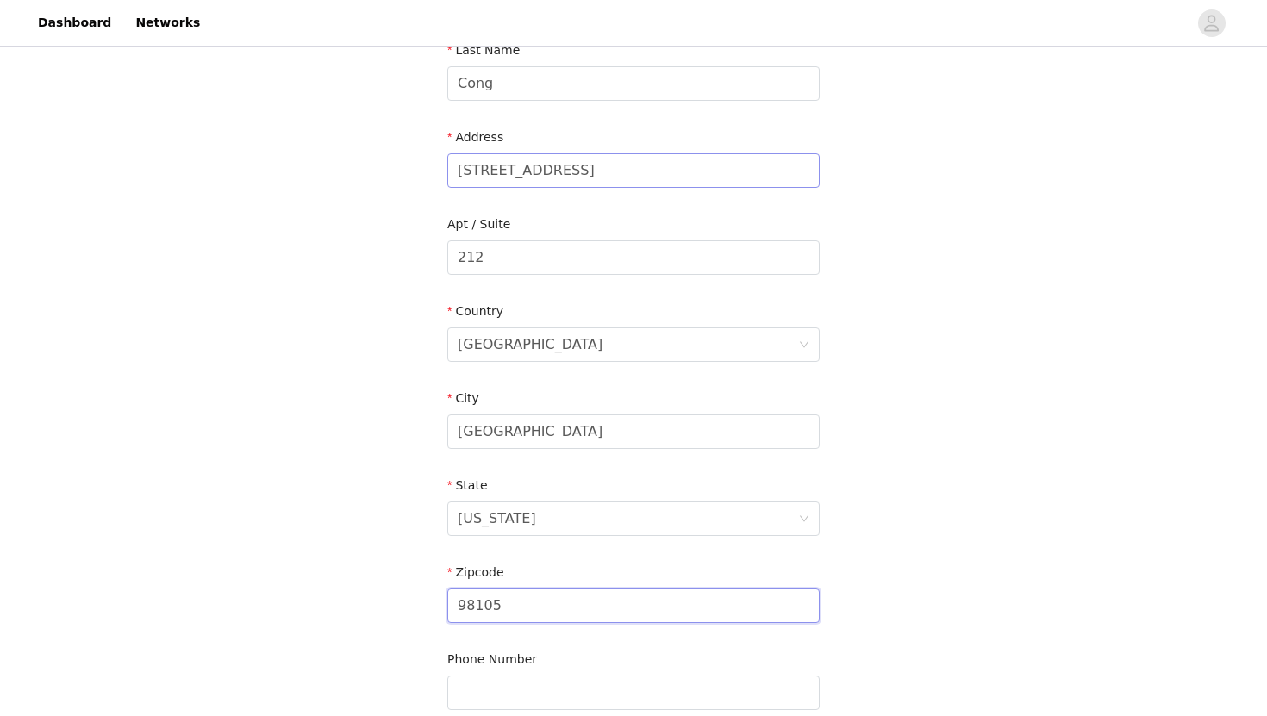
scroll to position [458, 0]
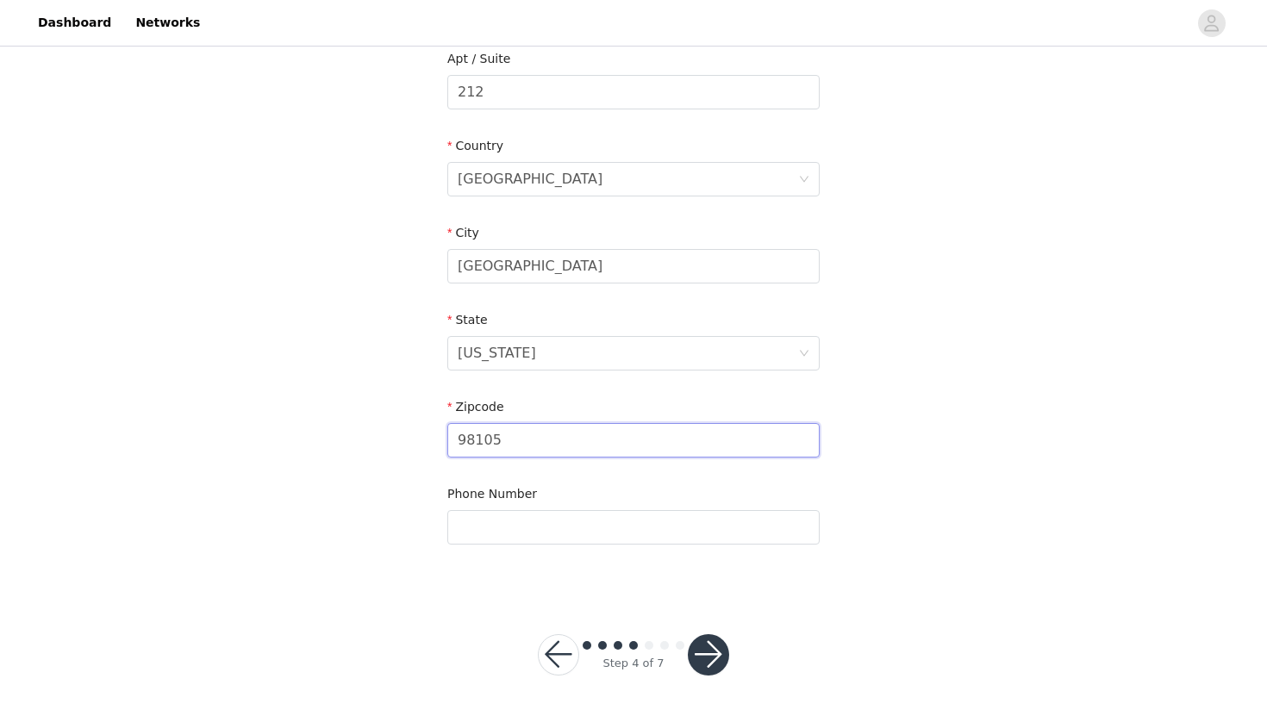
type input "98105"
click at [708, 654] on button "button" at bounding box center [708, 654] width 41 height 41
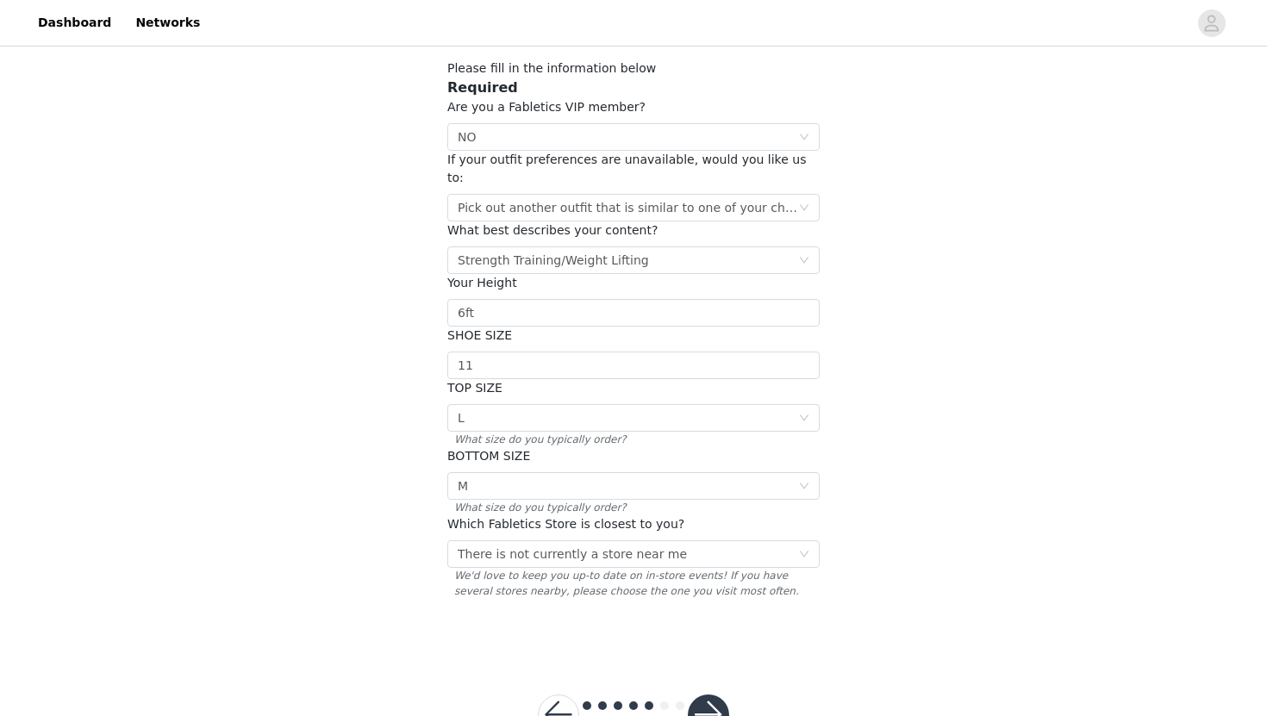
scroll to position [143, 0]
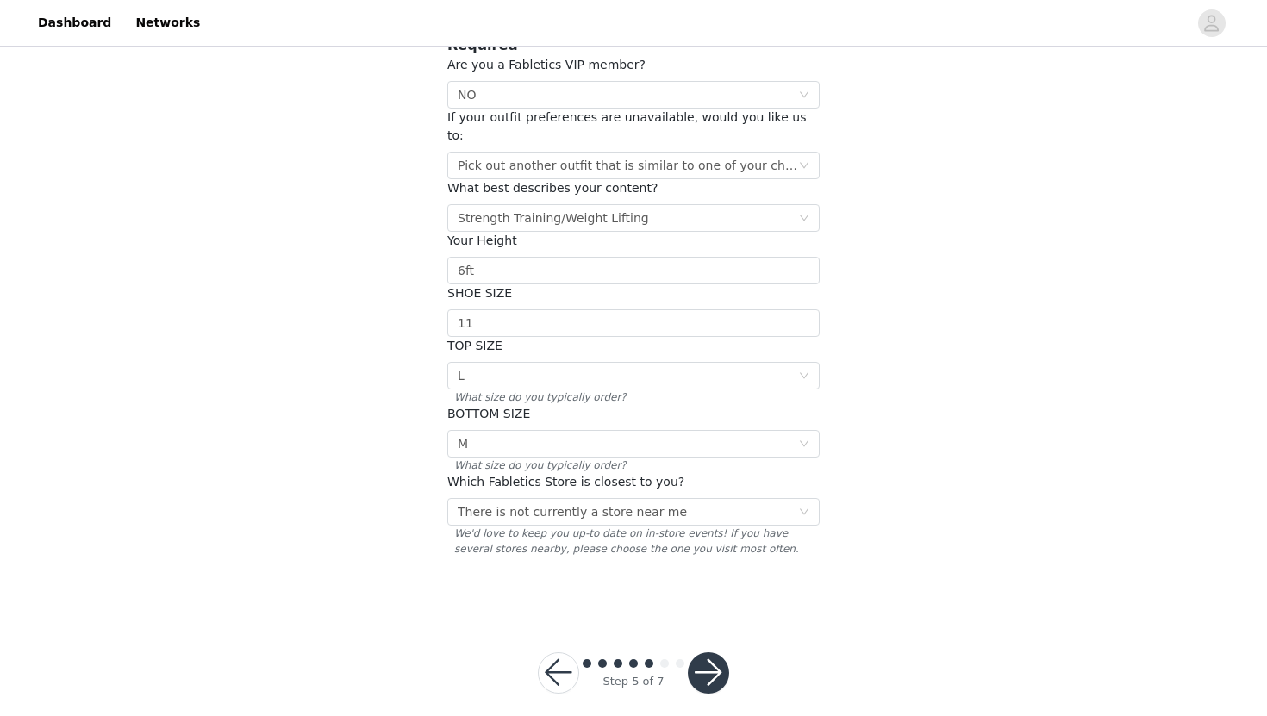
click at [719, 652] on button "button" at bounding box center [708, 672] width 41 height 41
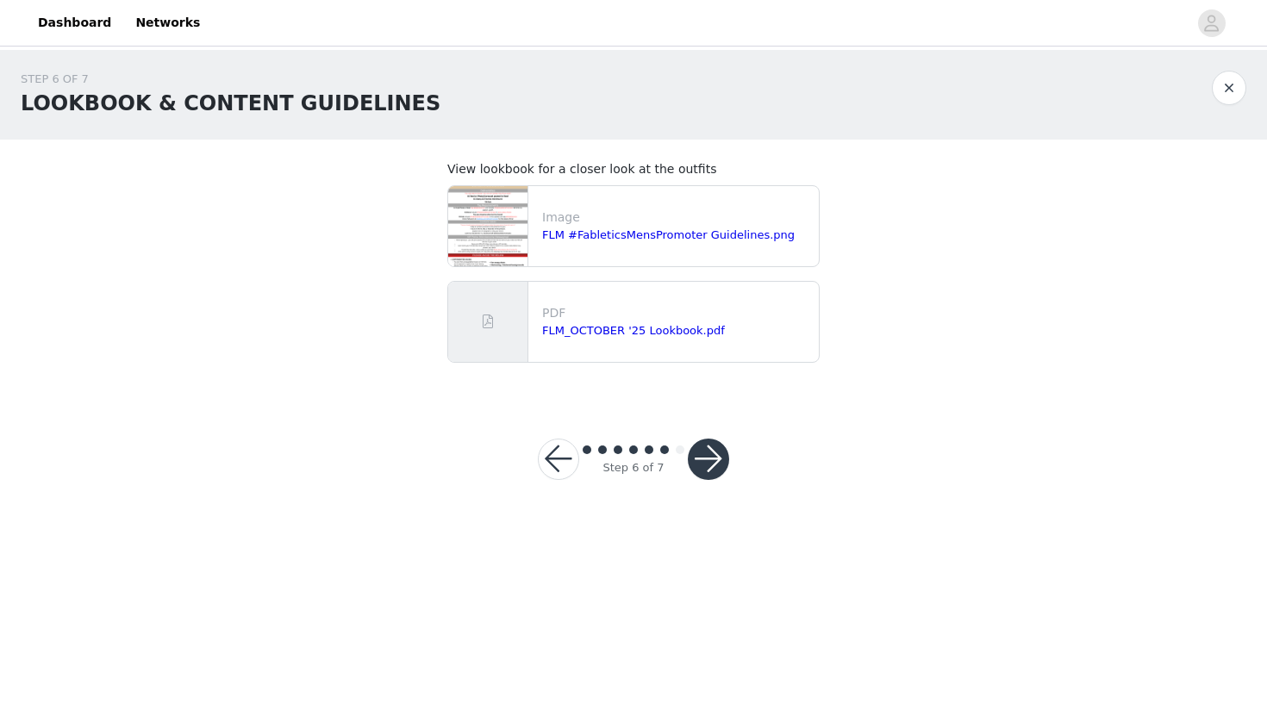
click at [703, 459] on button "button" at bounding box center [708, 459] width 41 height 41
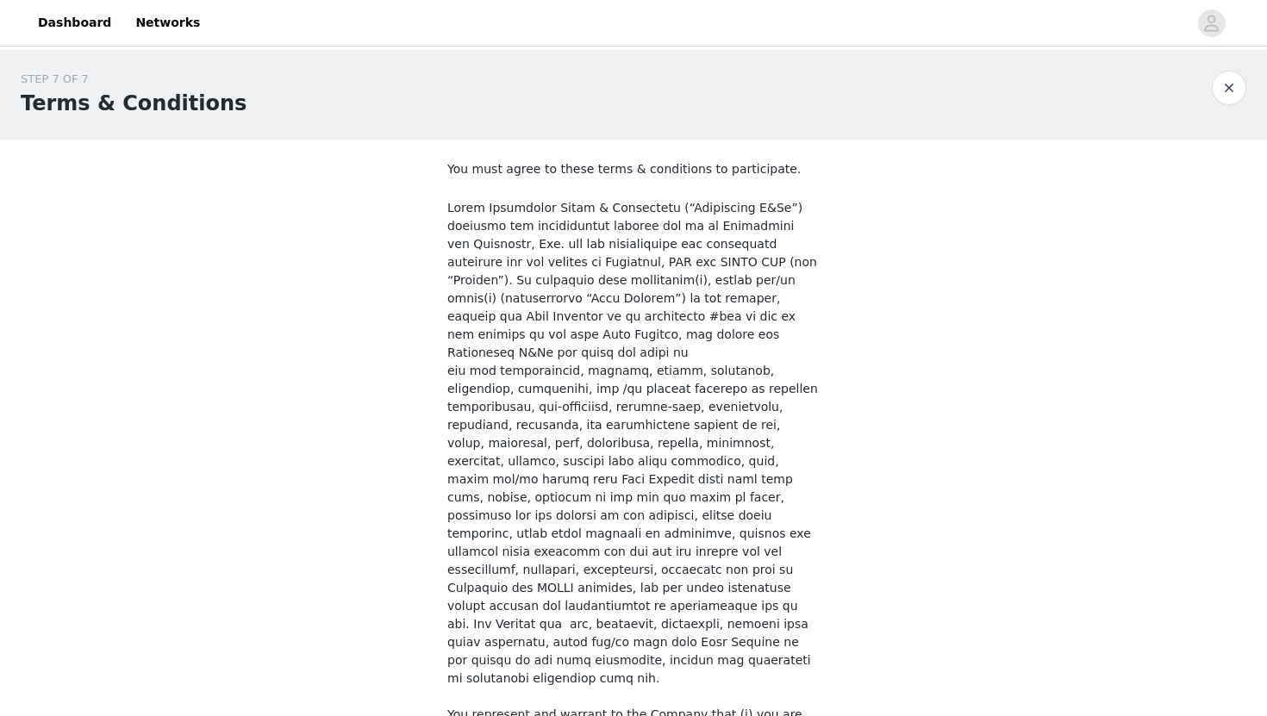
scroll to position [1365, 0]
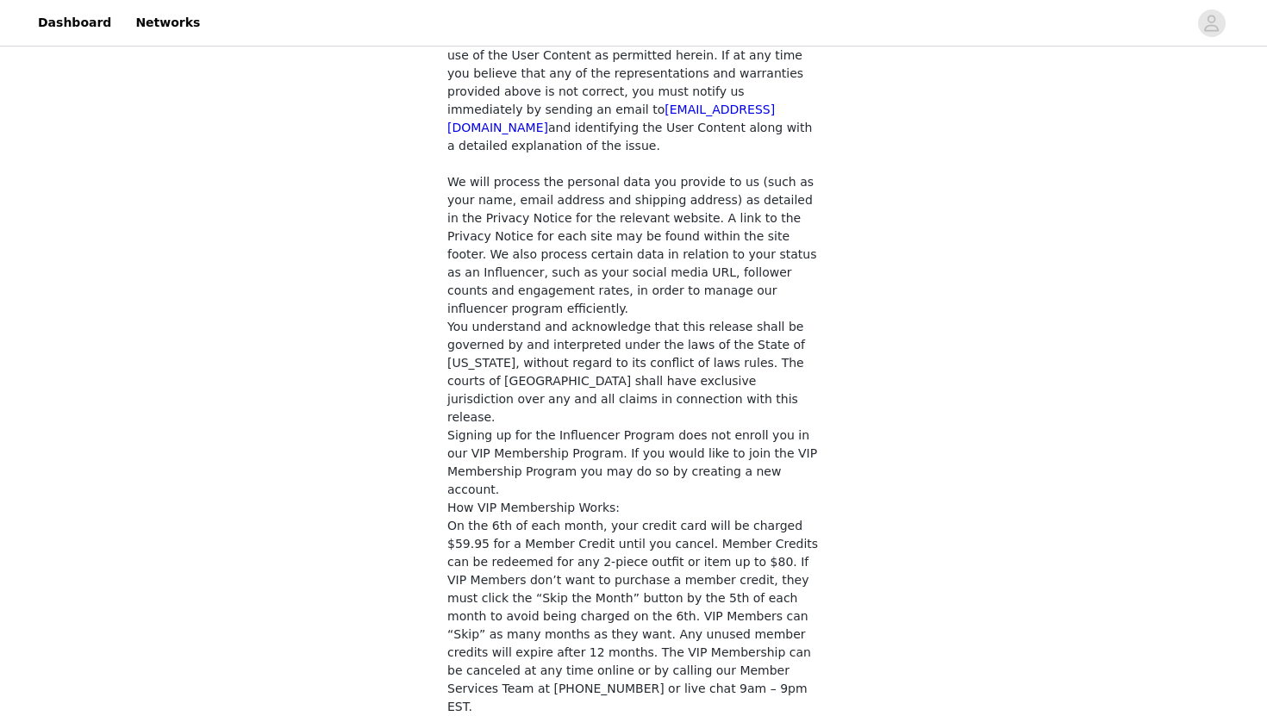
checkbox input "true"
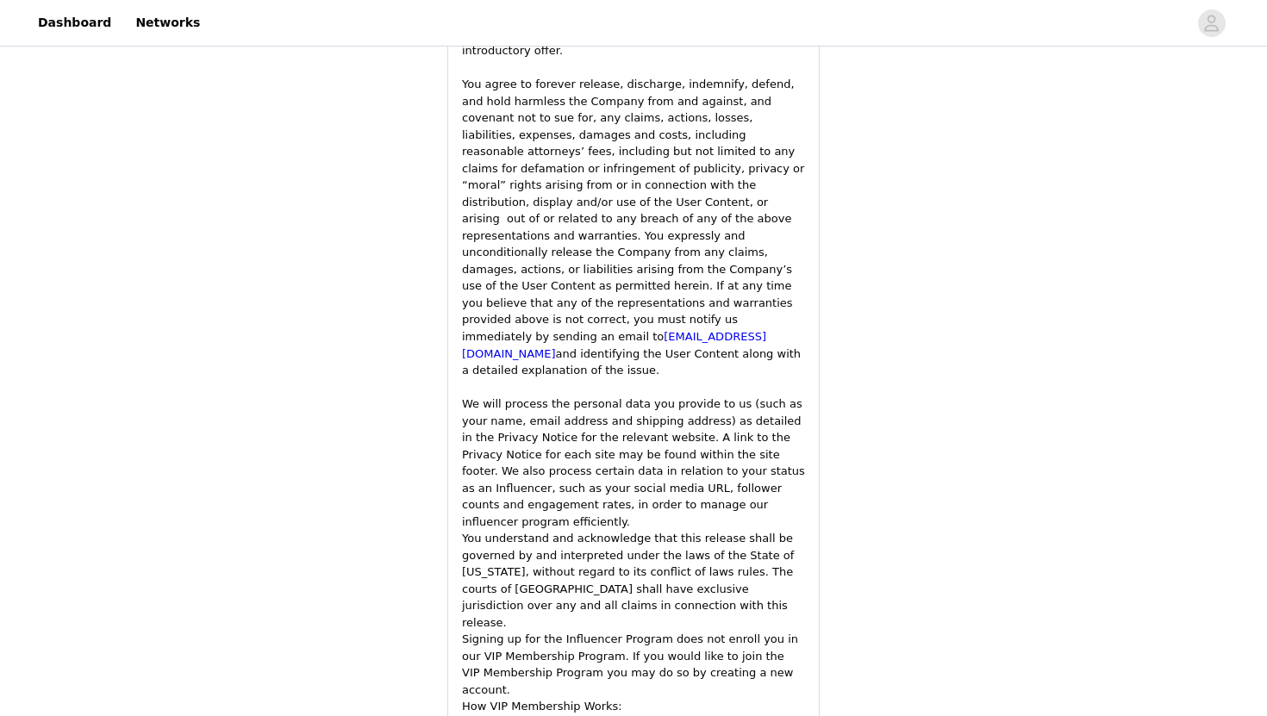
scroll to position [2577, 0]
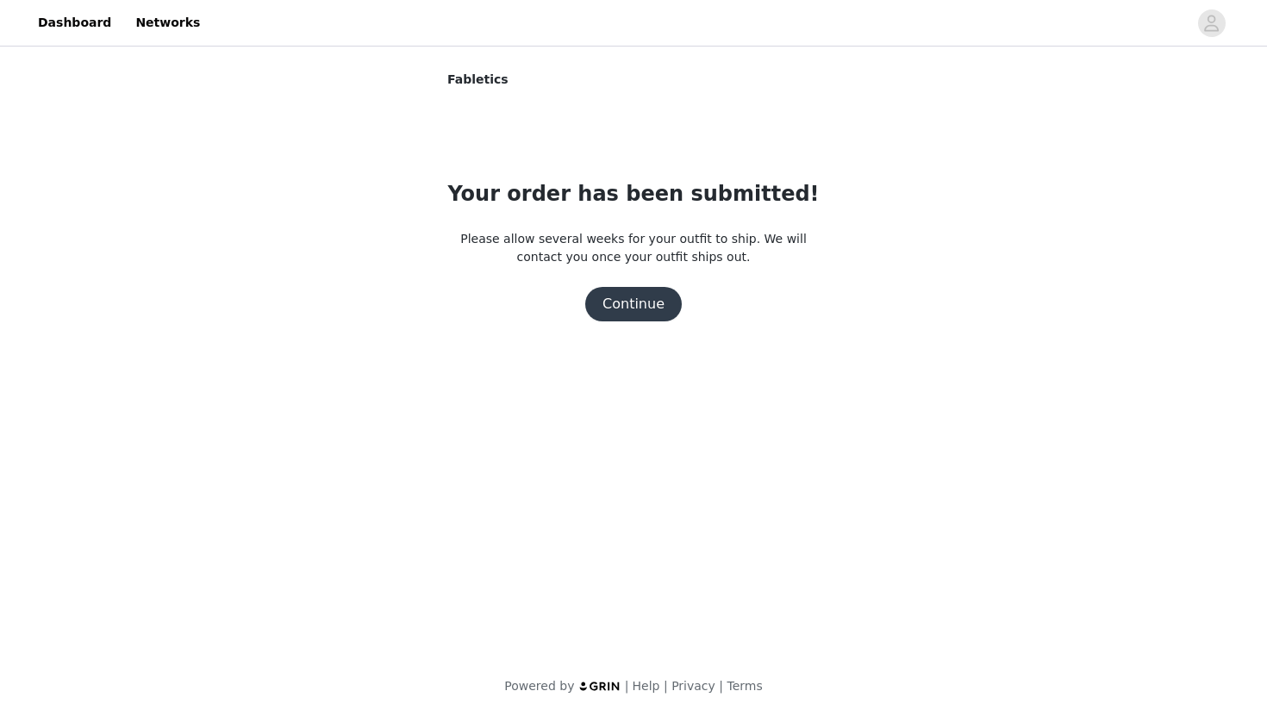
scroll to position [0, 0]
click at [648, 295] on button "Continue" at bounding box center [633, 304] width 97 height 34
